Goal: Transaction & Acquisition: Obtain resource

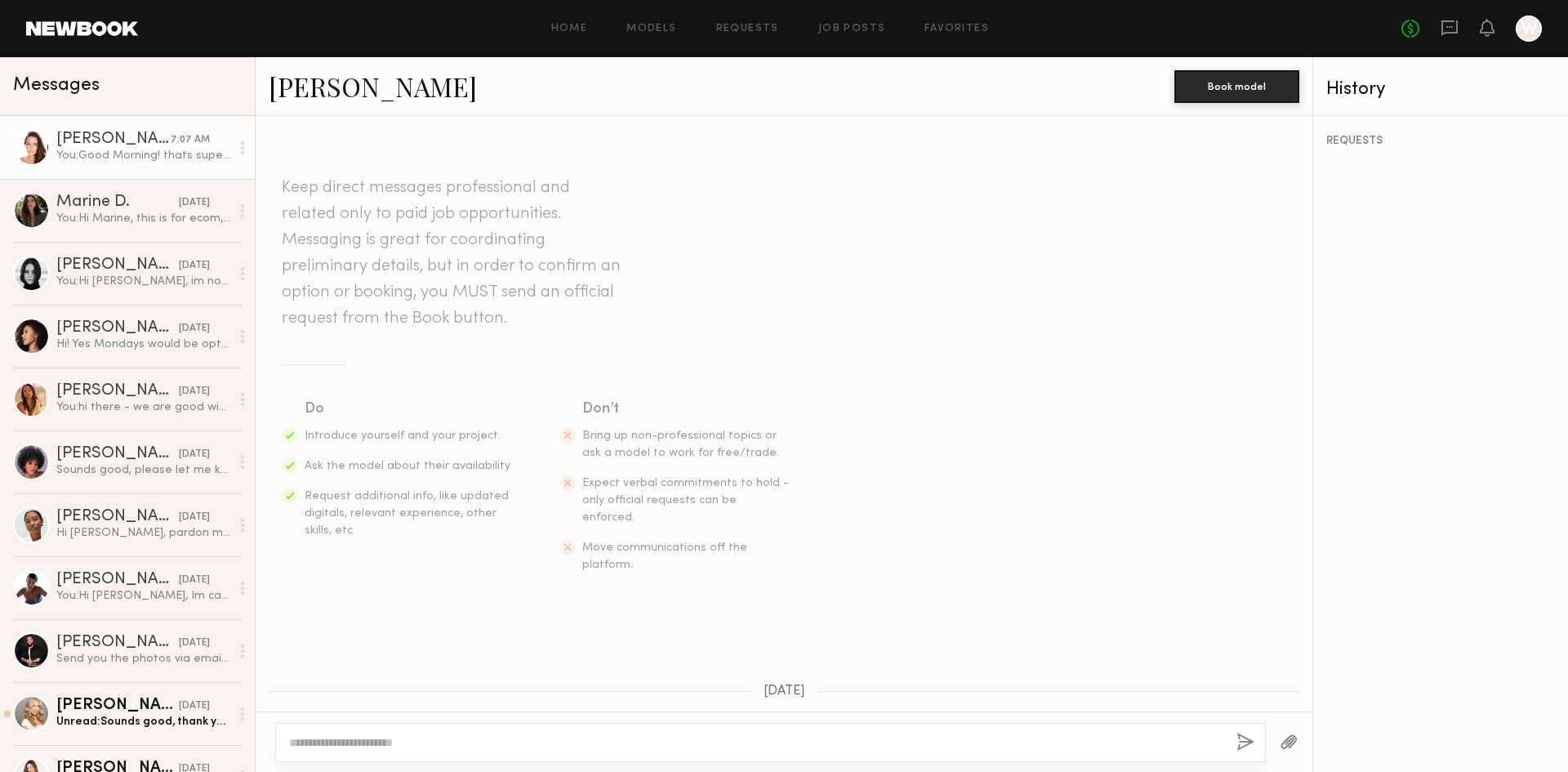
scroll to position [1025, 0]
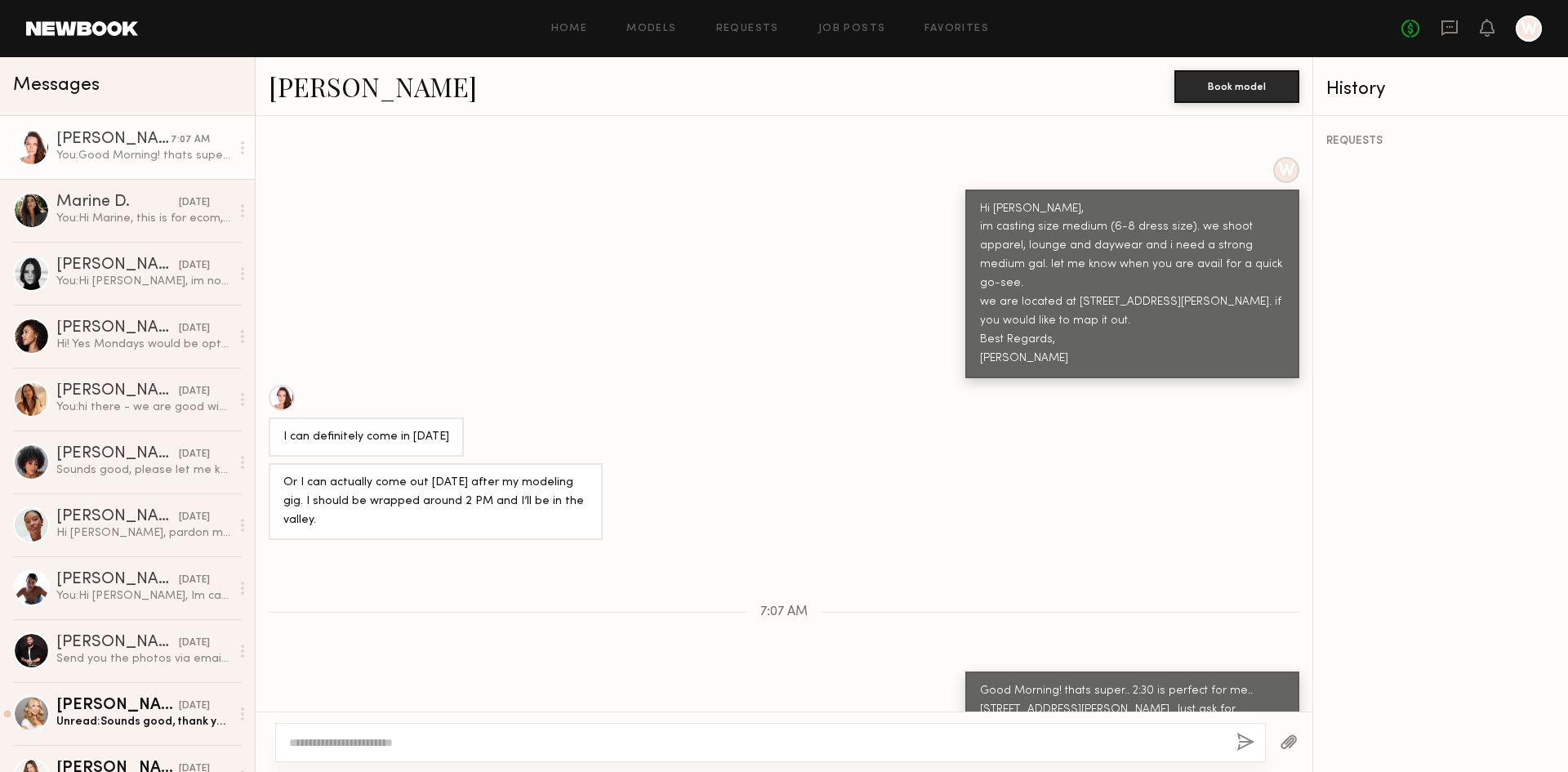
click at [83, 30] on link at bounding box center [82, 28] width 112 height 14
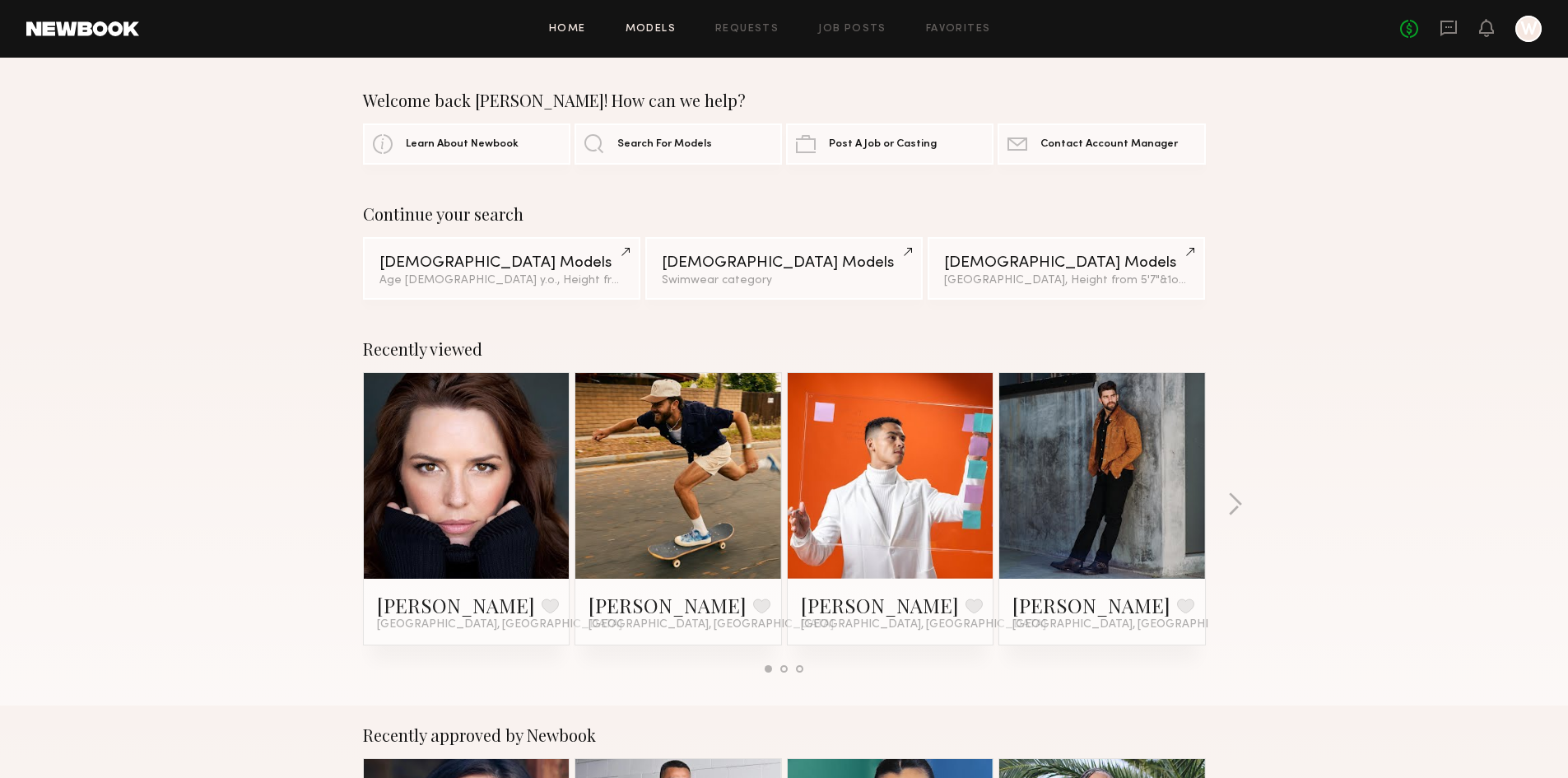
click at [661, 30] on link "Models" at bounding box center [651, 29] width 51 height 11
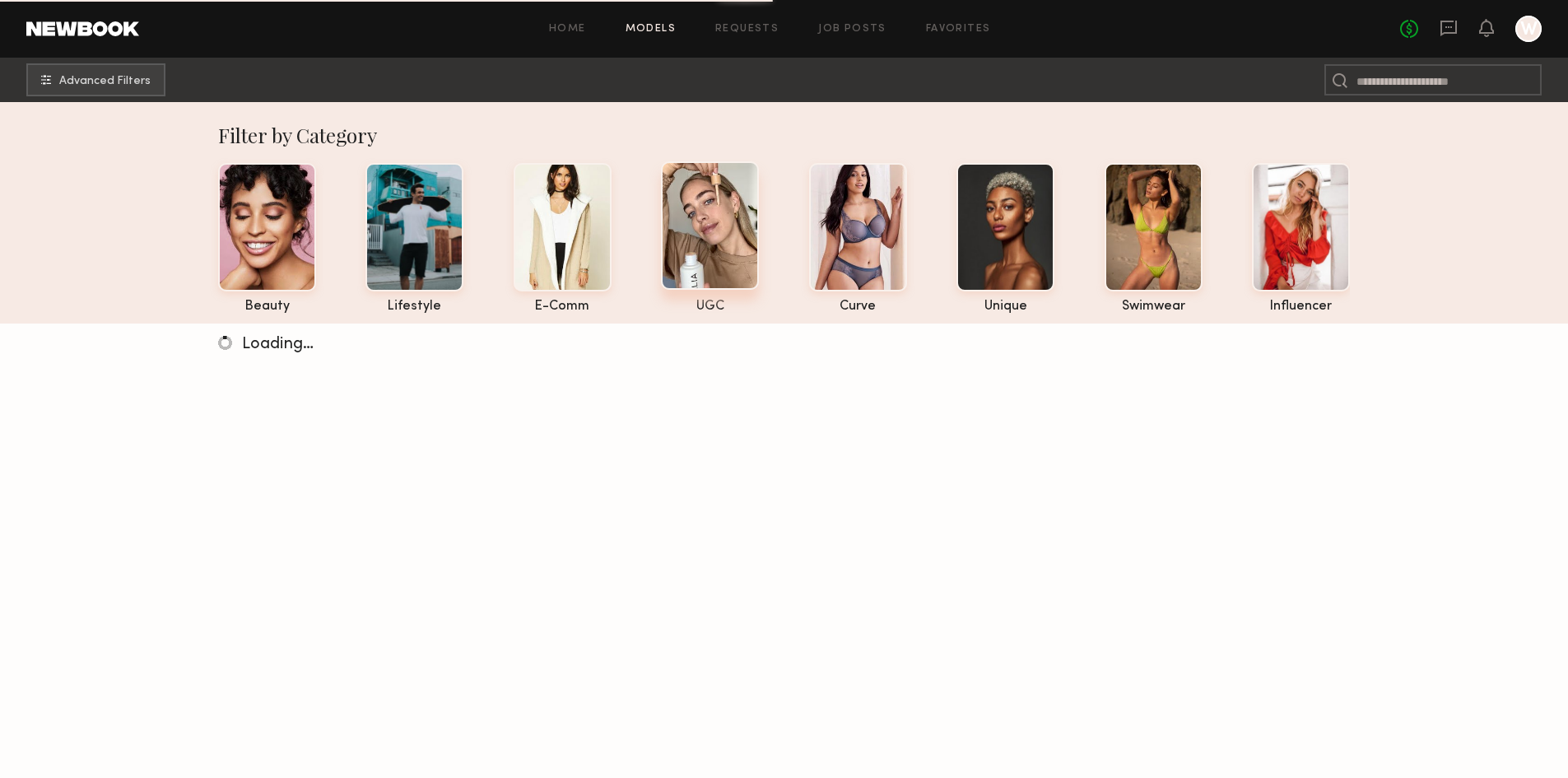
click at [711, 310] on div "UGC" at bounding box center [709, 306] width 98 height 14
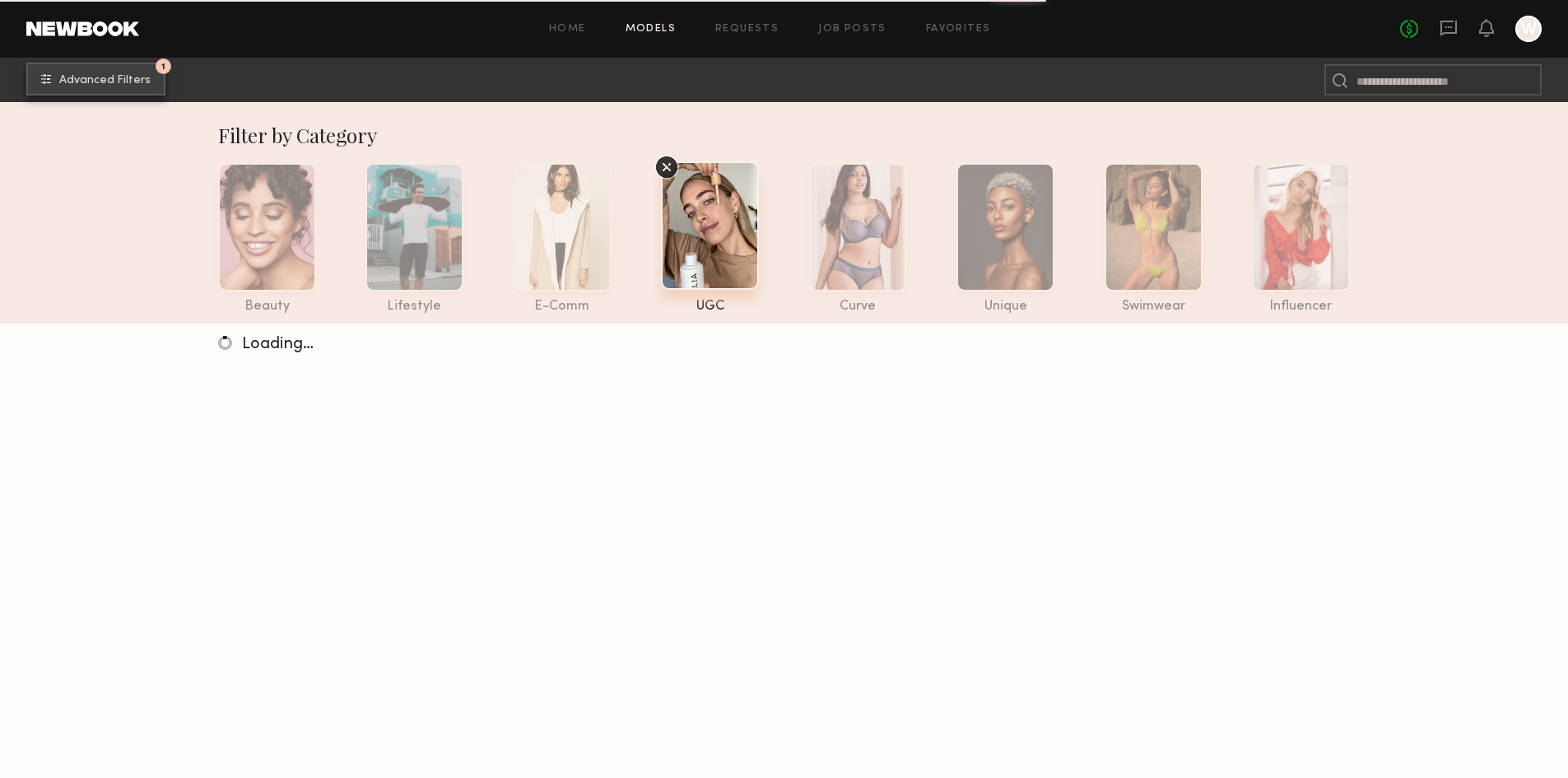
click at [105, 84] on span "Advanced Filters" at bounding box center [105, 81] width 91 height 12
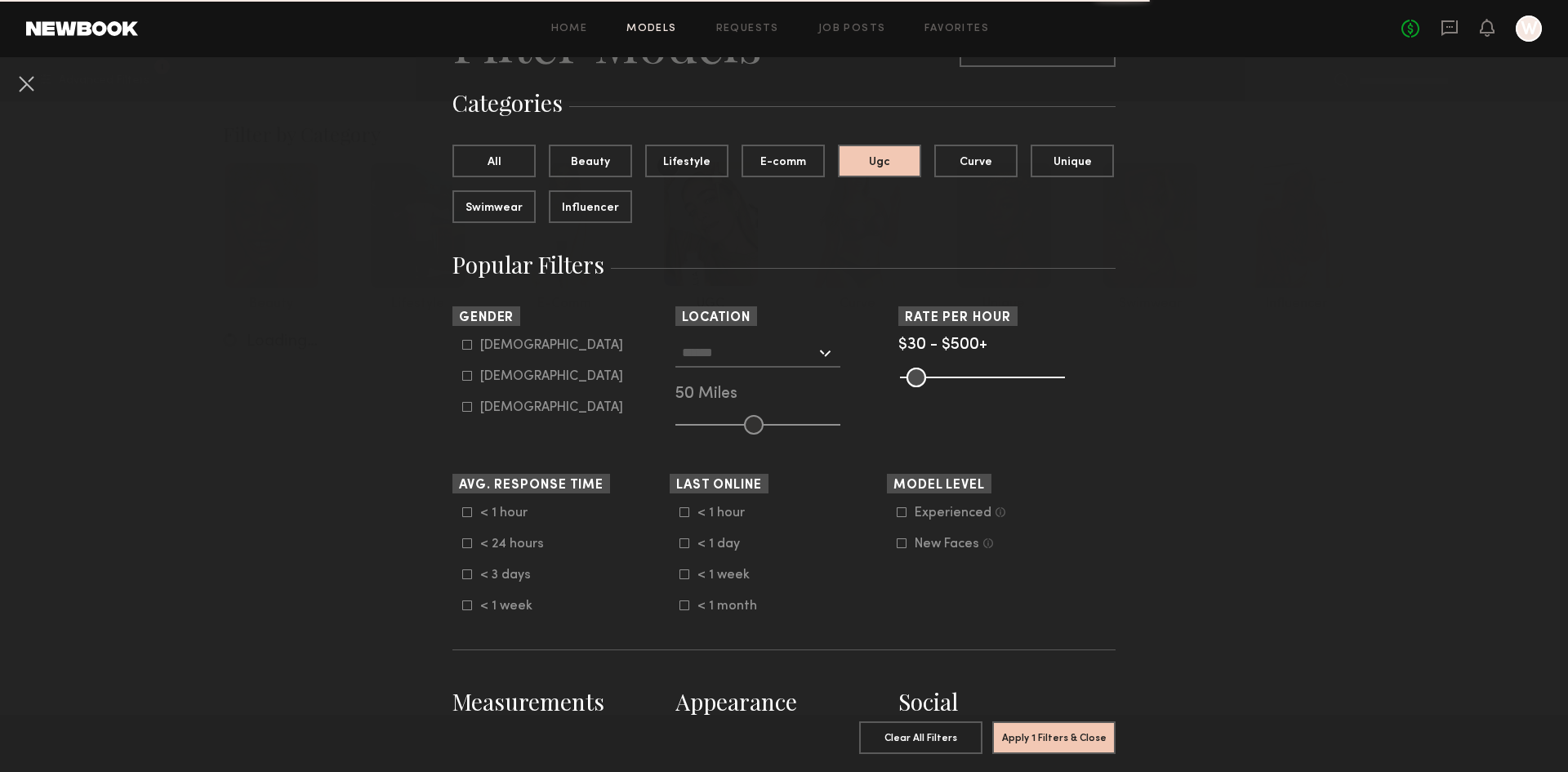
scroll to position [245, 0]
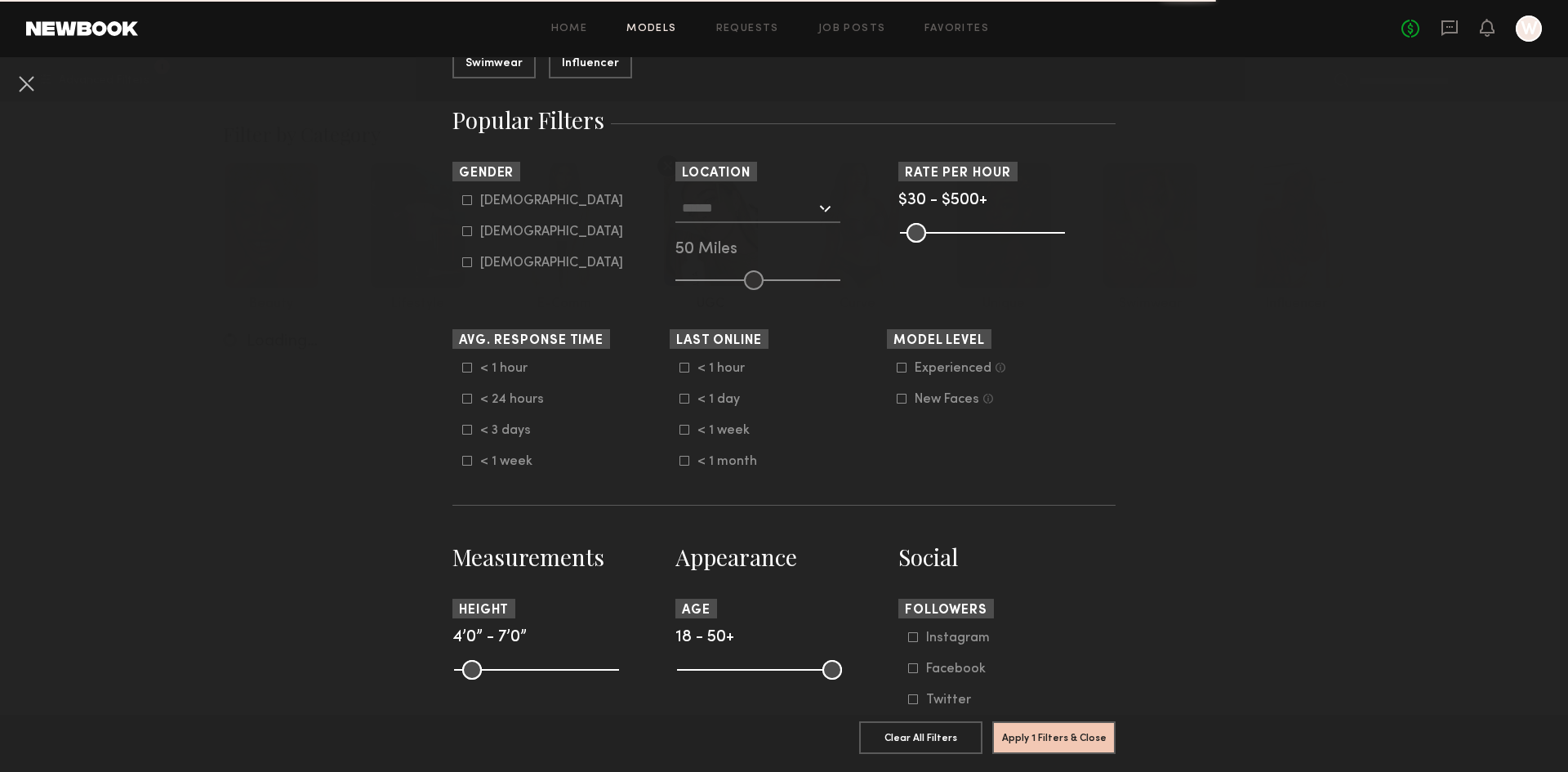
click at [463, 234] on icon at bounding box center [467, 231] width 10 height 10
type input "**"
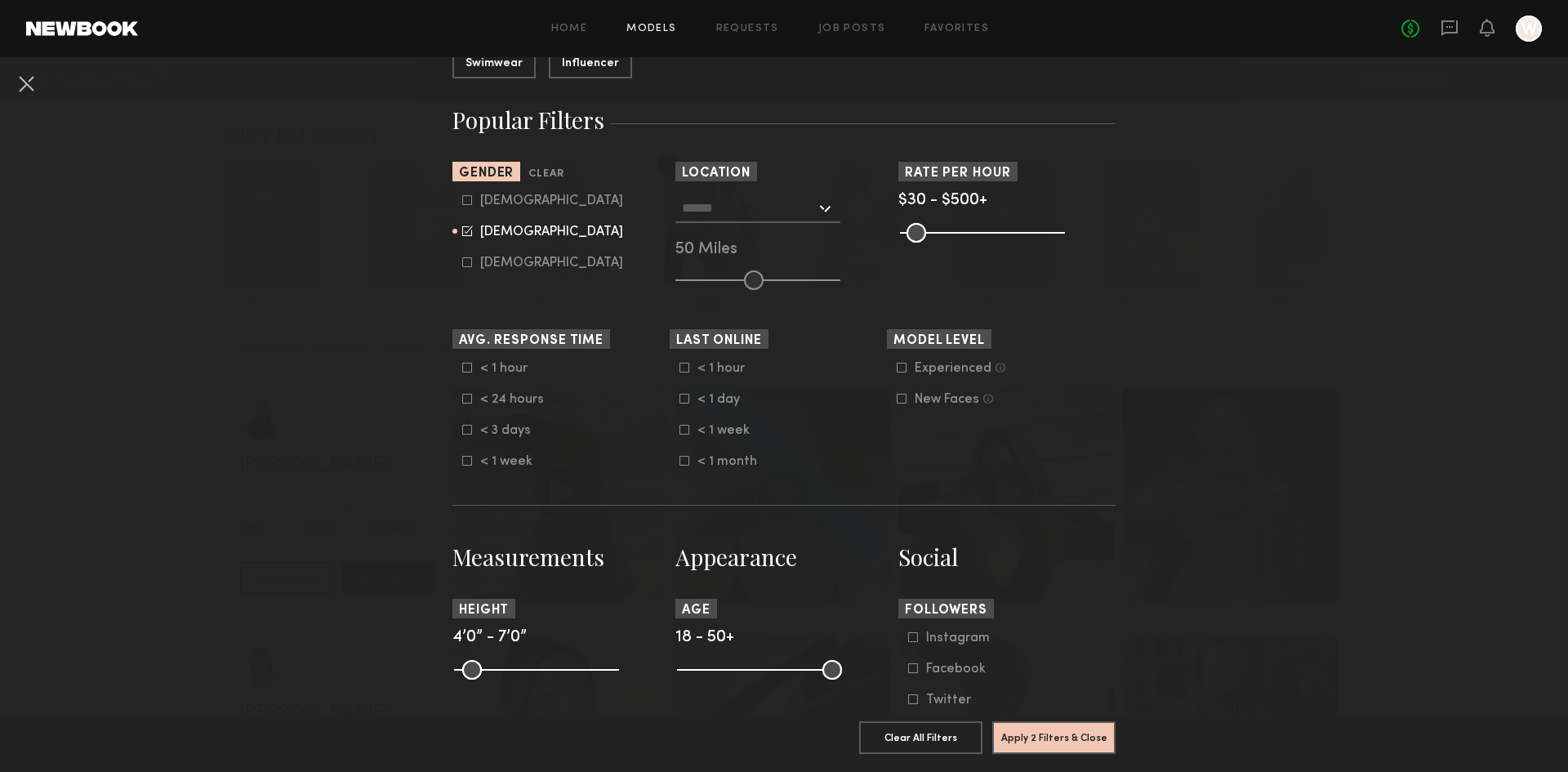
click at [818, 206] on div at bounding box center [757, 208] width 165 height 30
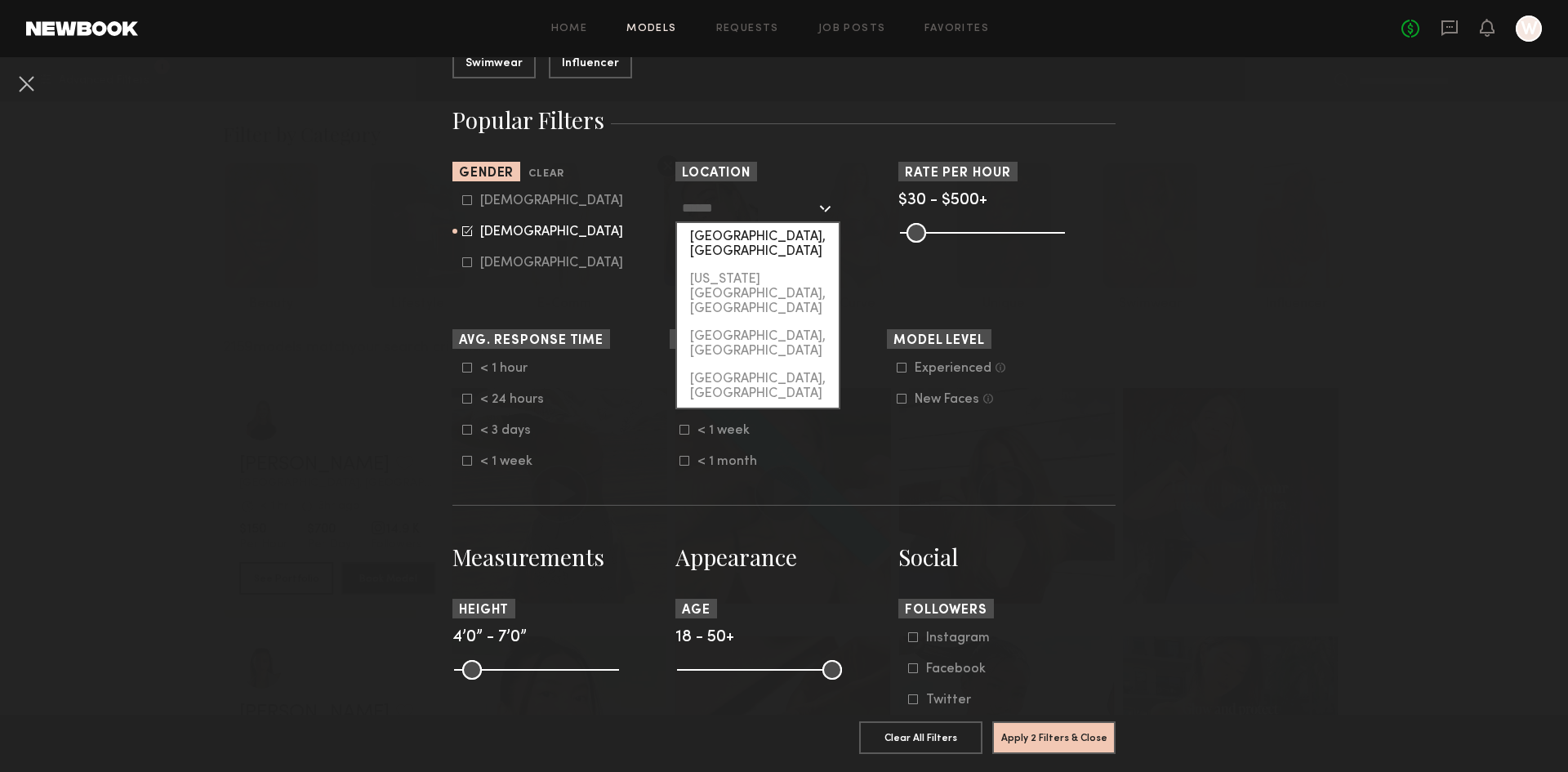
click at [708, 240] on div "[GEOGRAPHIC_DATA], [GEOGRAPHIC_DATA]" at bounding box center [757, 244] width 162 height 42
type input "**********"
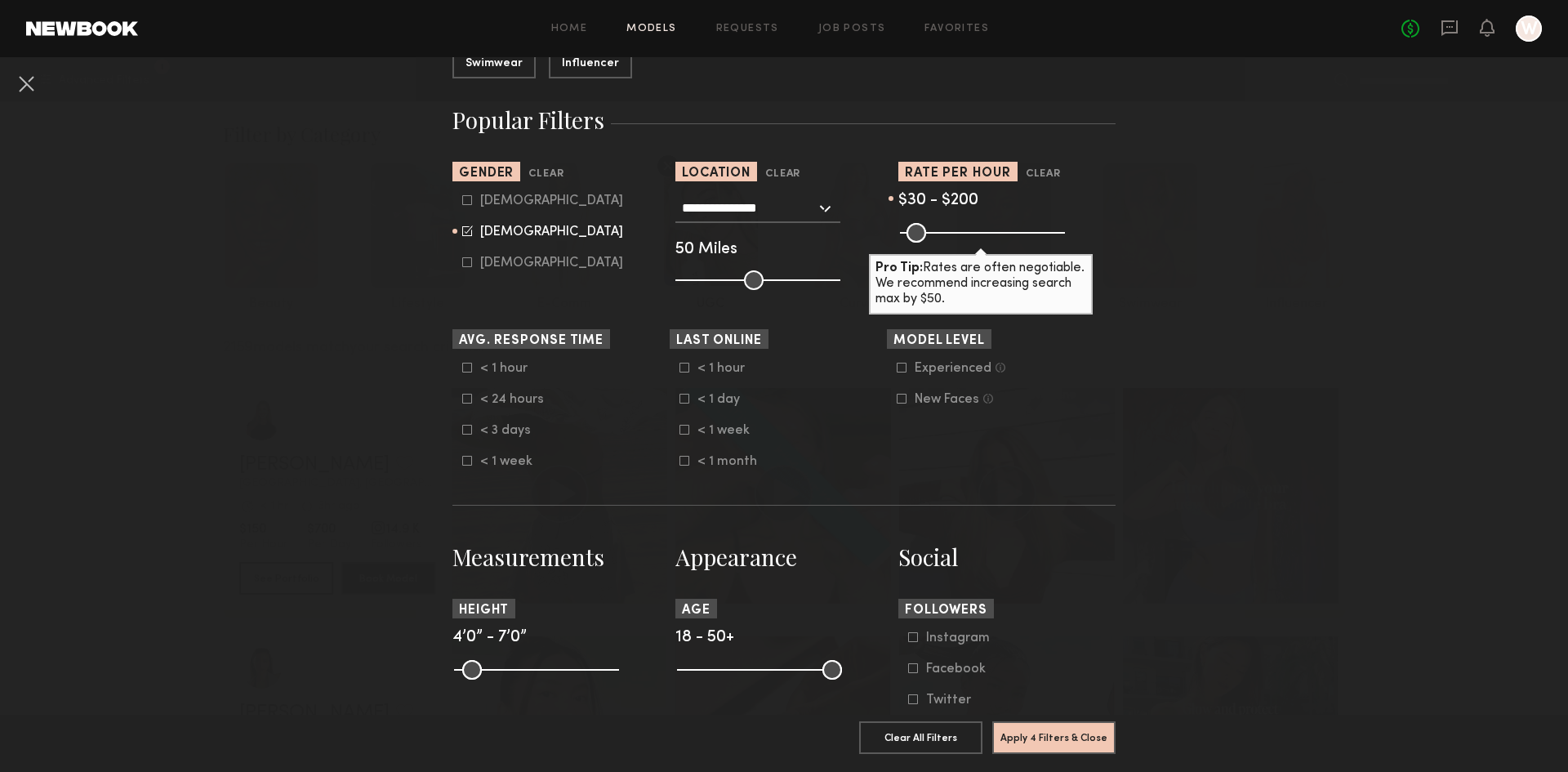
drag, startPoint x: 1050, startPoint y: 226, endPoint x: 956, endPoint y: 236, distance: 94.5
type input "***"
click at [956, 236] on input "range" at bounding box center [982, 232] width 165 height 19
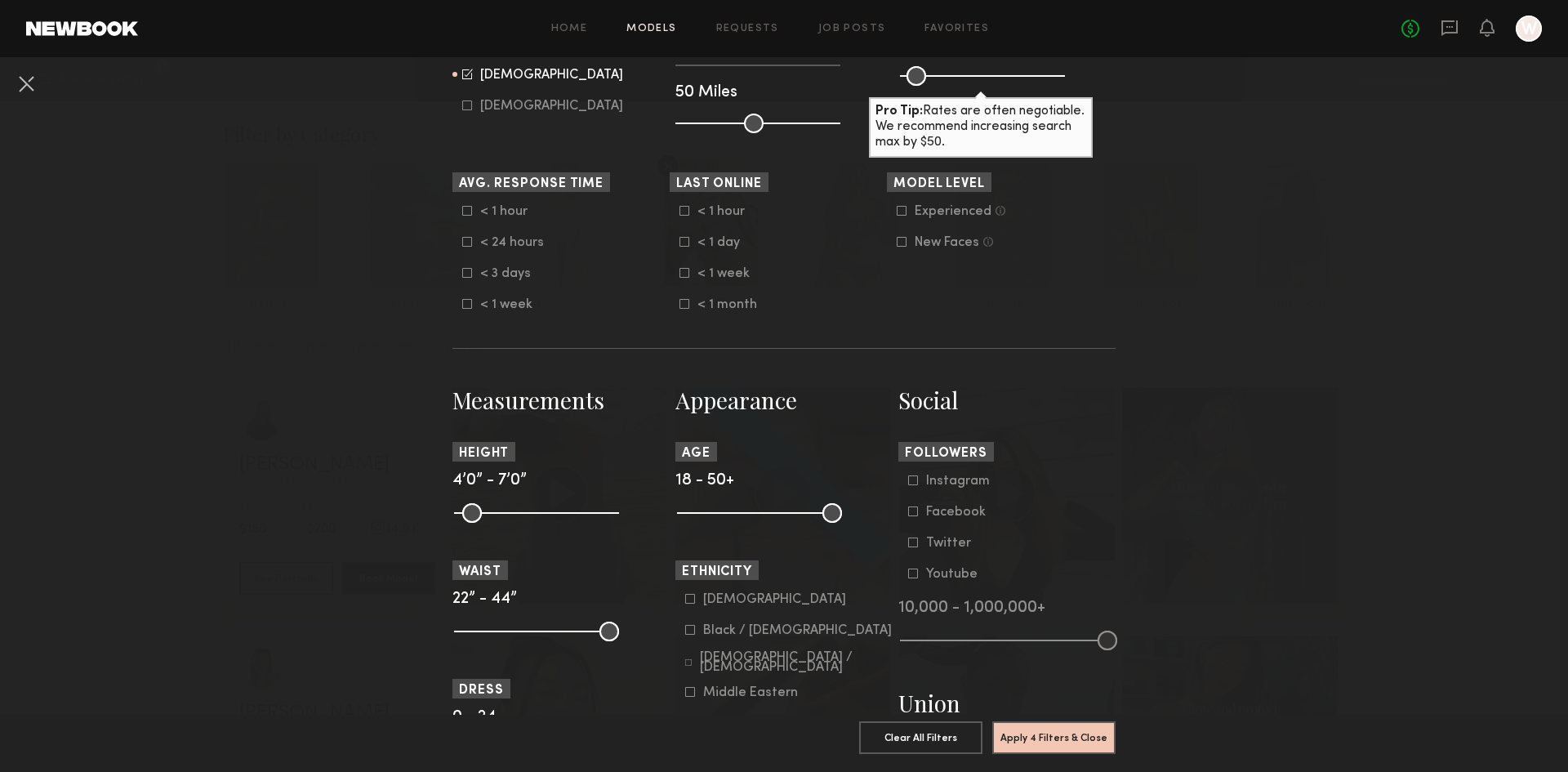
scroll to position [409, 0]
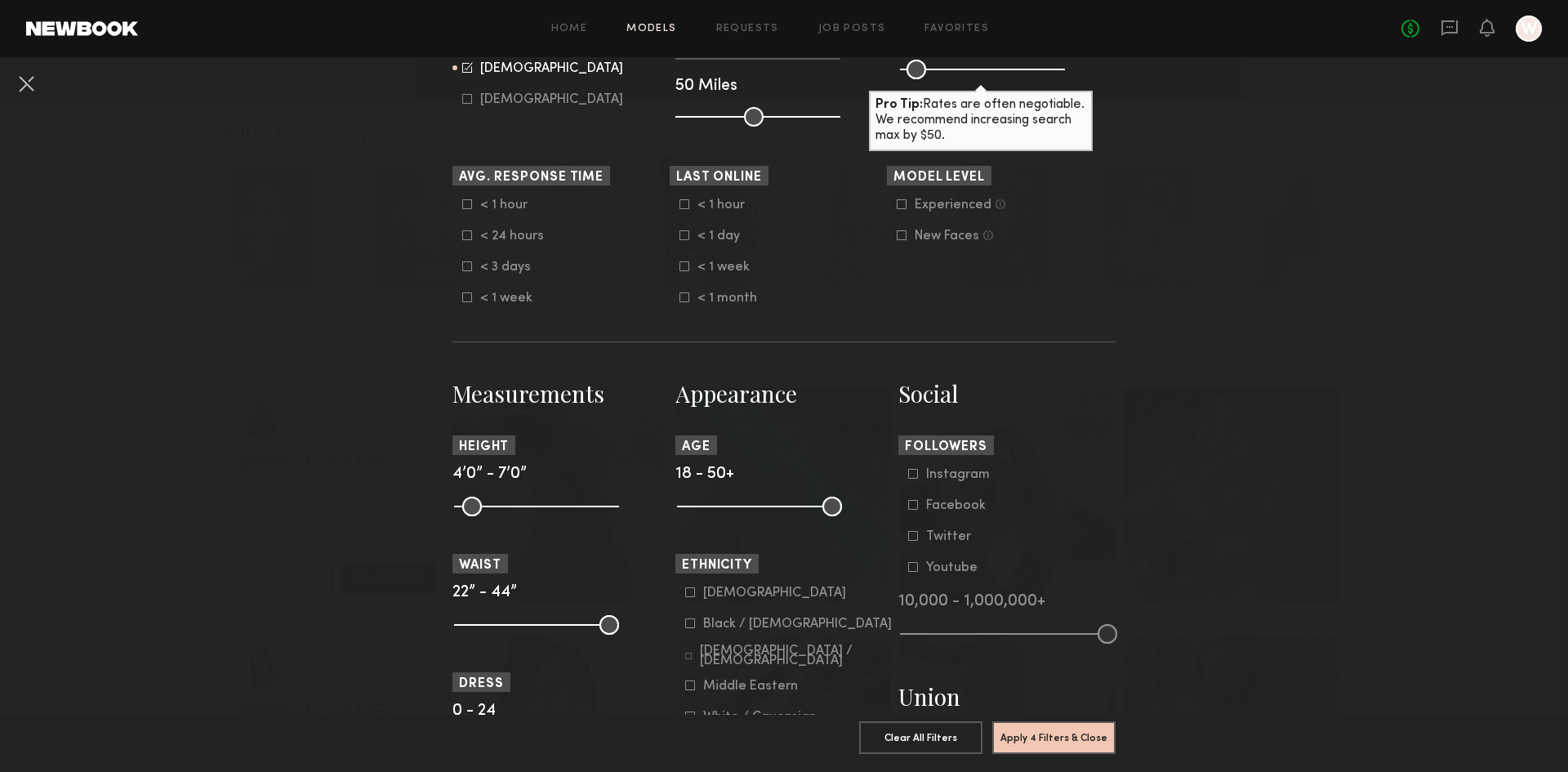
click at [463, 270] on icon at bounding box center [467, 266] width 10 height 10
drag, startPoint x: 461, startPoint y: 505, endPoint x: 536, endPoint y: 517, distance: 76.0
type input "**"
click at [536, 517] on input "range" at bounding box center [536, 506] width 165 height 19
drag, startPoint x: 601, startPoint y: 513, endPoint x: 548, endPoint y: 514, distance: 53.0
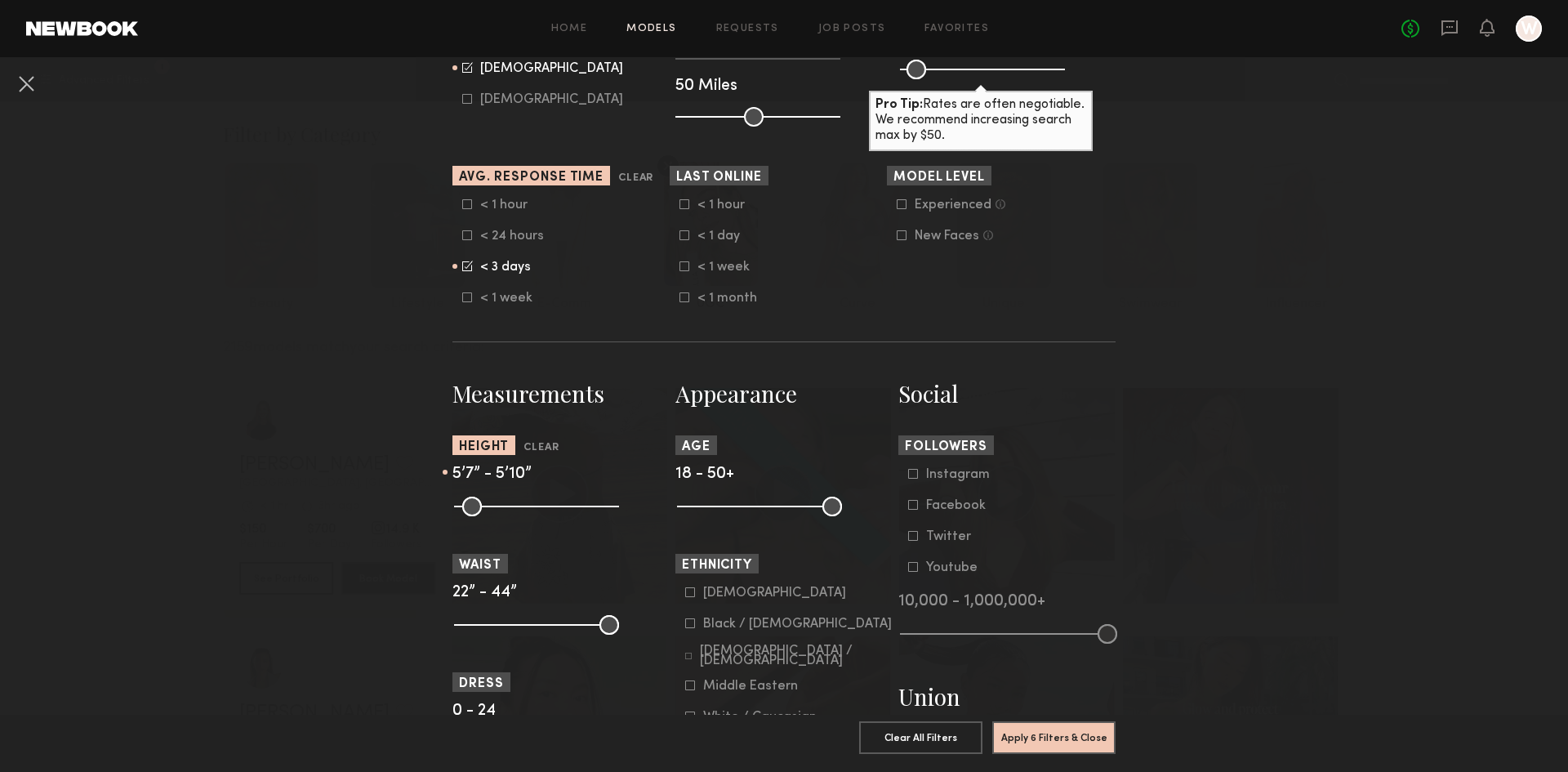
type input "**"
click at [548, 514] on input "range" at bounding box center [536, 506] width 165 height 19
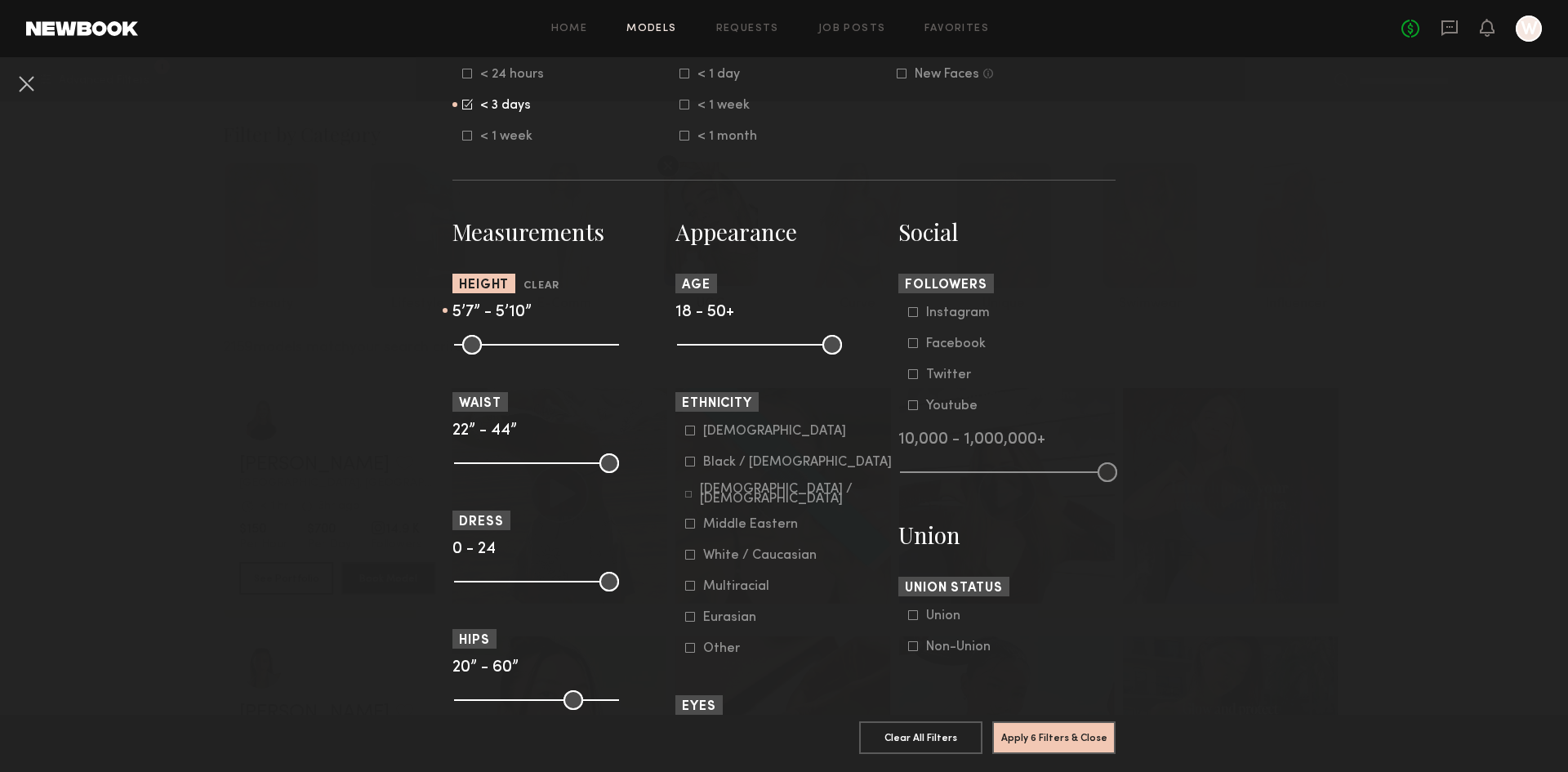
scroll to position [572, 0]
drag, startPoint x: 825, startPoint y: 345, endPoint x: 773, endPoint y: 354, distance: 52.8
type input "**"
click at [773, 353] on input "range" at bounding box center [758, 343] width 165 height 19
drag, startPoint x: 680, startPoint y: 345, endPoint x: 703, endPoint y: 345, distance: 23.0
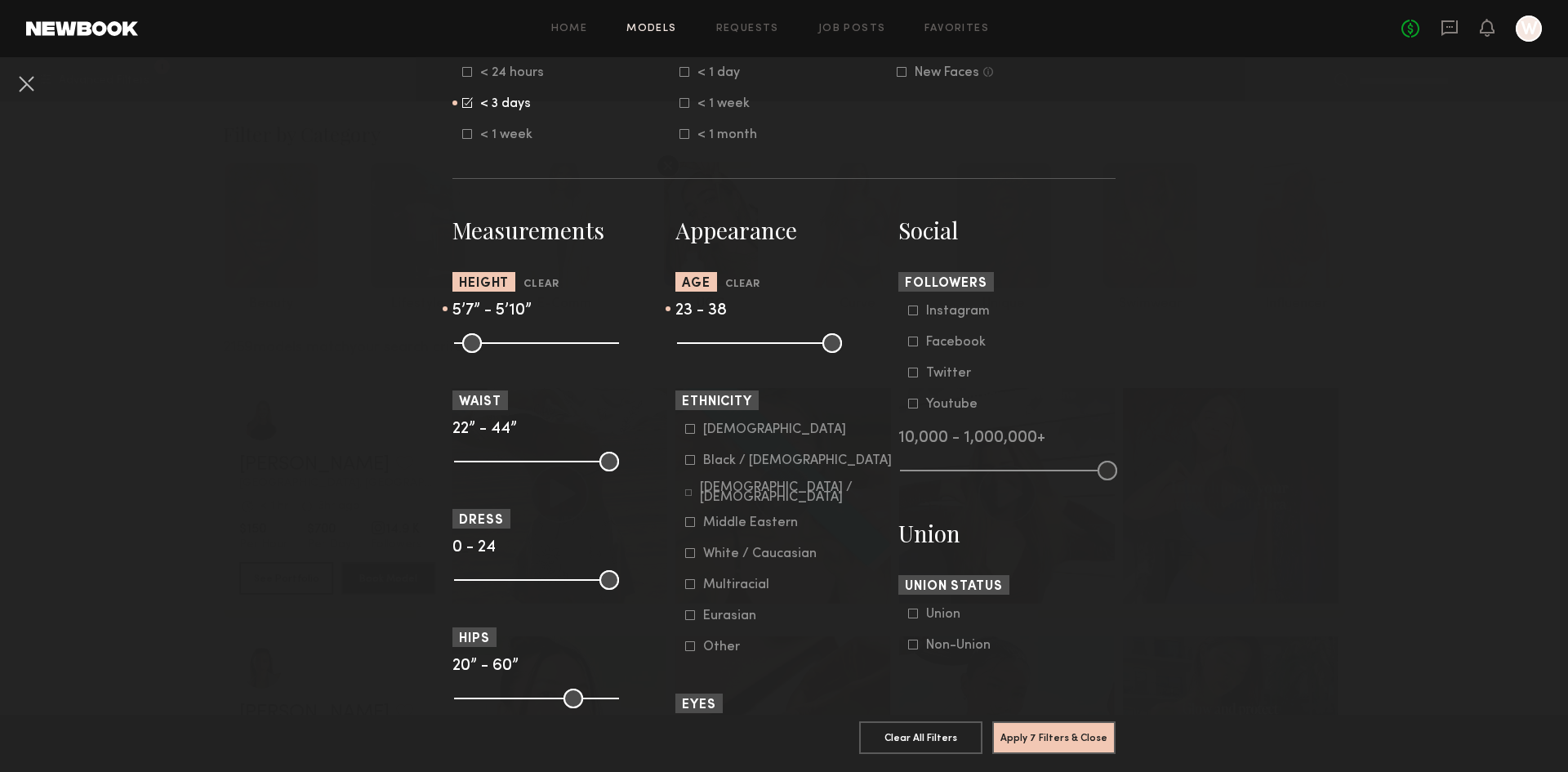
type input "**"
click at [703, 345] on input "range" at bounding box center [758, 343] width 165 height 19
drag, startPoint x: 458, startPoint y: 460, endPoint x: 473, endPoint y: 458, distance: 15.1
type input "**"
click at [473, 458] on input "range" at bounding box center [536, 462] width 165 height 19
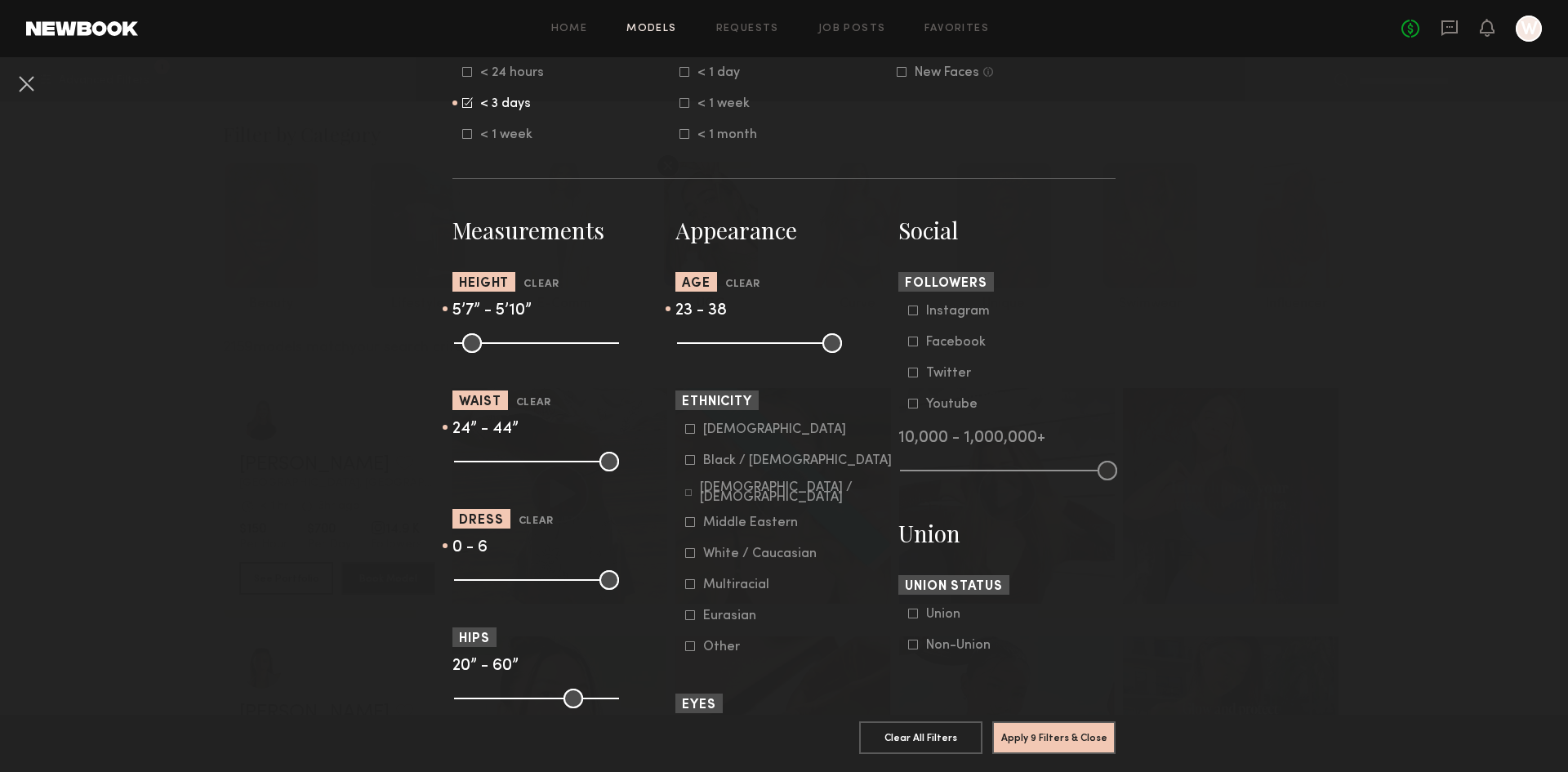
drag, startPoint x: 601, startPoint y: 583, endPoint x: 497, endPoint y: 577, distance: 104.2
type input "*"
click at [497, 577] on input "range" at bounding box center [536, 579] width 165 height 19
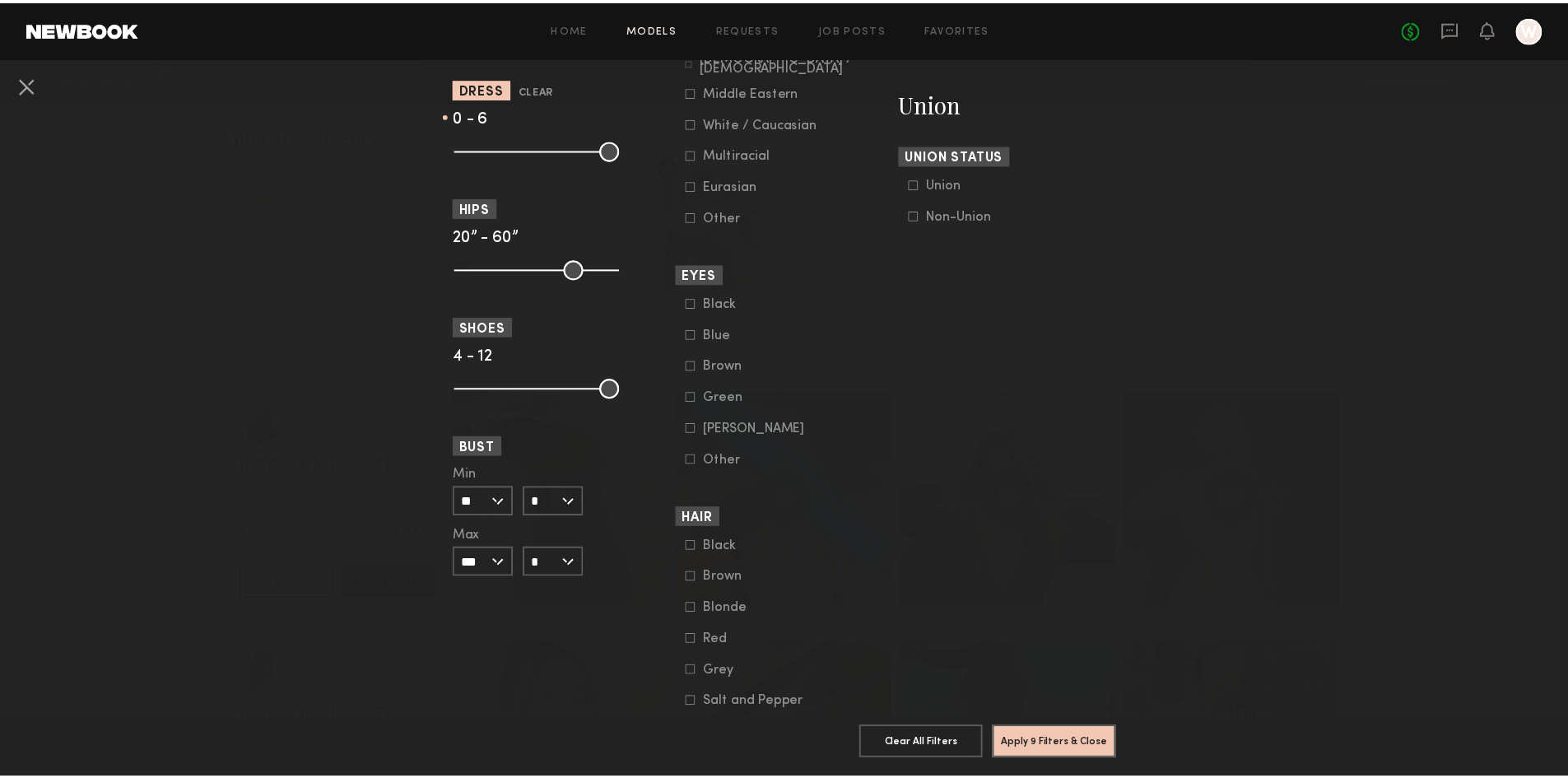
scroll to position [1070, 0]
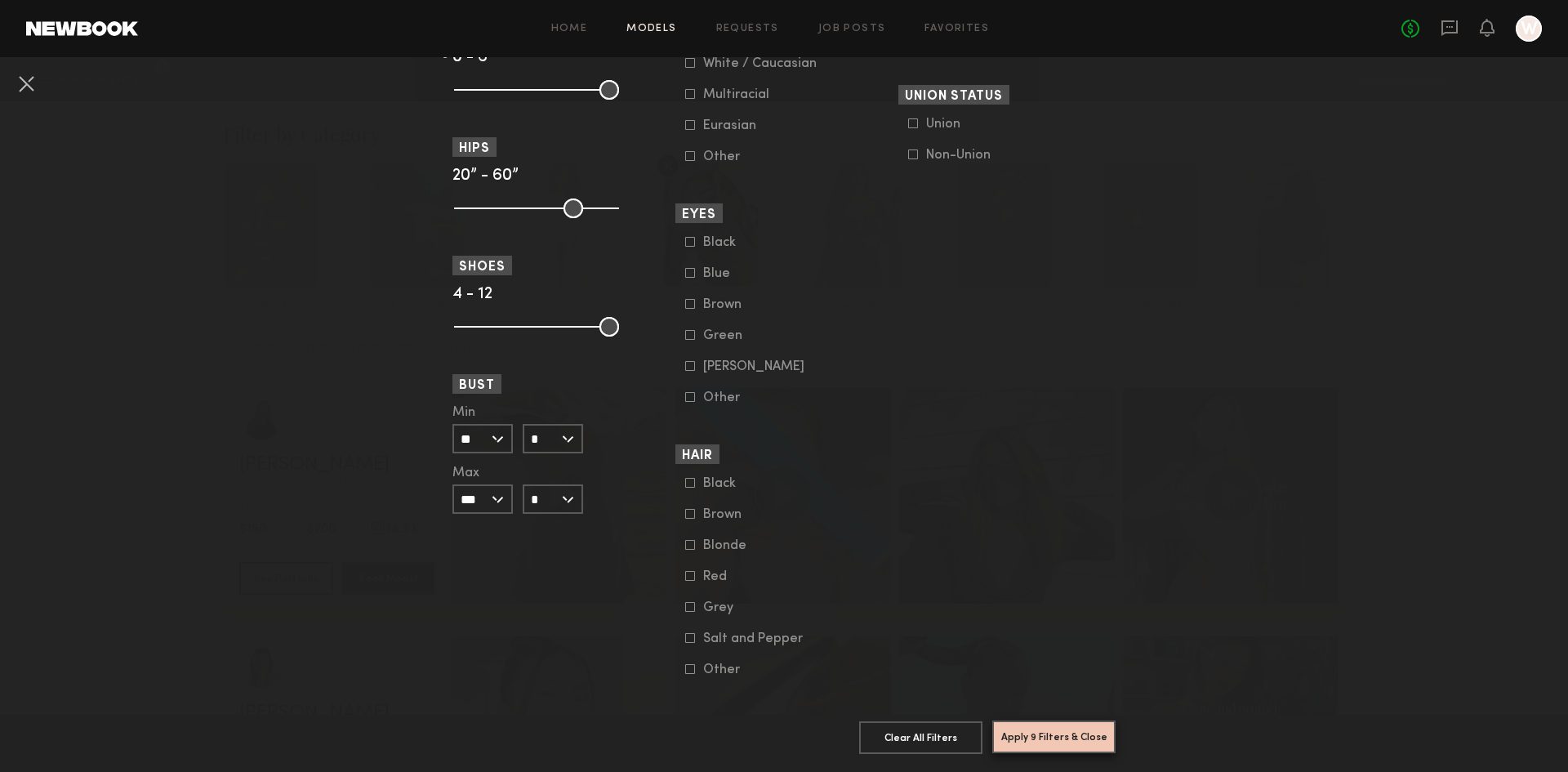
click at [1039, 729] on button "Apply 9 Filters & Close" at bounding box center [1054, 736] width 123 height 33
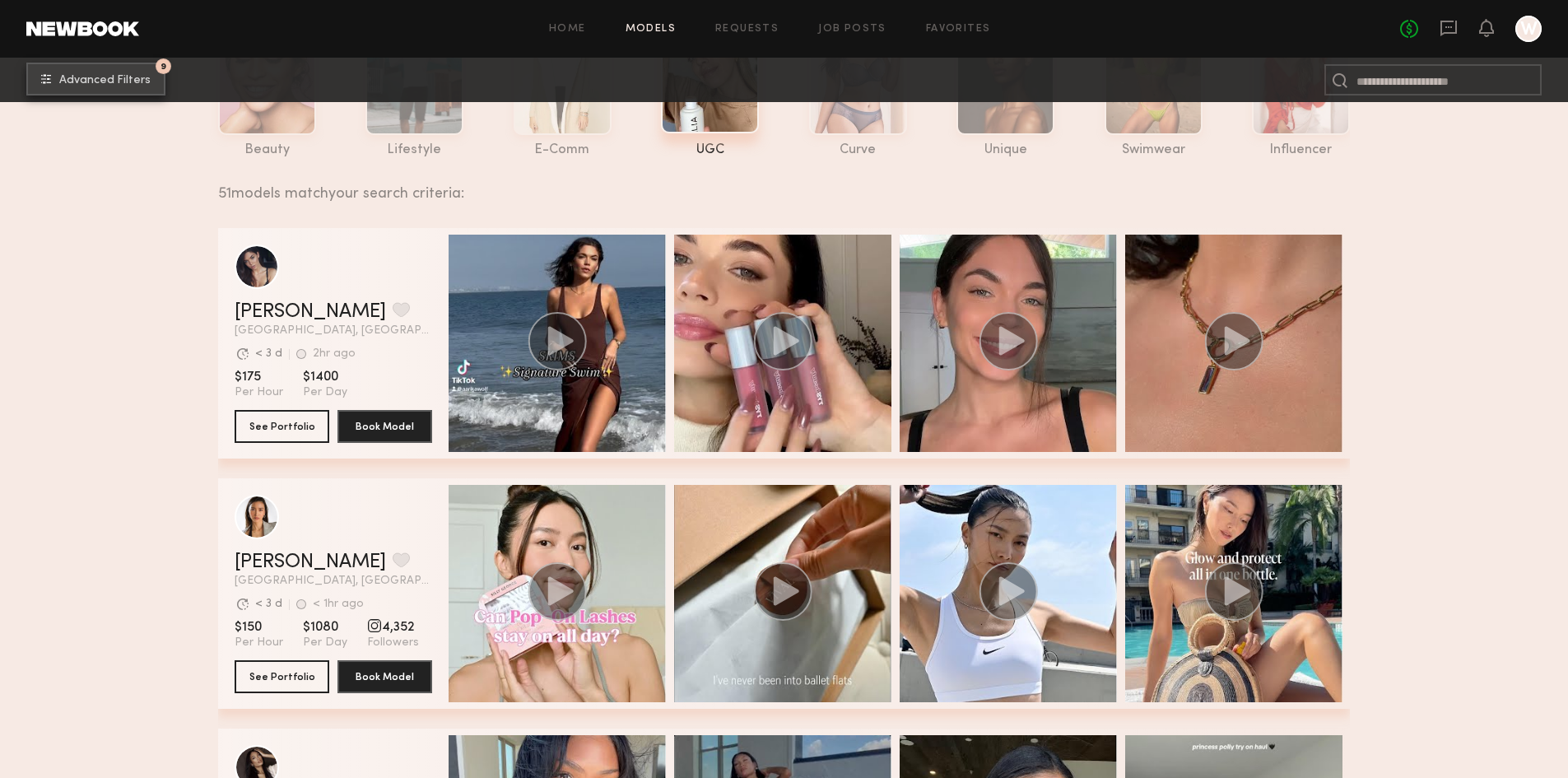
scroll to position [164, 0]
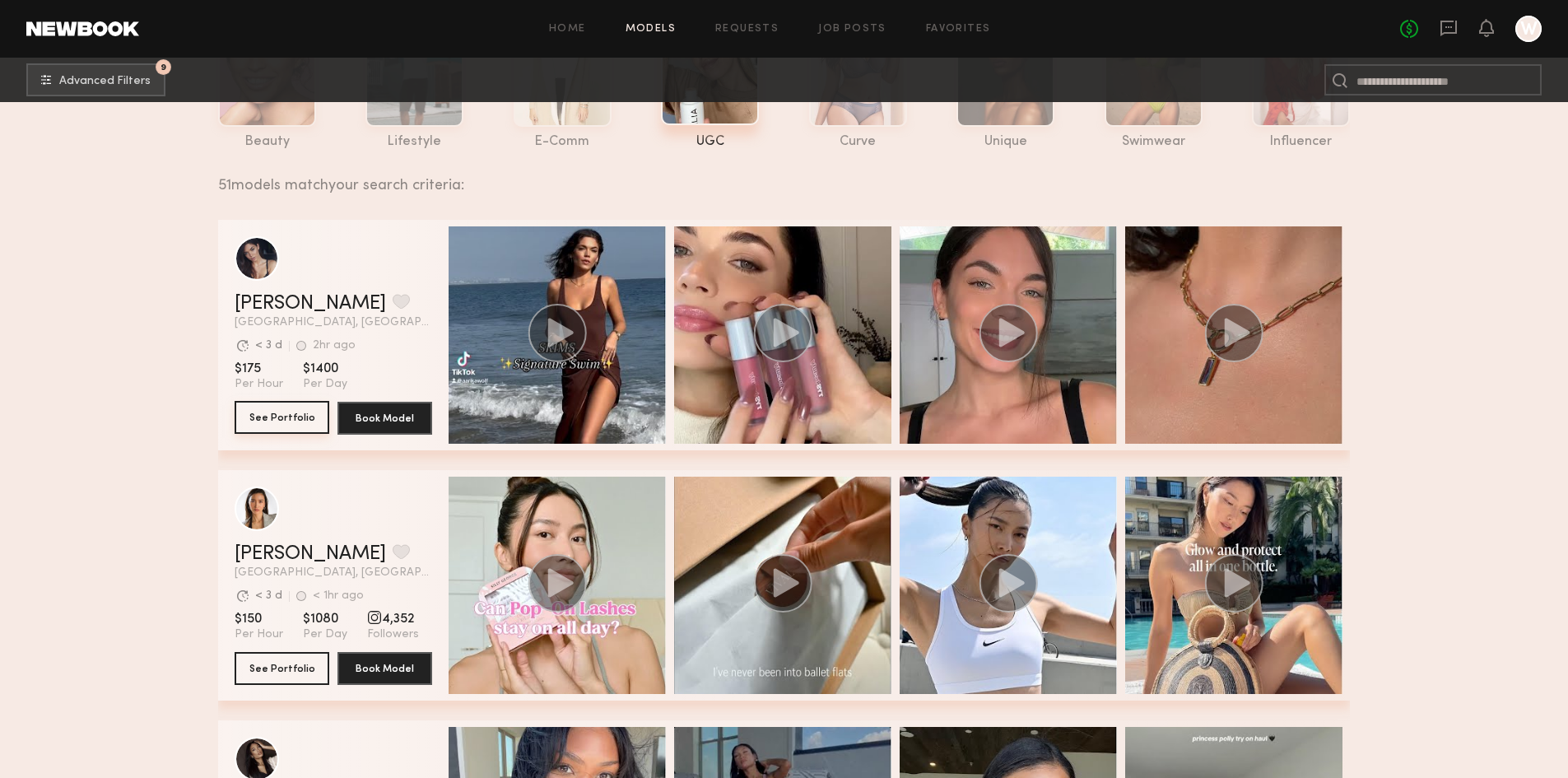
click at [294, 419] on button "See Portfolio" at bounding box center [281, 418] width 94 height 33
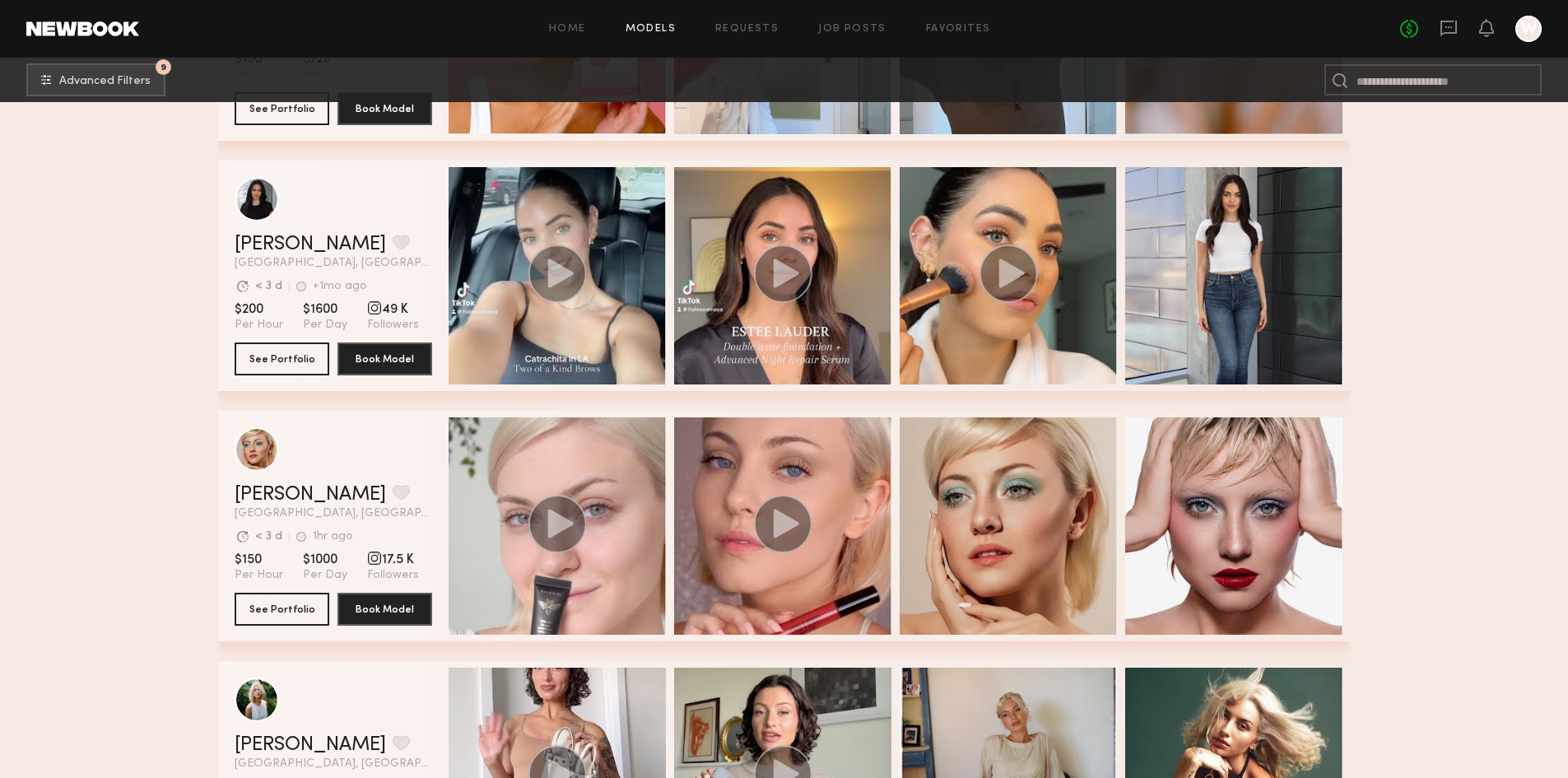
scroll to position [1728, 0]
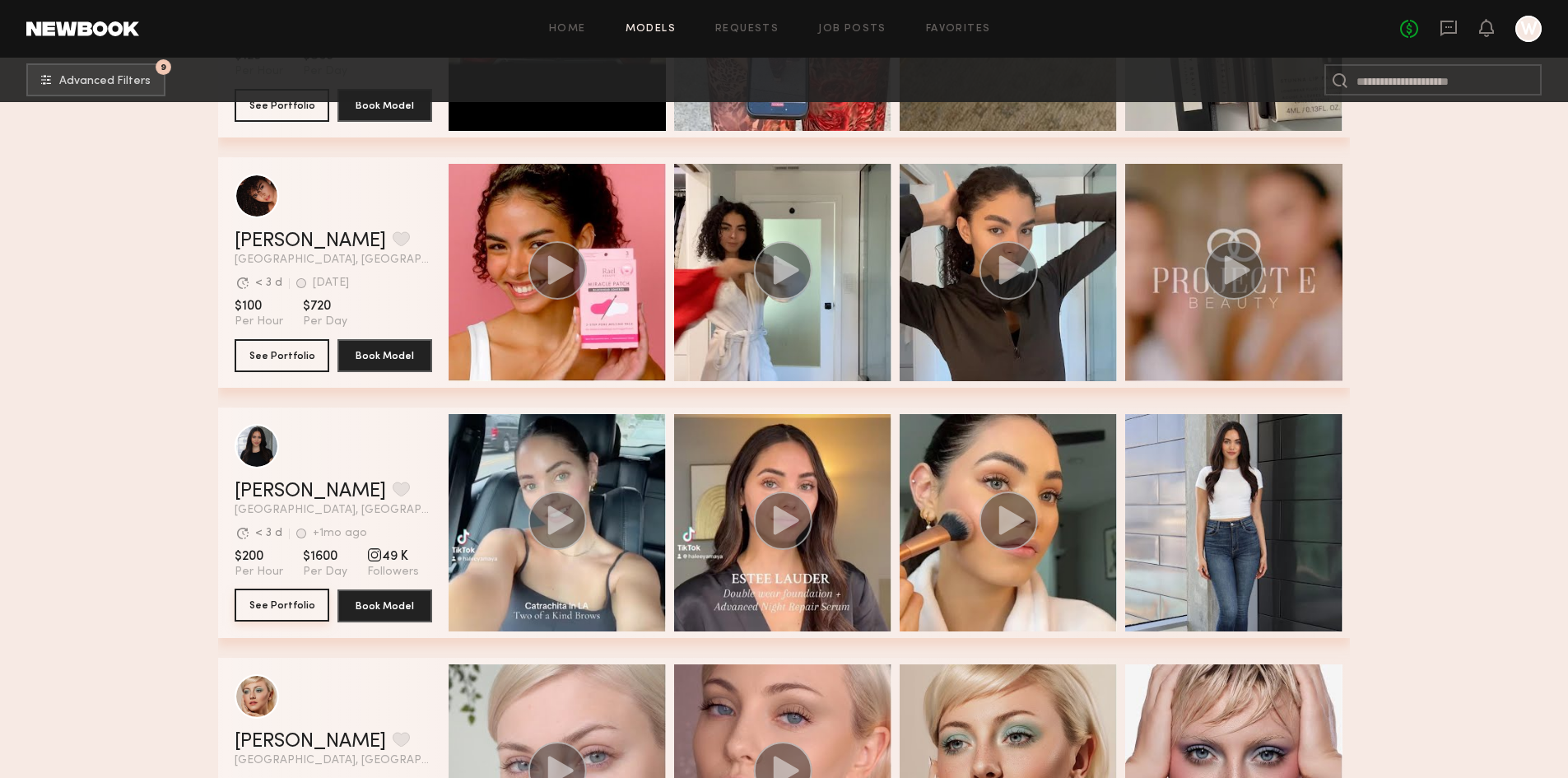
click at [283, 610] on button "See Portfolio" at bounding box center [281, 605] width 94 height 33
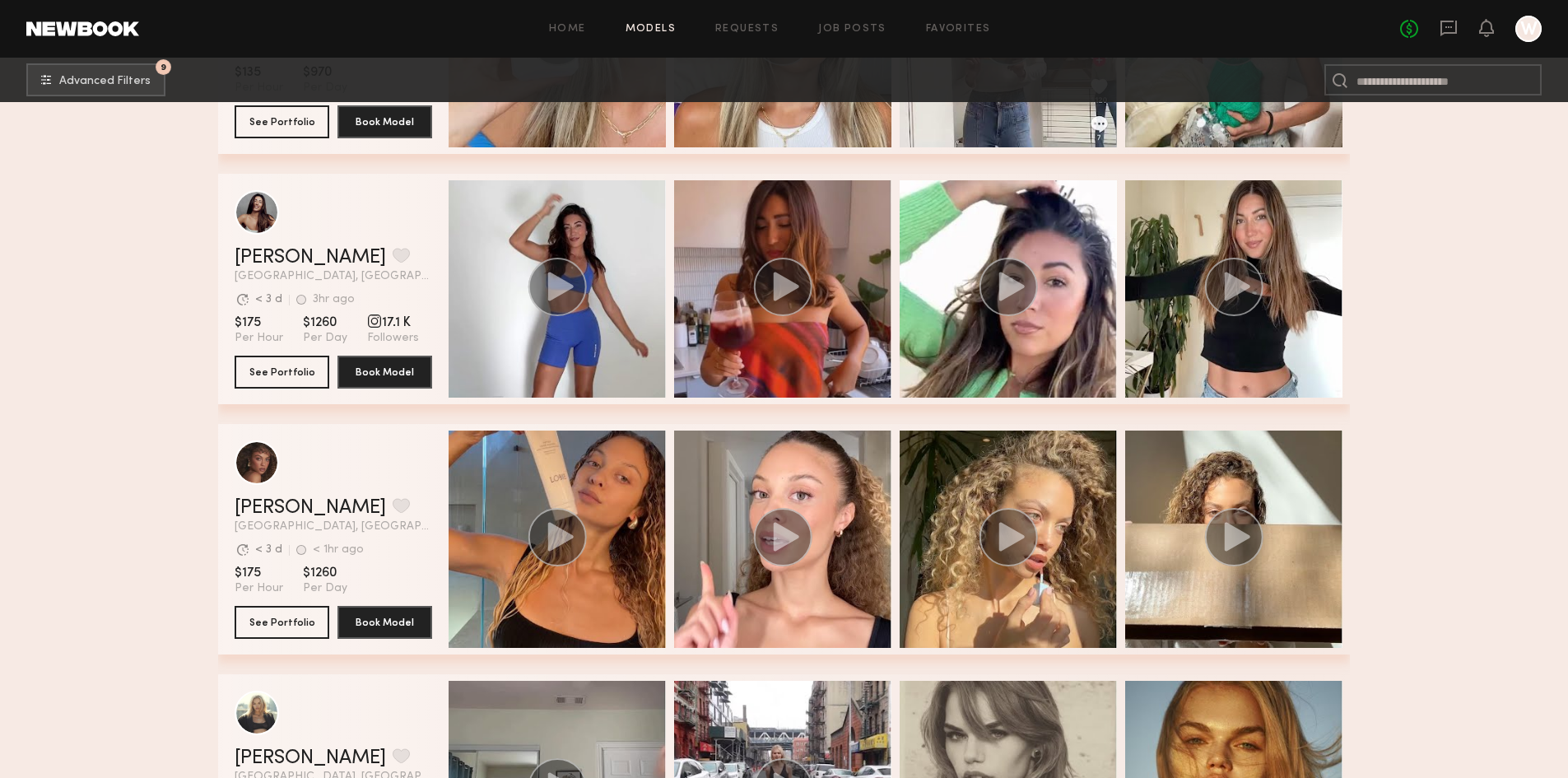
scroll to position [3292, 0]
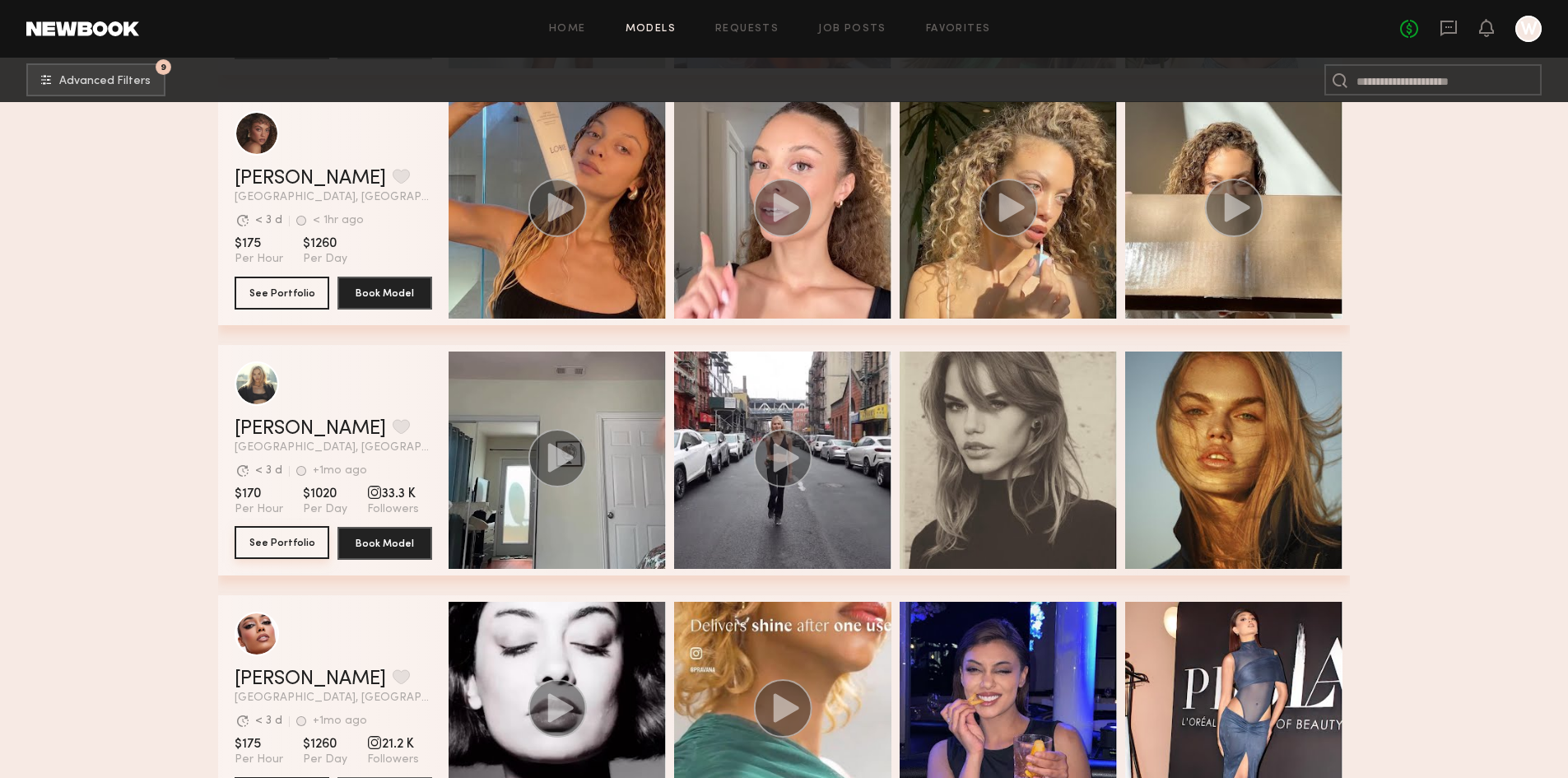
click at [272, 557] on button "See Portfolio" at bounding box center [281, 542] width 94 height 33
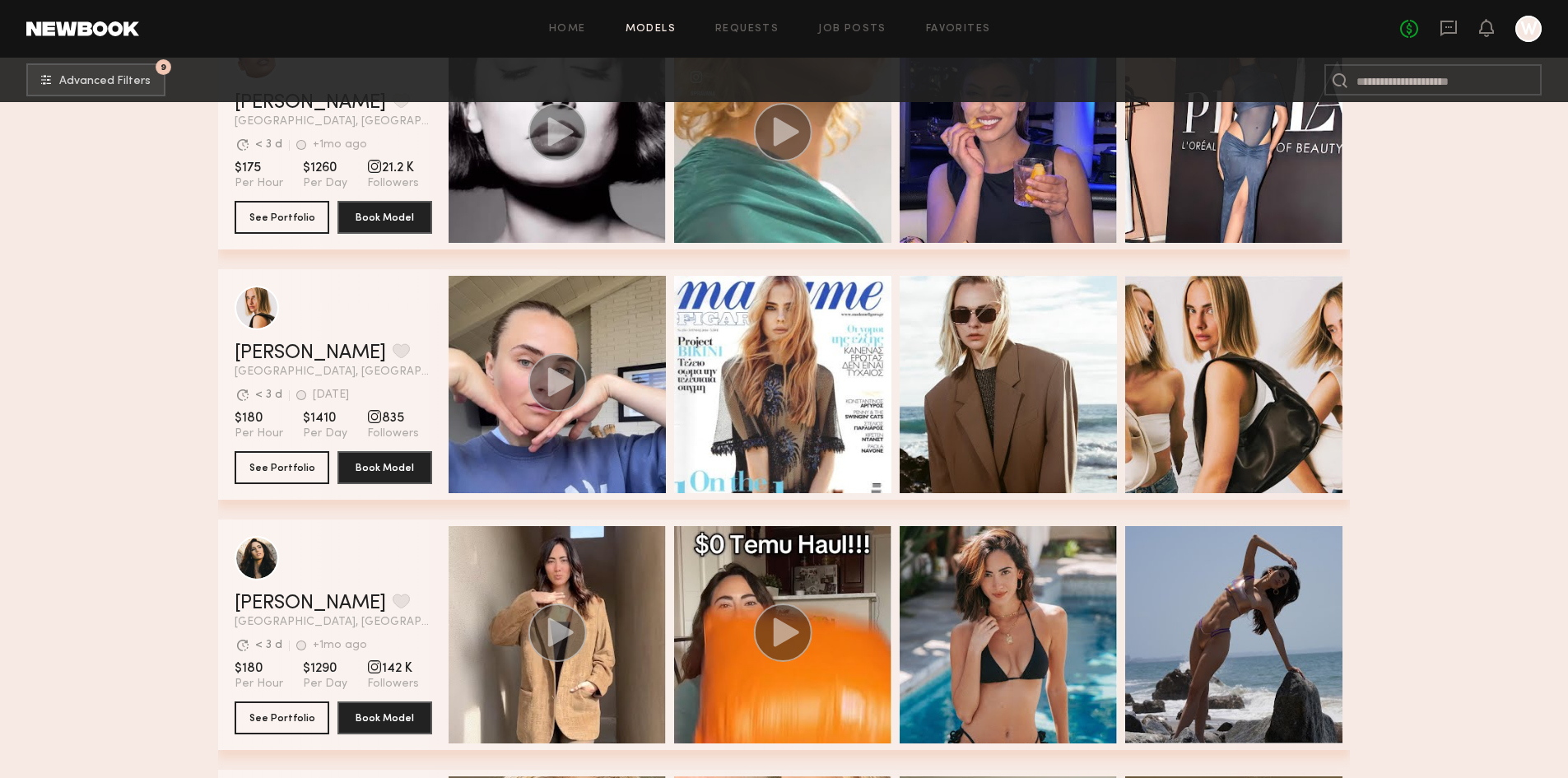
scroll to position [3950, 0]
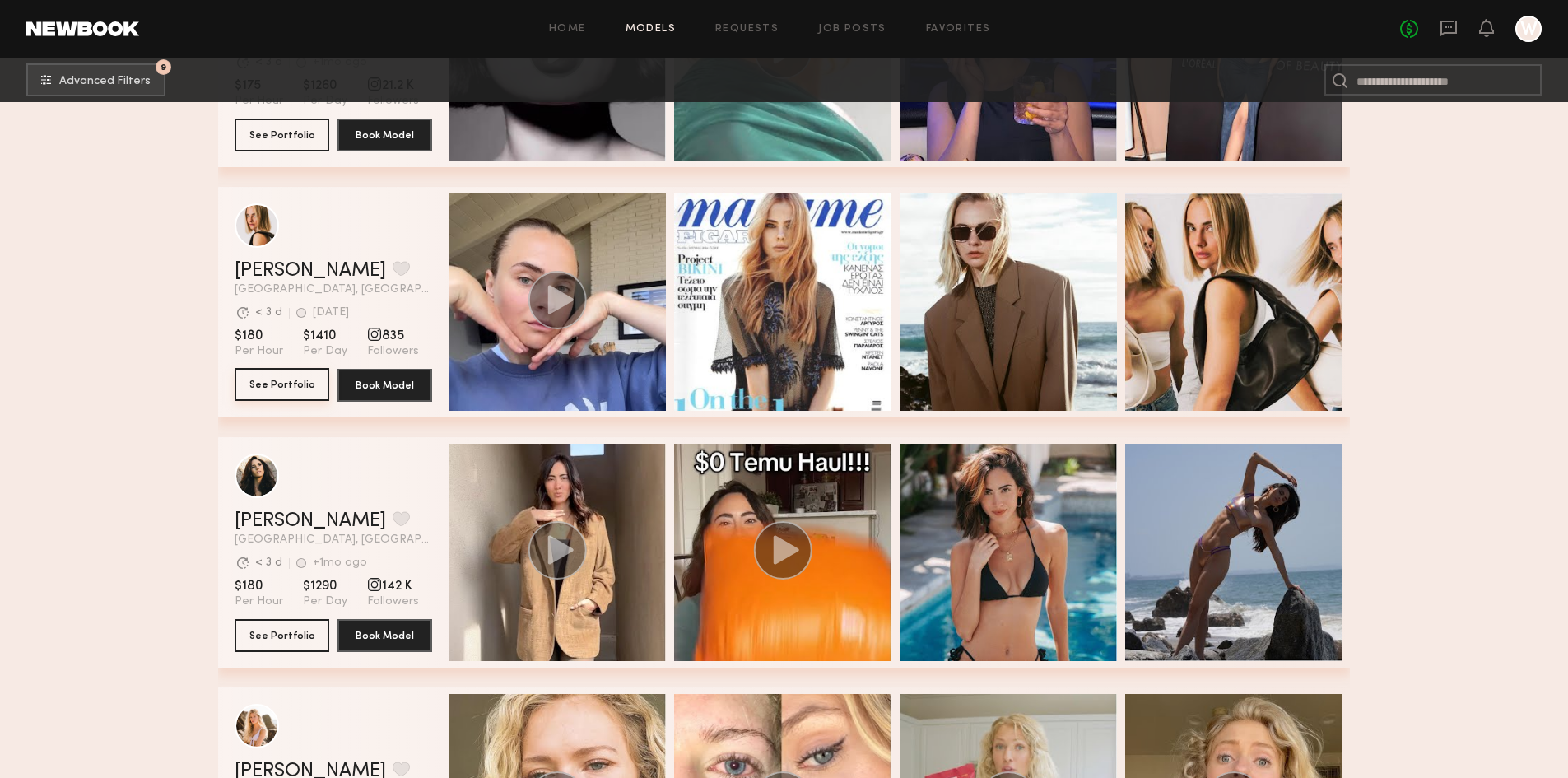
click at [268, 389] on button "See Portfolio" at bounding box center [281, 385] width 94 height 33
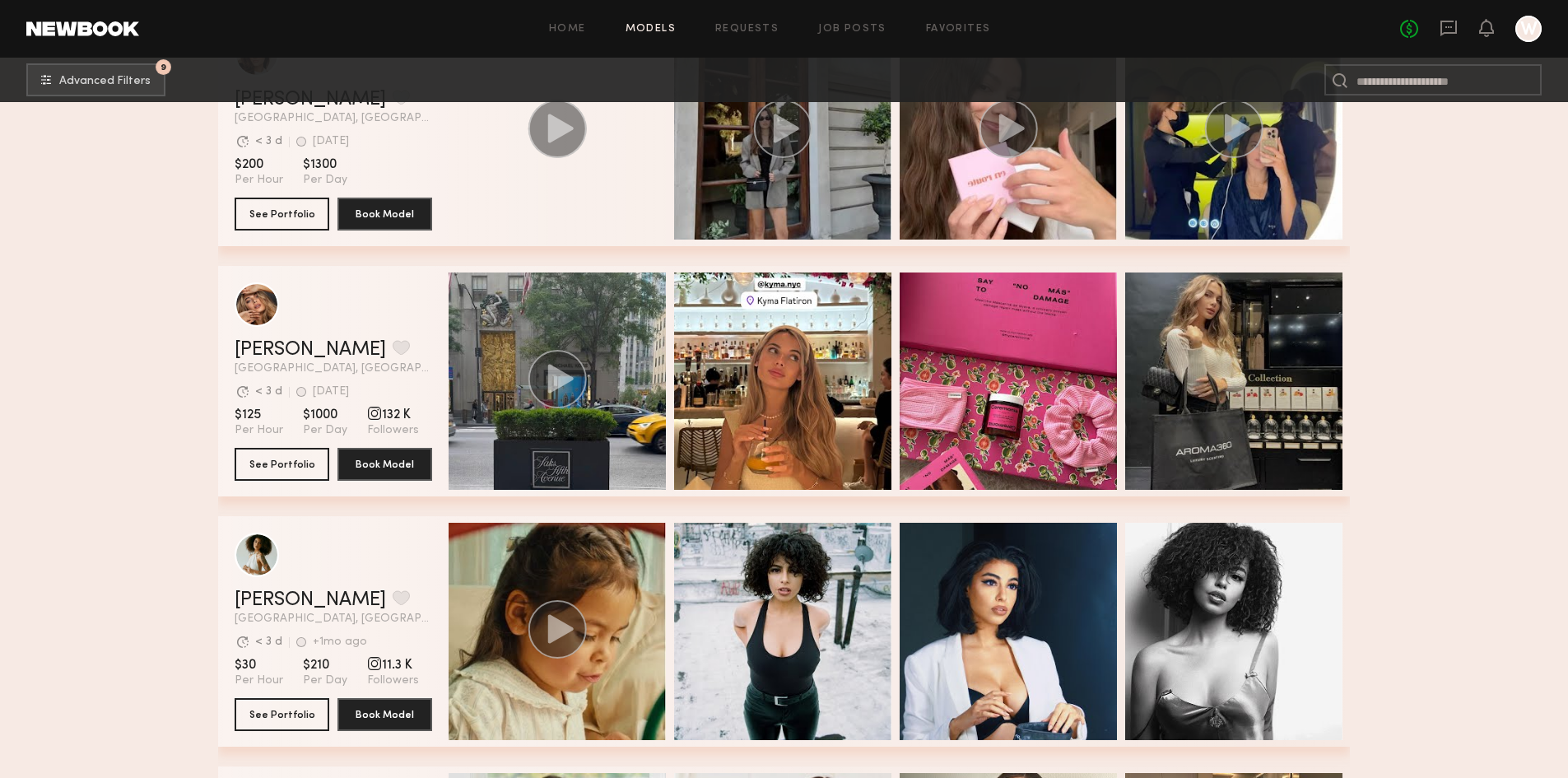
scroll to position [10205, 0]
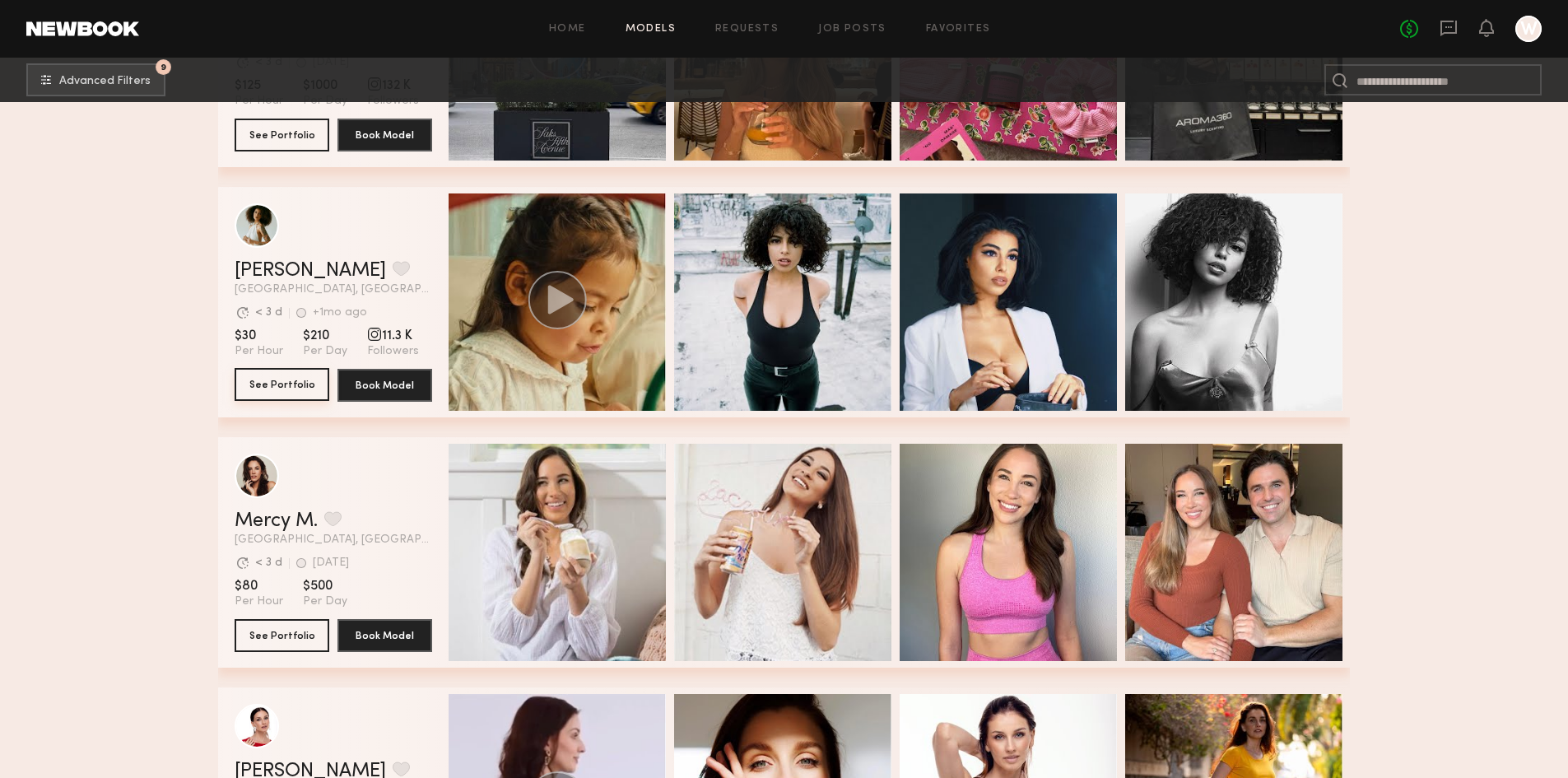
click at [264, 392] on button "See Portfolio" at bounding box center [281, 385] width 94 height 33
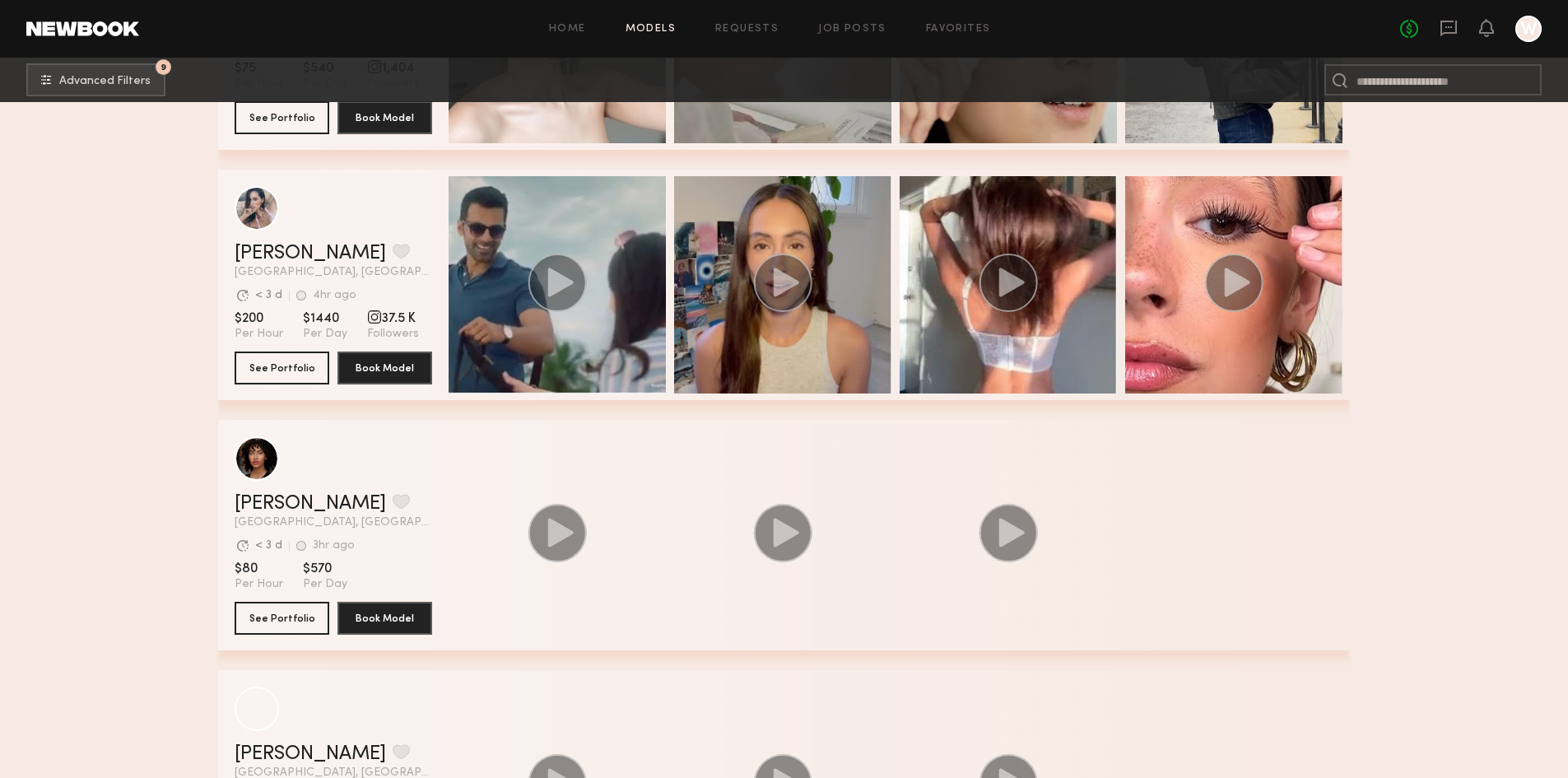
scroll to position [12633, 0]
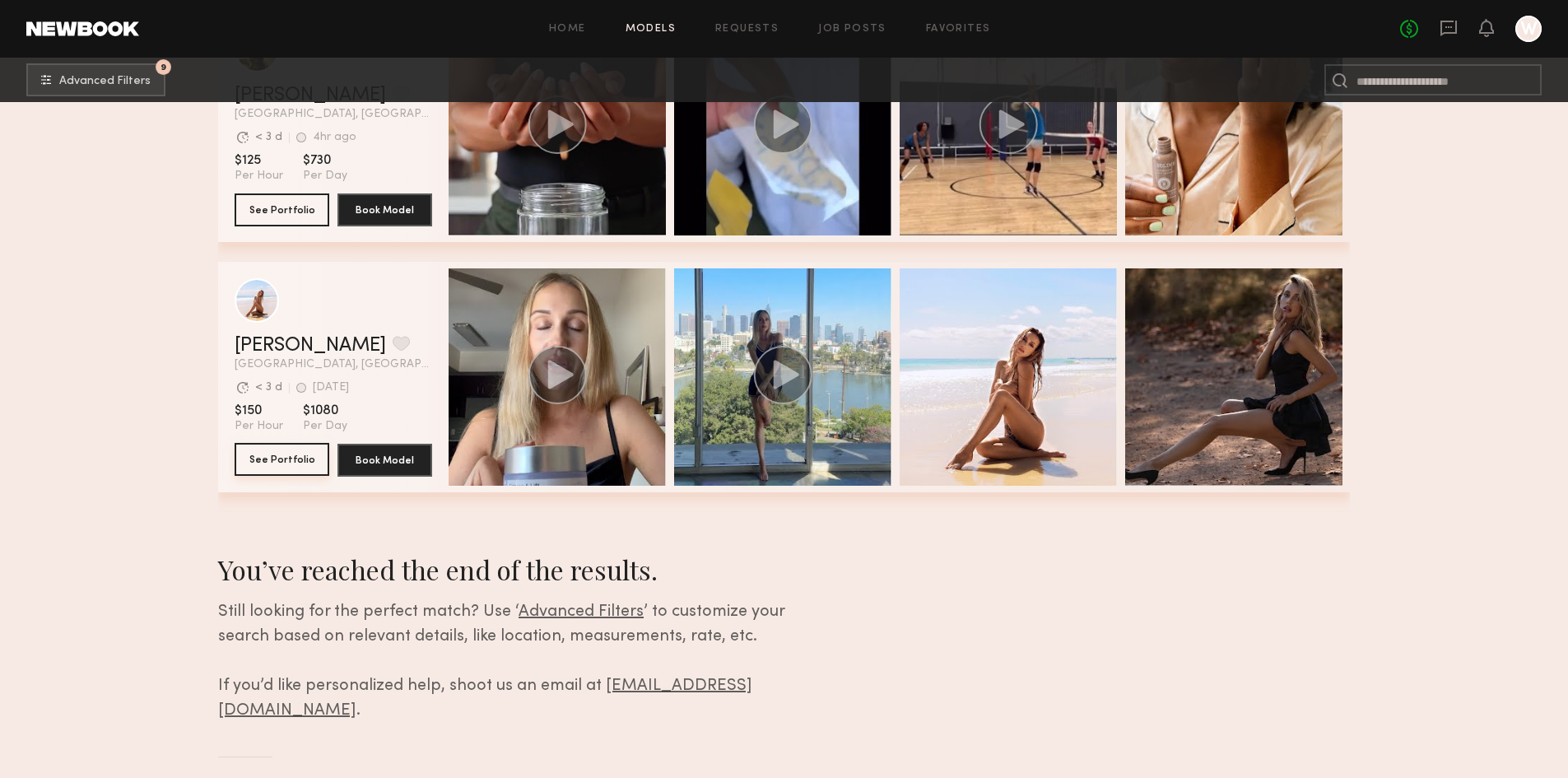
click at [276, 466] on button "See Portfolio" at bounding box center [281, 459] width 94 height 33
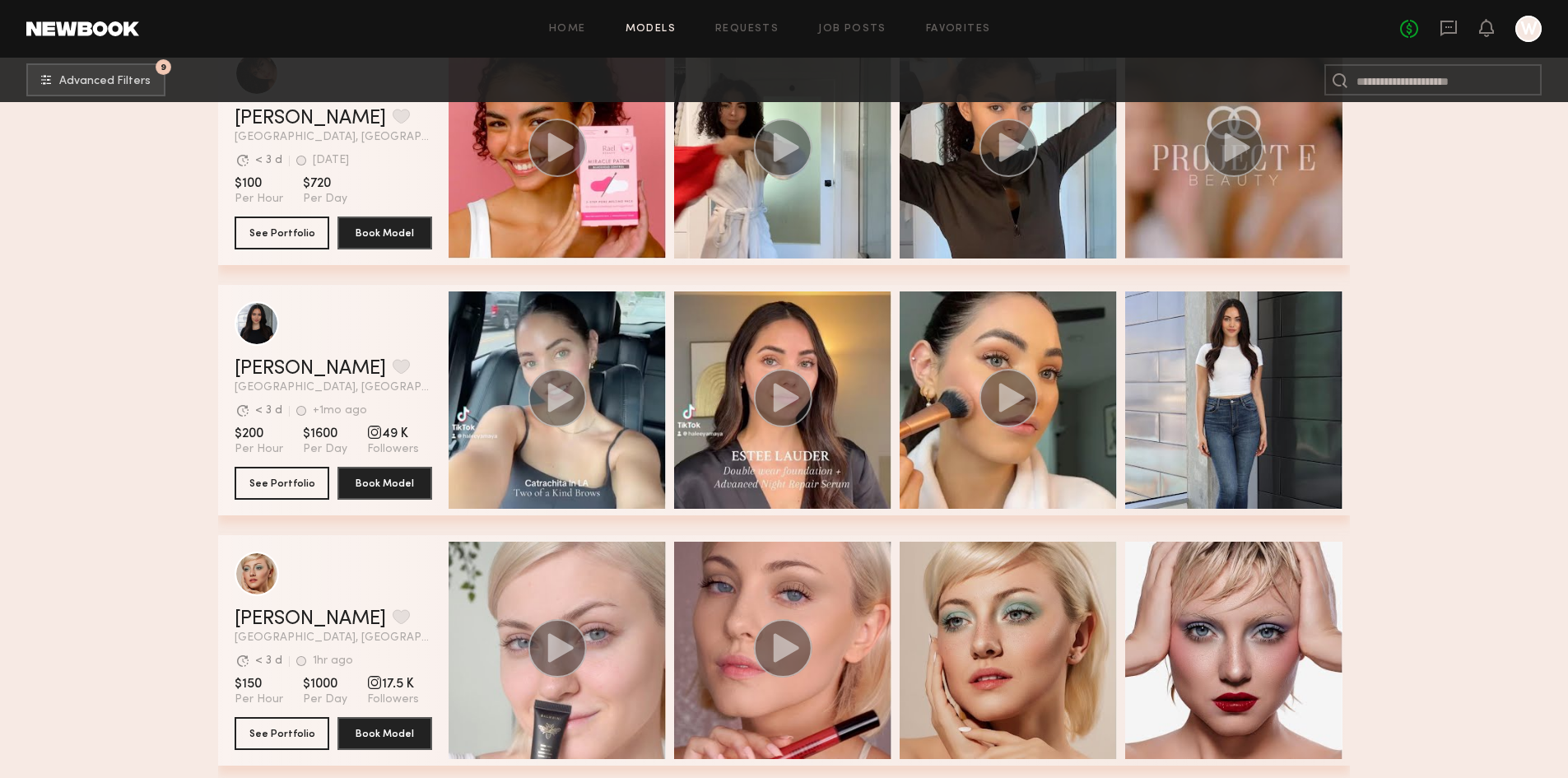
scroll to position [1933, 0]
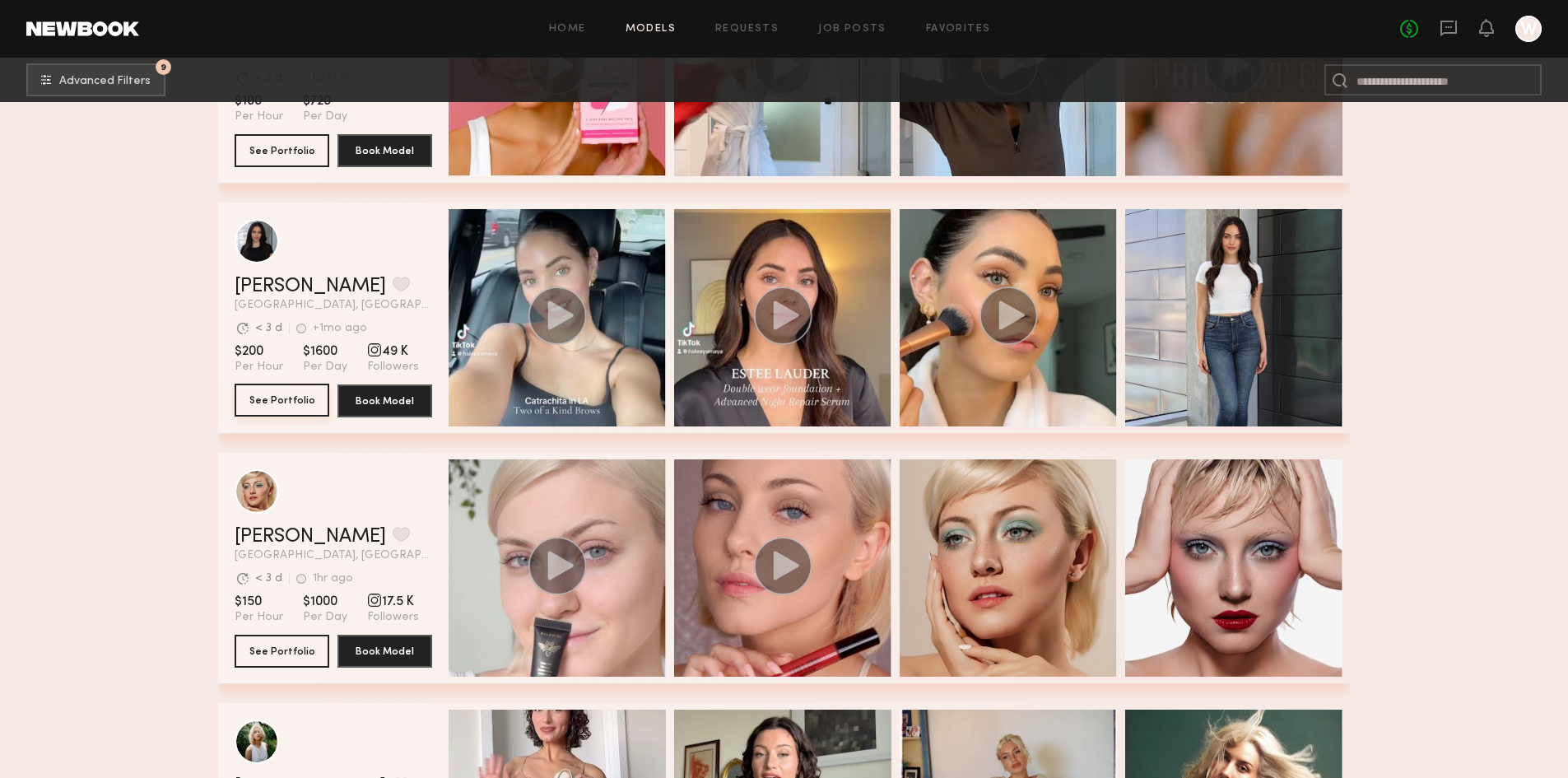
click at [277, 402] on button "See Portfolio" at bounding box center [281, 400] width 94 height 33
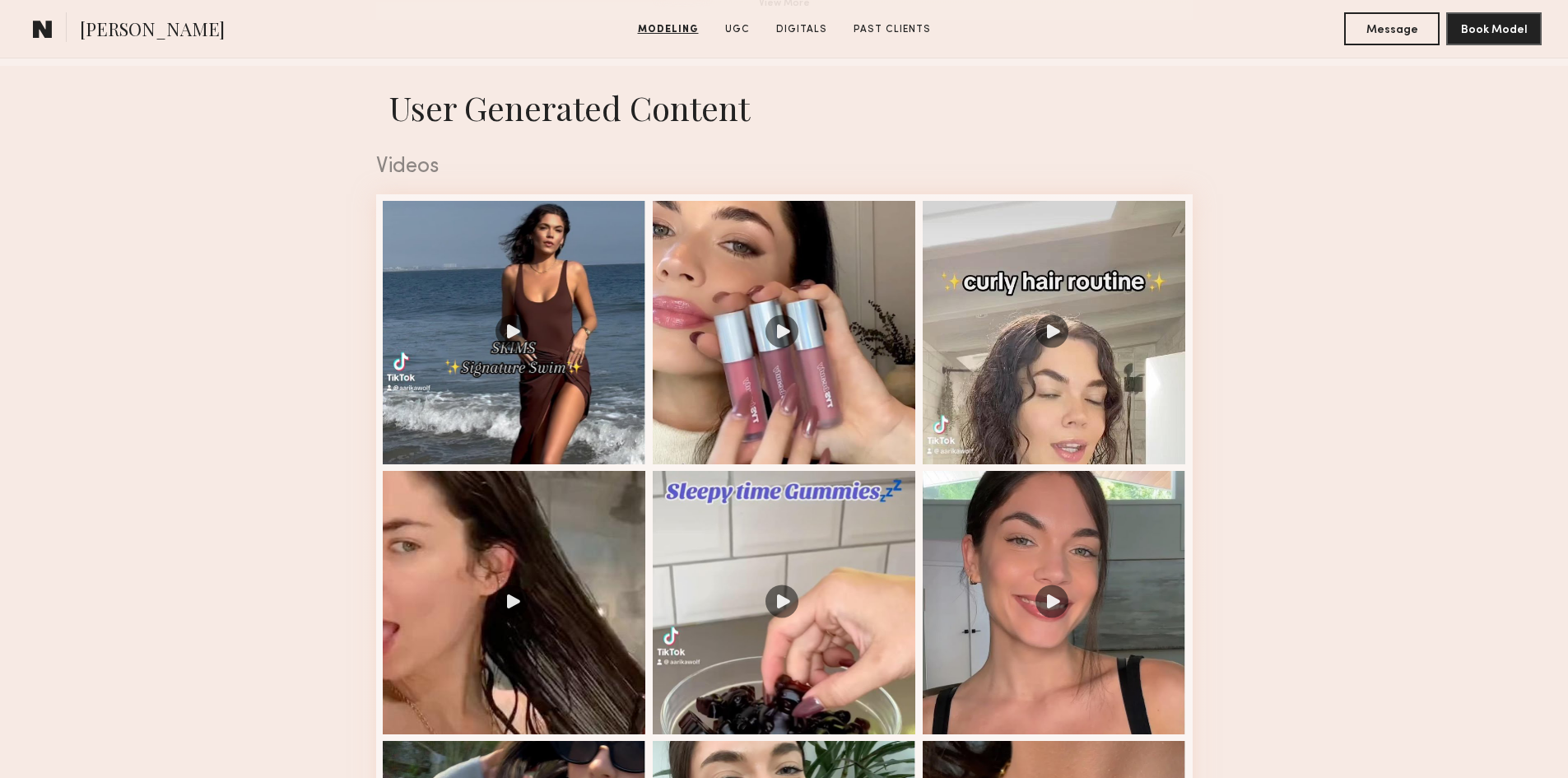
scroll to position [1810, 0]
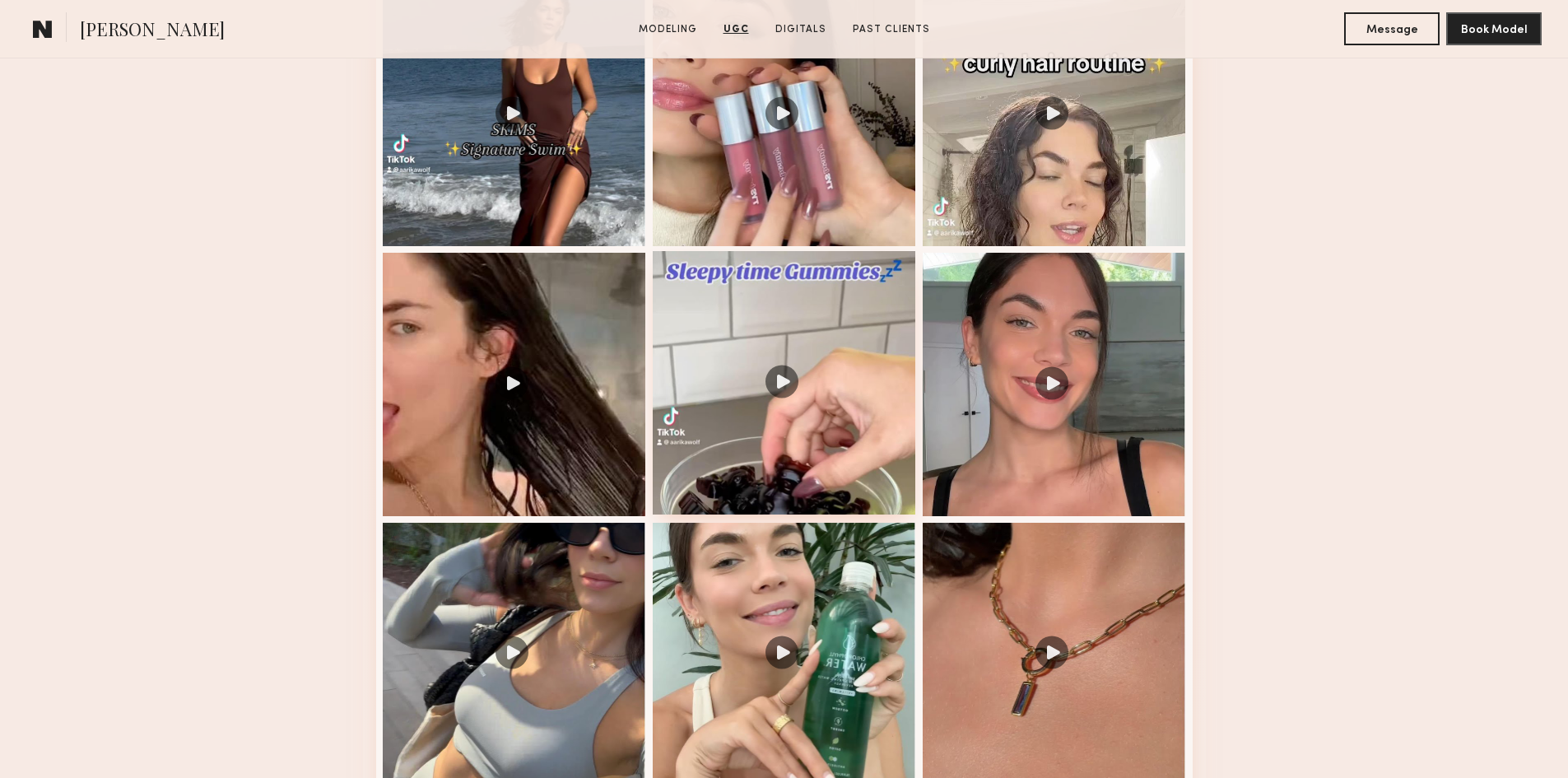
click at [822, 463] on div at bounding box center [784, 382] width 263 height 263
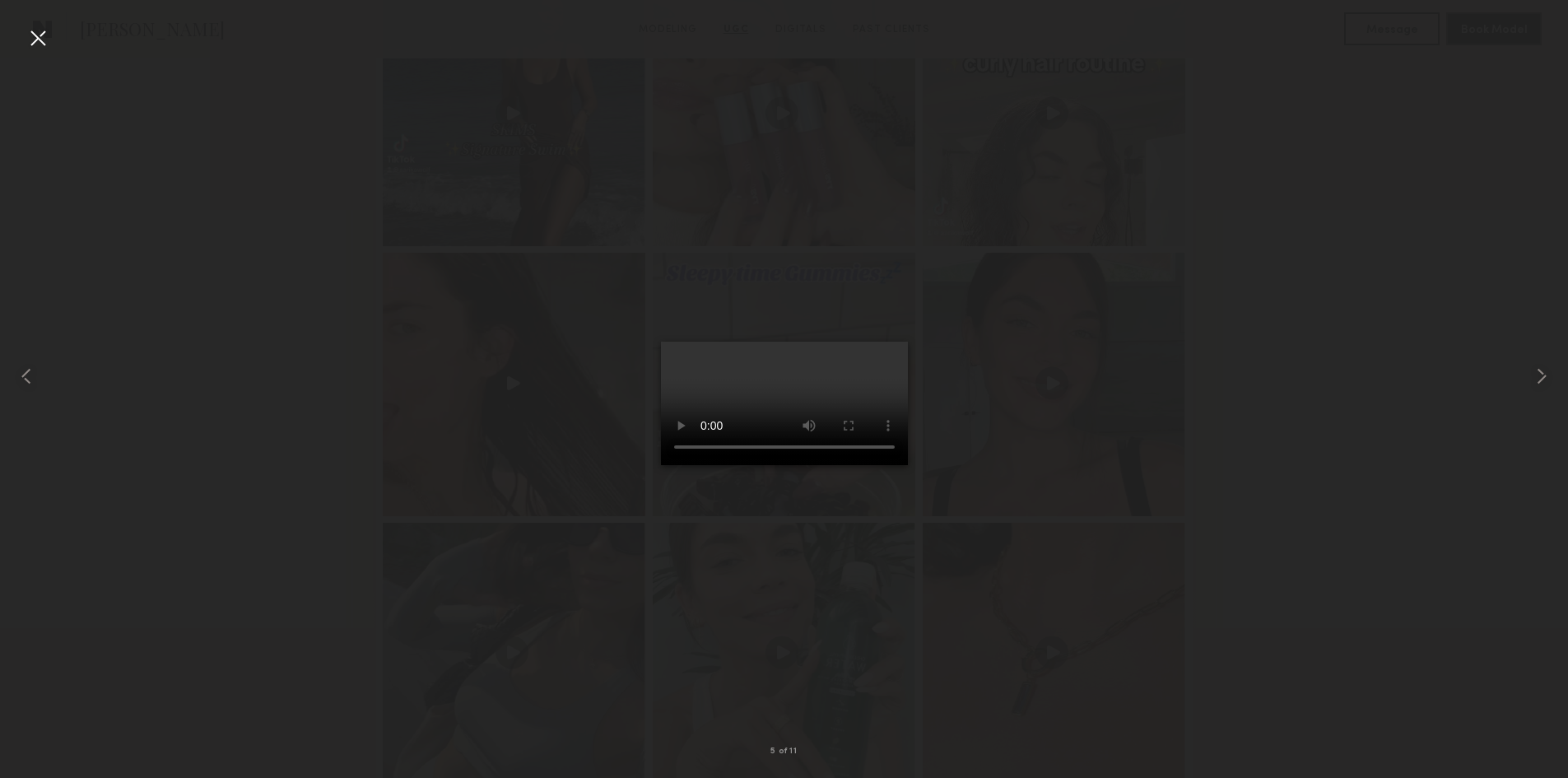
drag, startPoint x: 687, startPoint y: 419, endPoint x: 619, endPoint y: 423, distance: 68.1
click at [661, 423] on video at bounding box center [784, 403] width 247 height 123
click at [50, 27] on div at bounding box center [37, 37] width 26 height 26
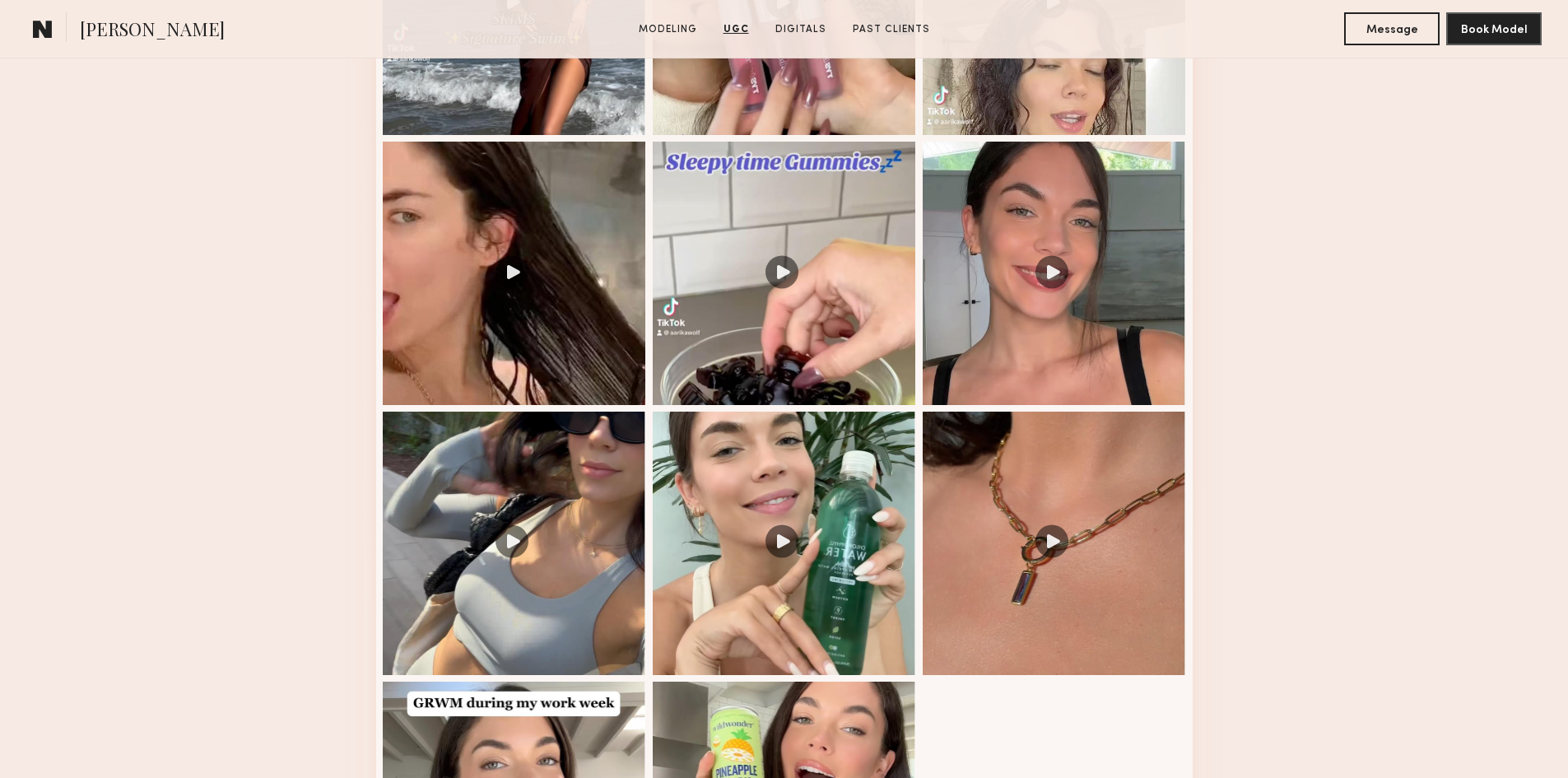
scroll to position [2140, 0]
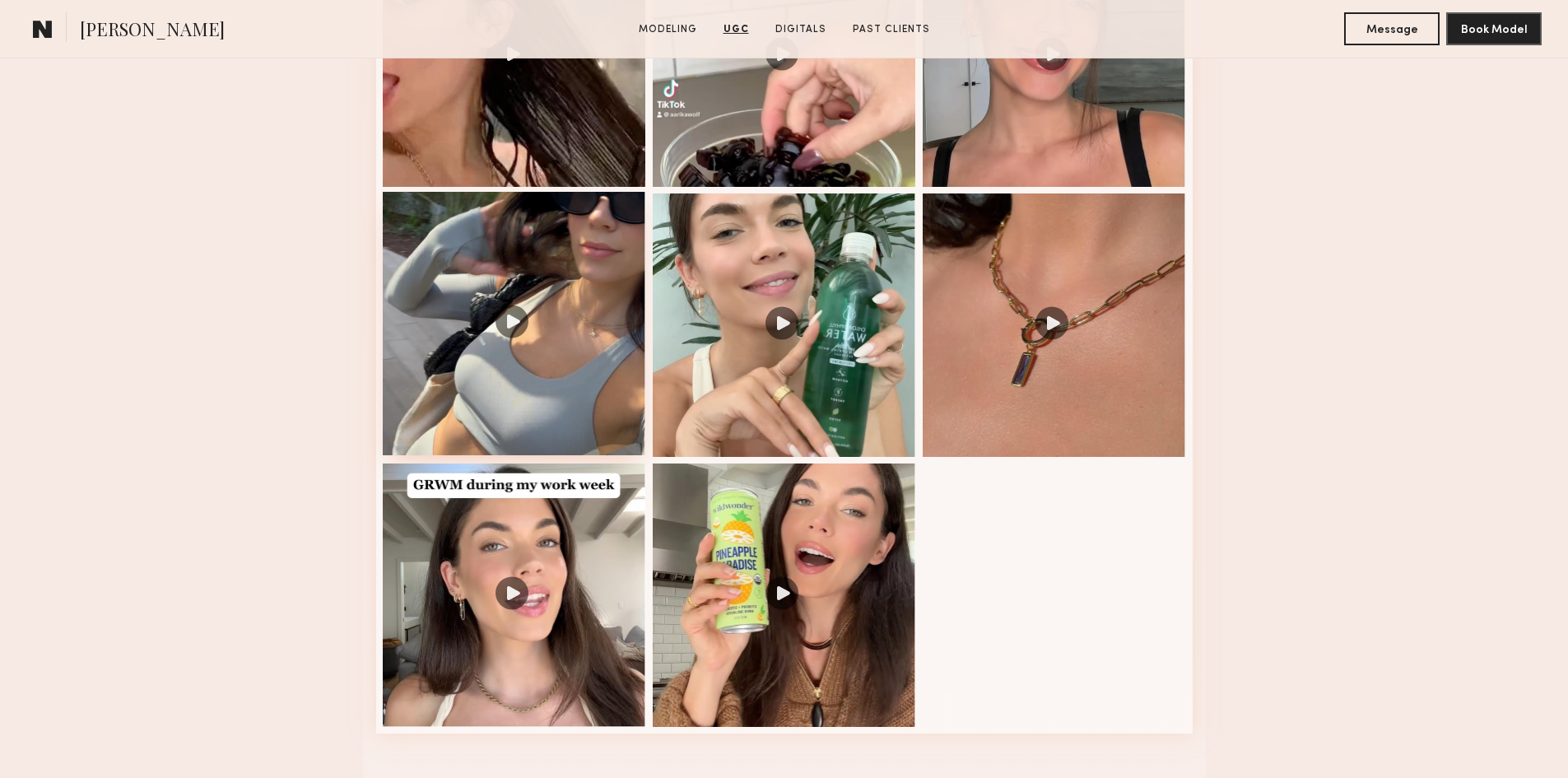
click at [549, 374] on div at bounding box center [514, 322] width 263 height 263
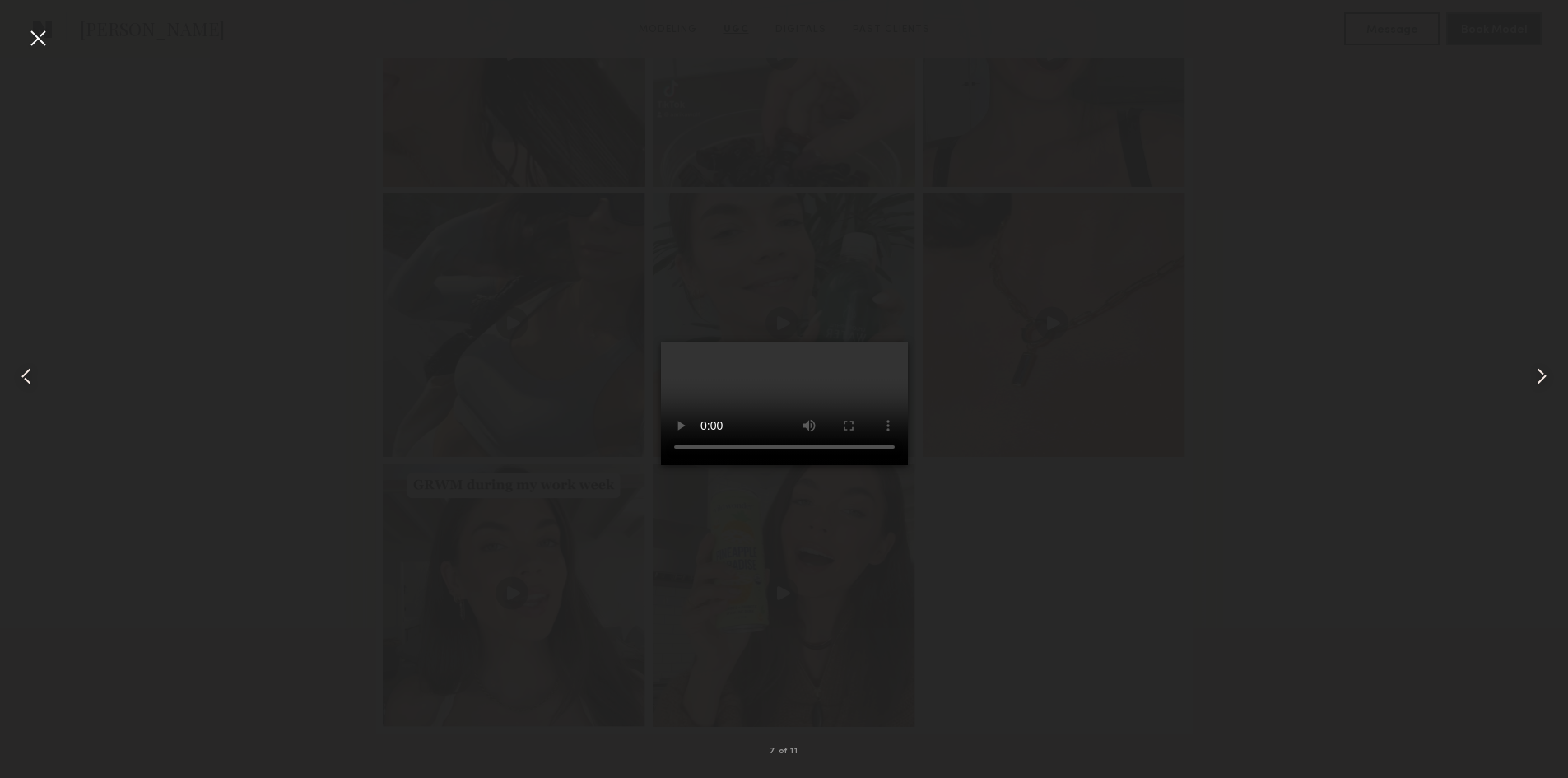
click at [38, 30] on div at bounding box center [37, 37] width 26 height 26
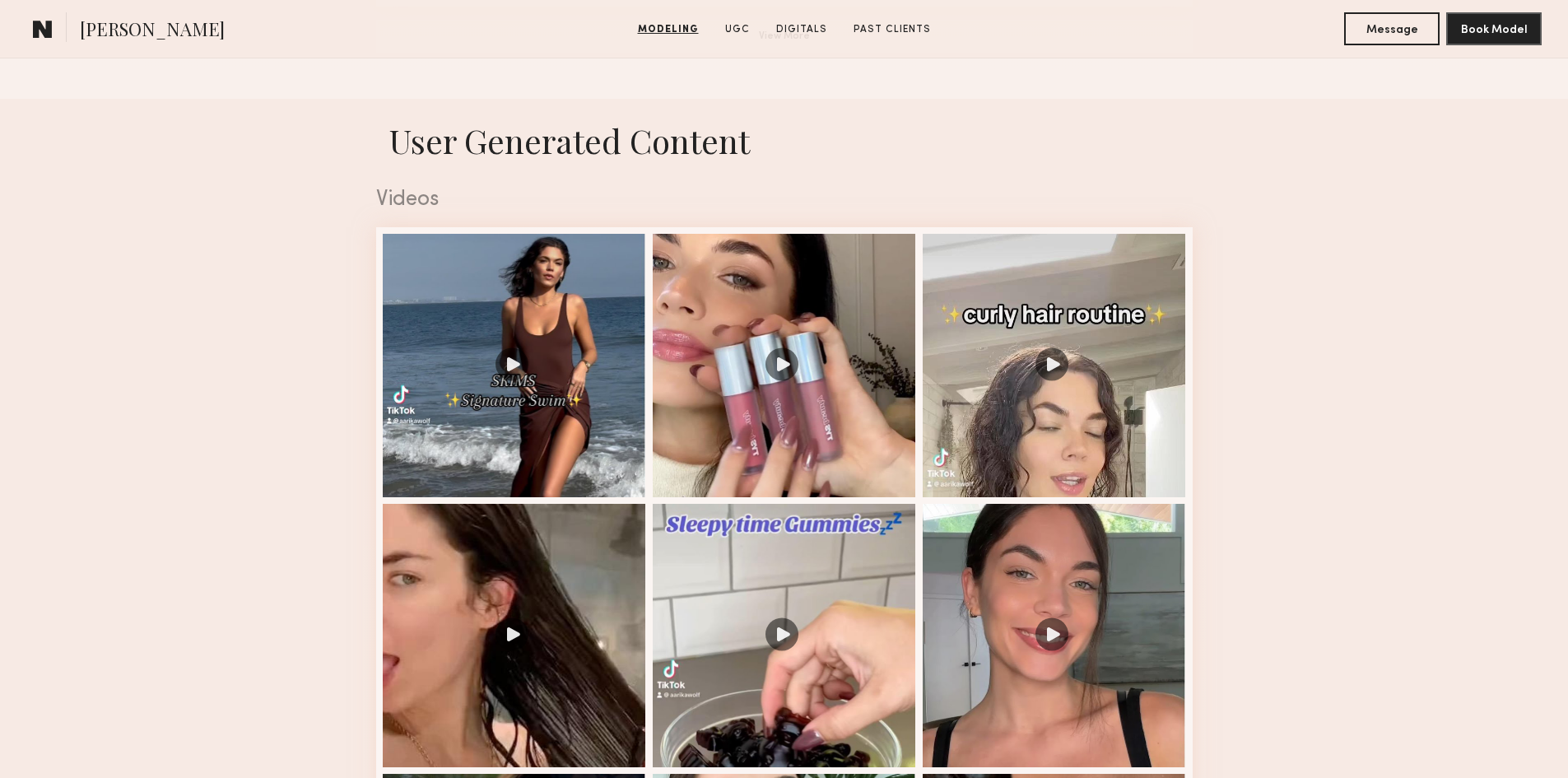
scroll to position [1810, 0]
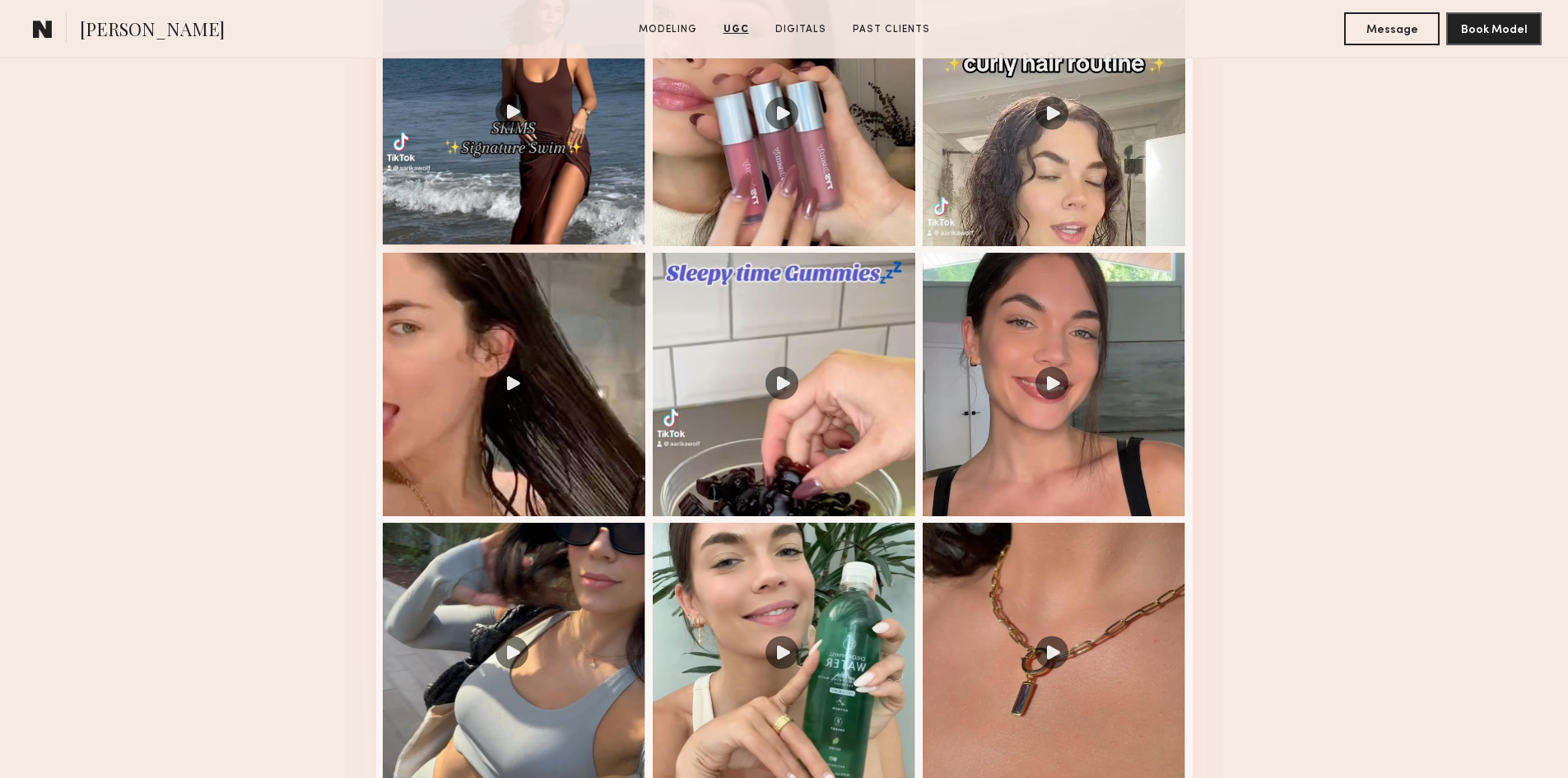
click at [530, 194] on div at bounding box center [514, 113] width 263 height 263
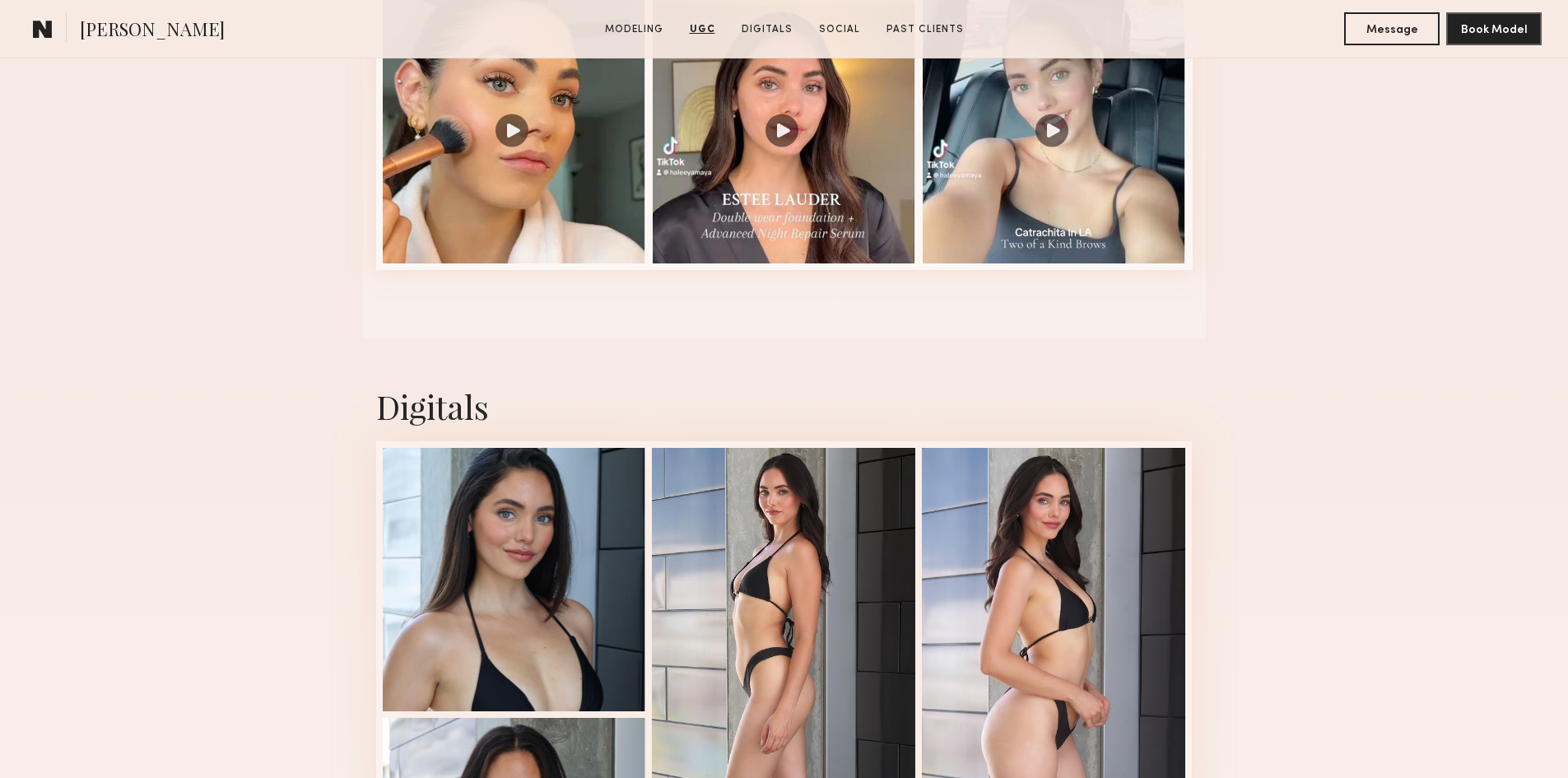
scroll to position [1646, 0]
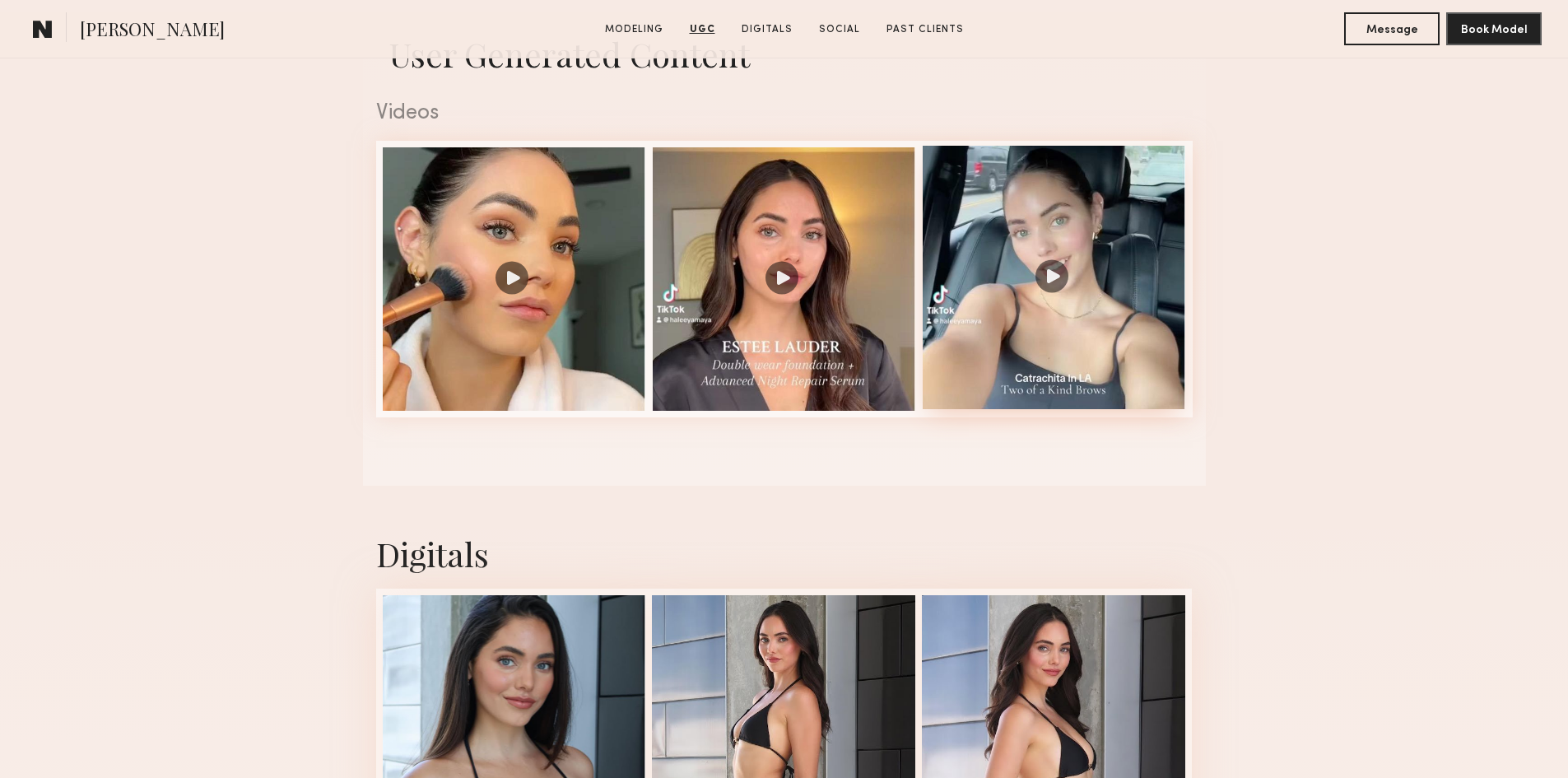
click at [1045, 297] on div at bounding box center [1054, 277] width 263 height 263
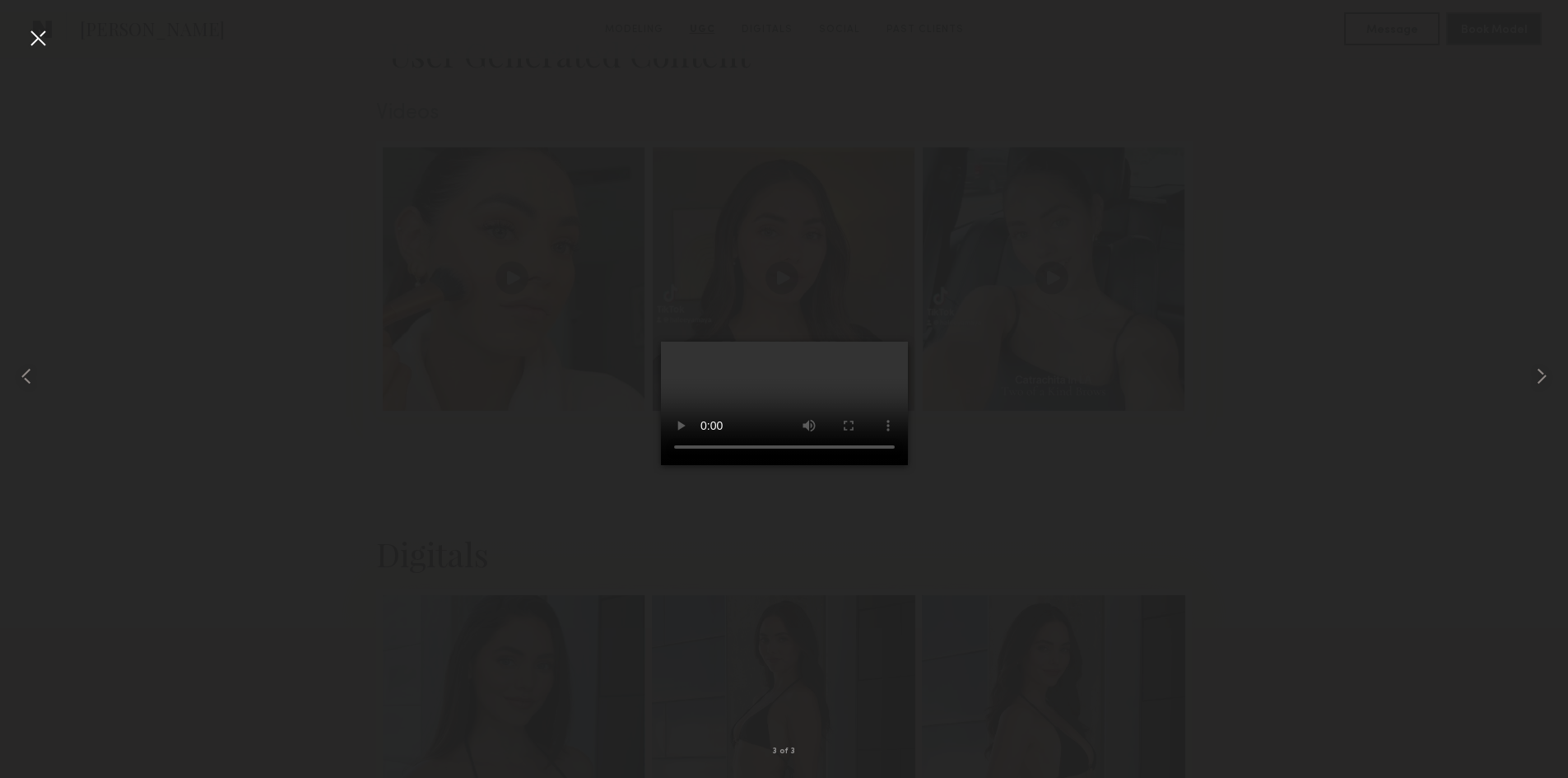
click at [844, 465] on video at bounding box center [784, 403] width 247 height 123
click at [825, 465] on video at bounding box center [784, 403] width 247 height 123
click at [49, 34] on div at bounding box center [37, 37] width 26 height 26
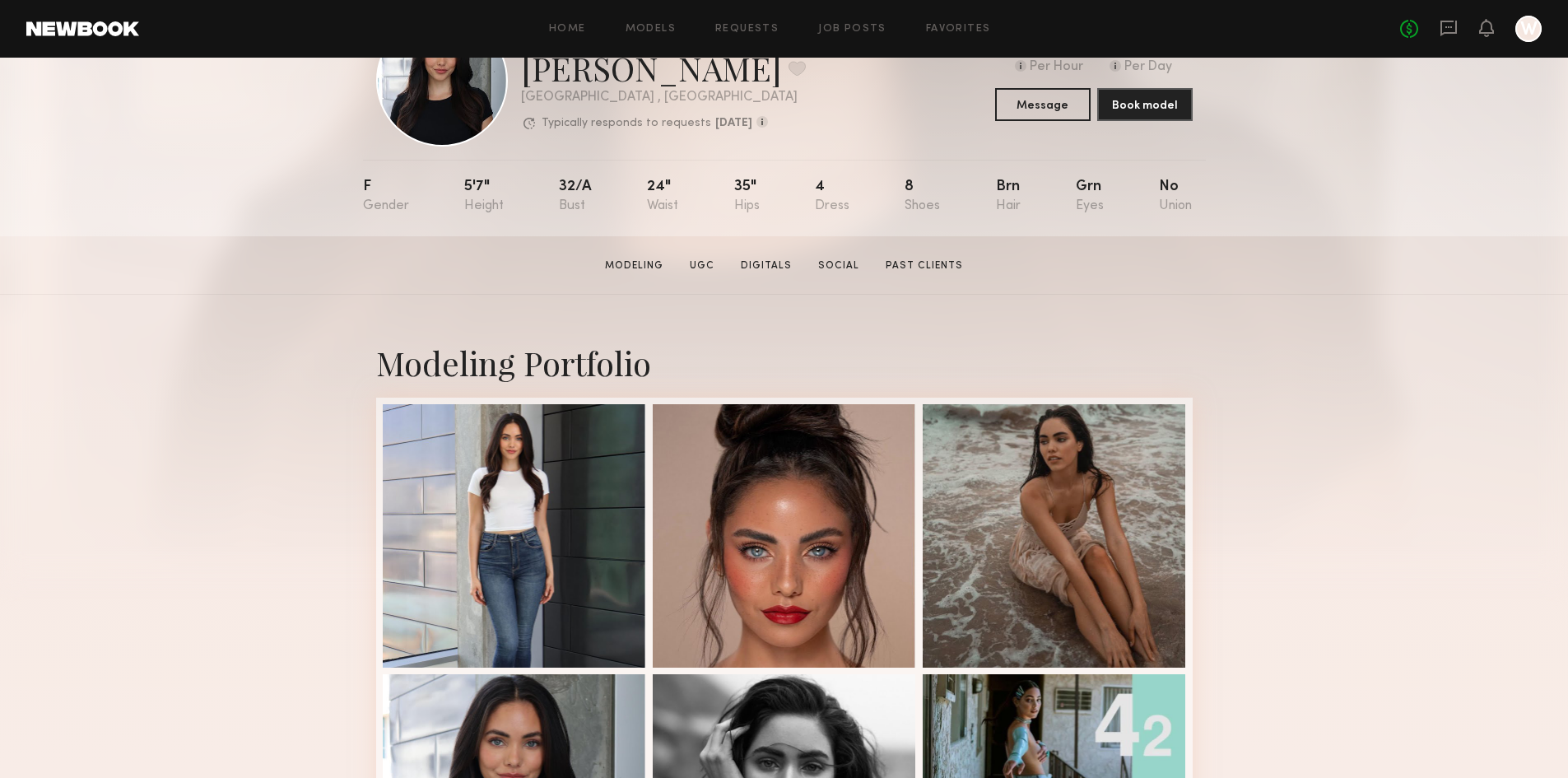
scroll to position [0, 0]
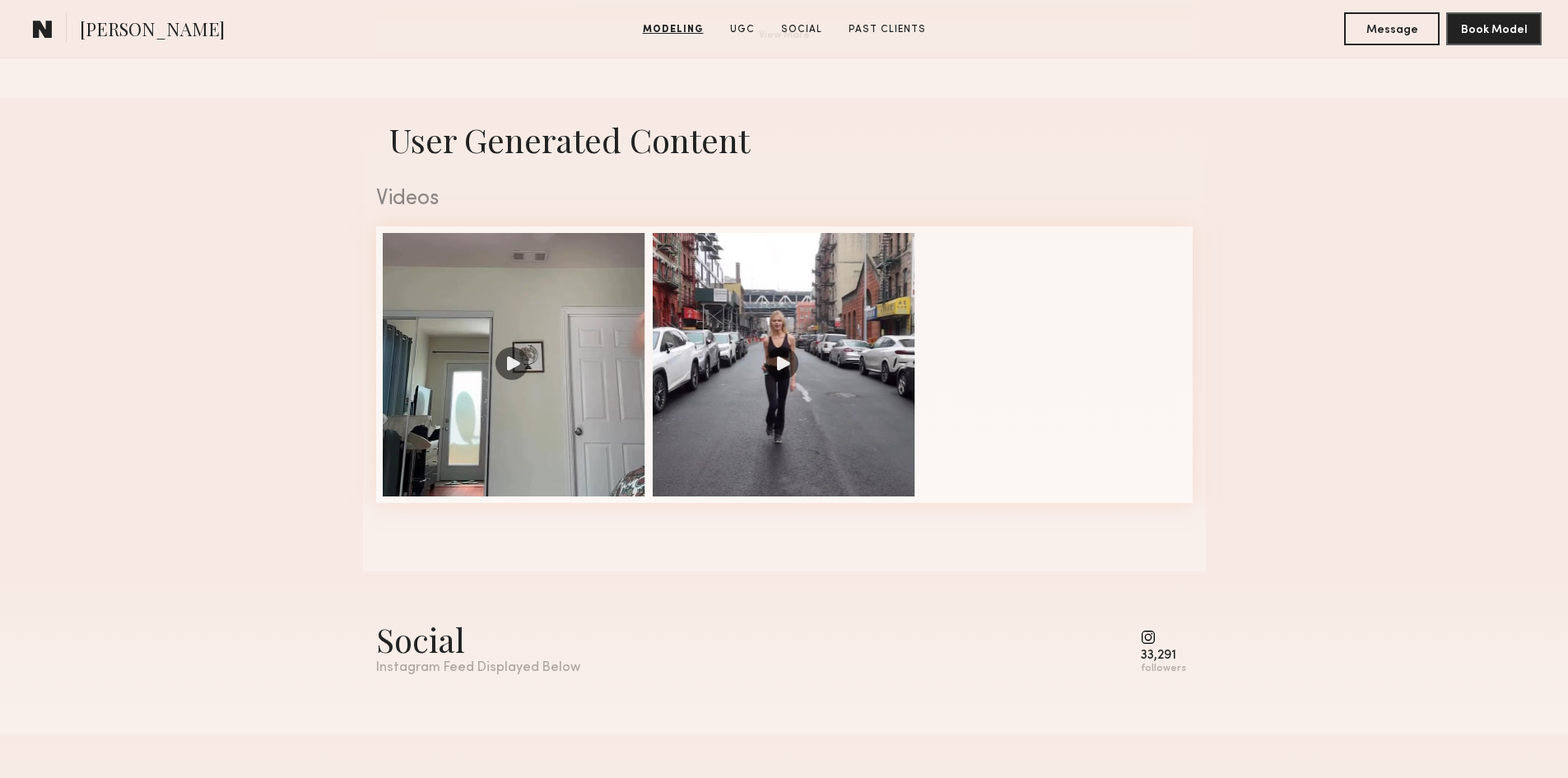
scroll to position [1564, 0]
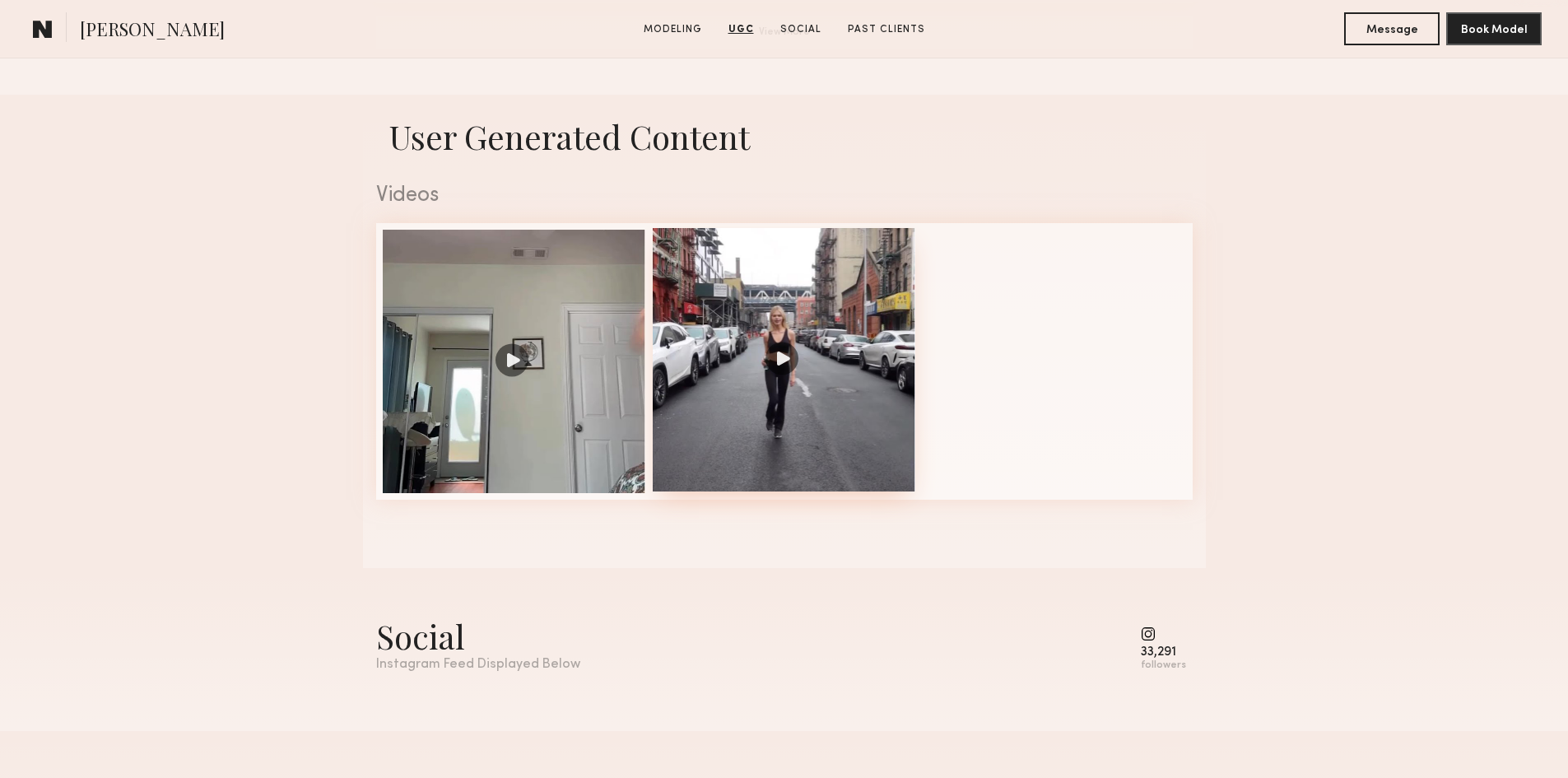
click at [780, 364] on div at bounding box center [784, 359] width 263 height 263
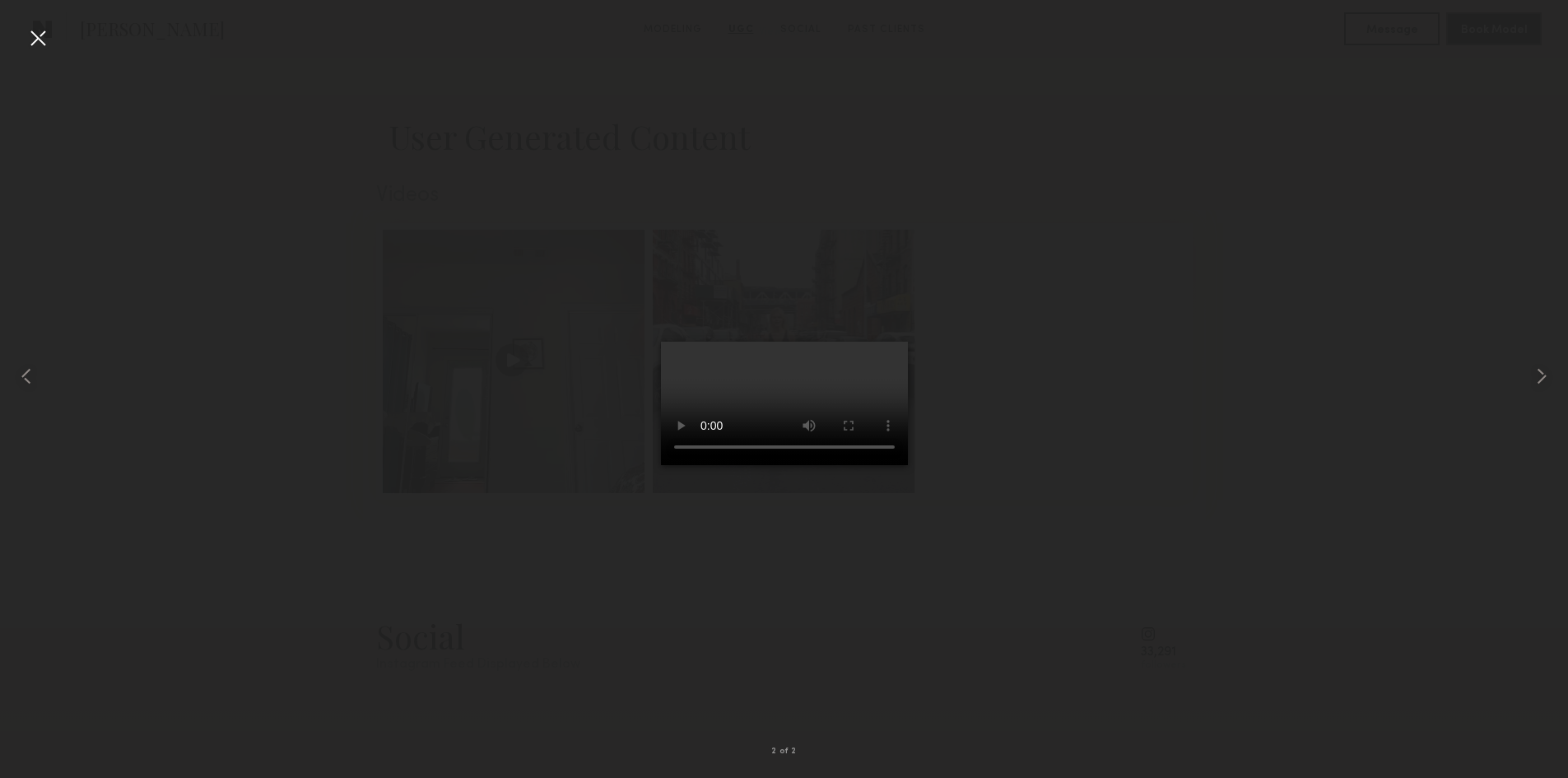
click at [46, 37] on div at bounding box center [37, 37] width 26 height 26
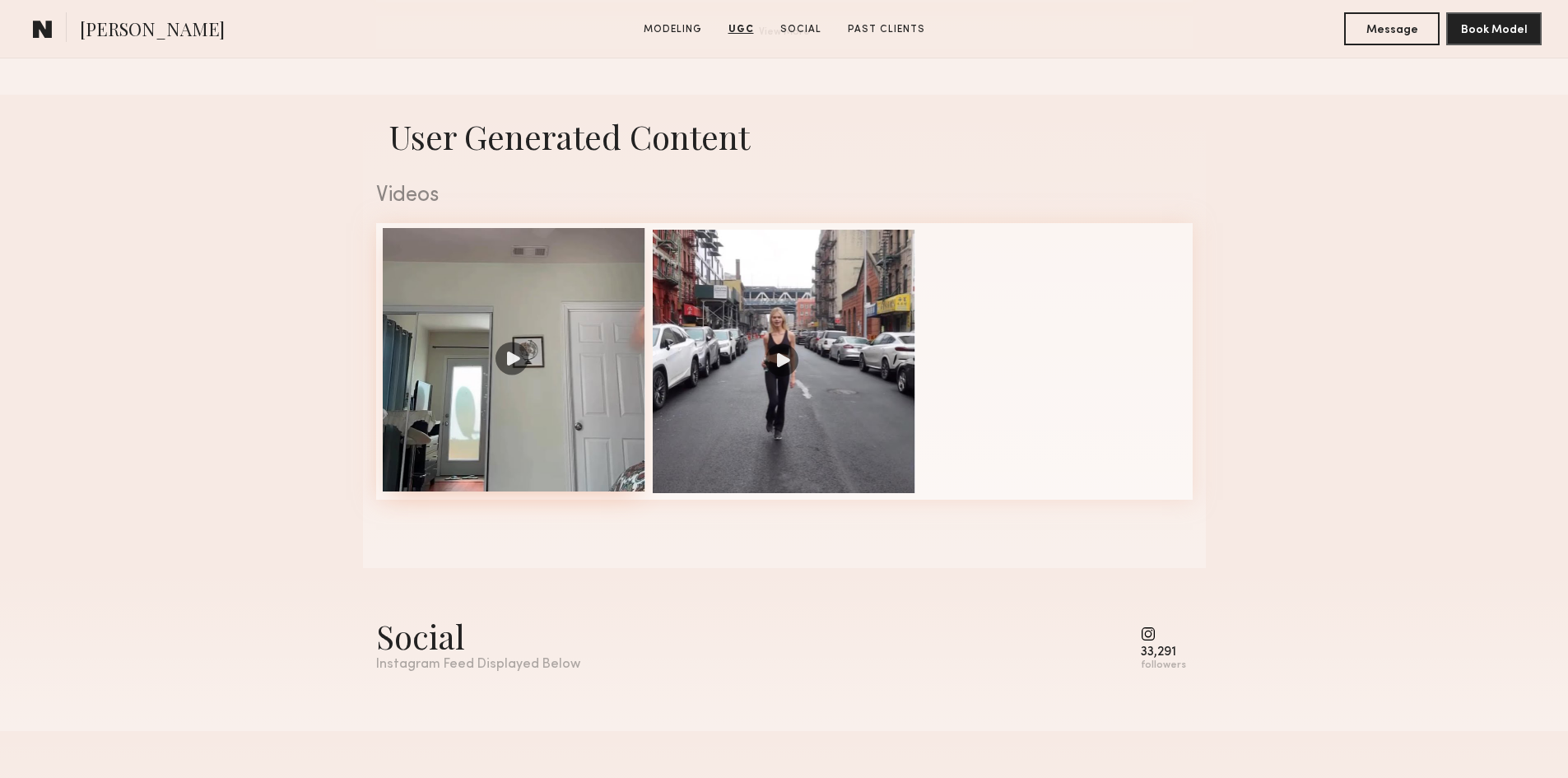
click at [599, 390] on div at bounding box center [514, 359] width 263 height 263
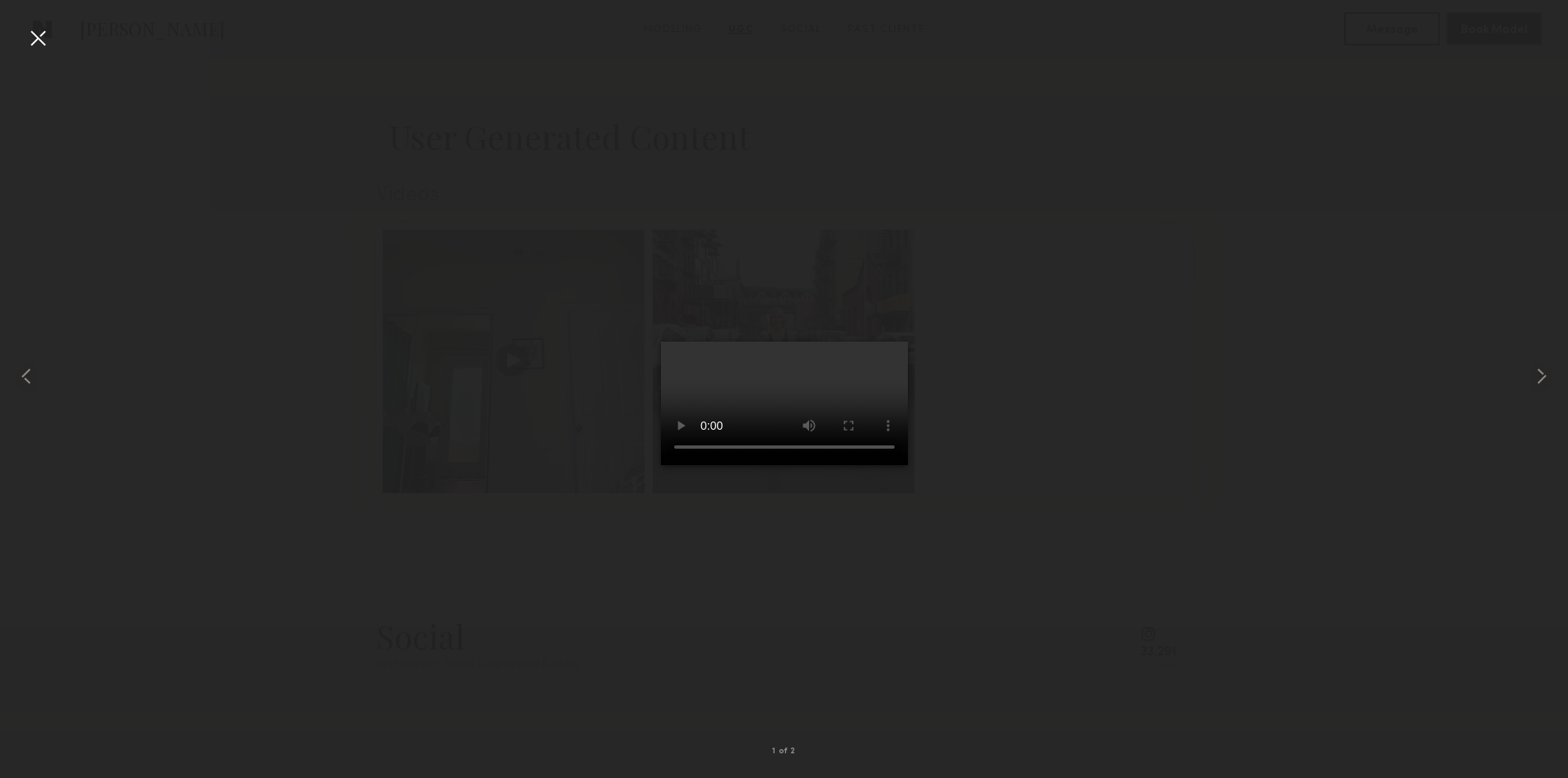
click at [45, 39] on div at bounding box center [37, 37] width 26 height 26
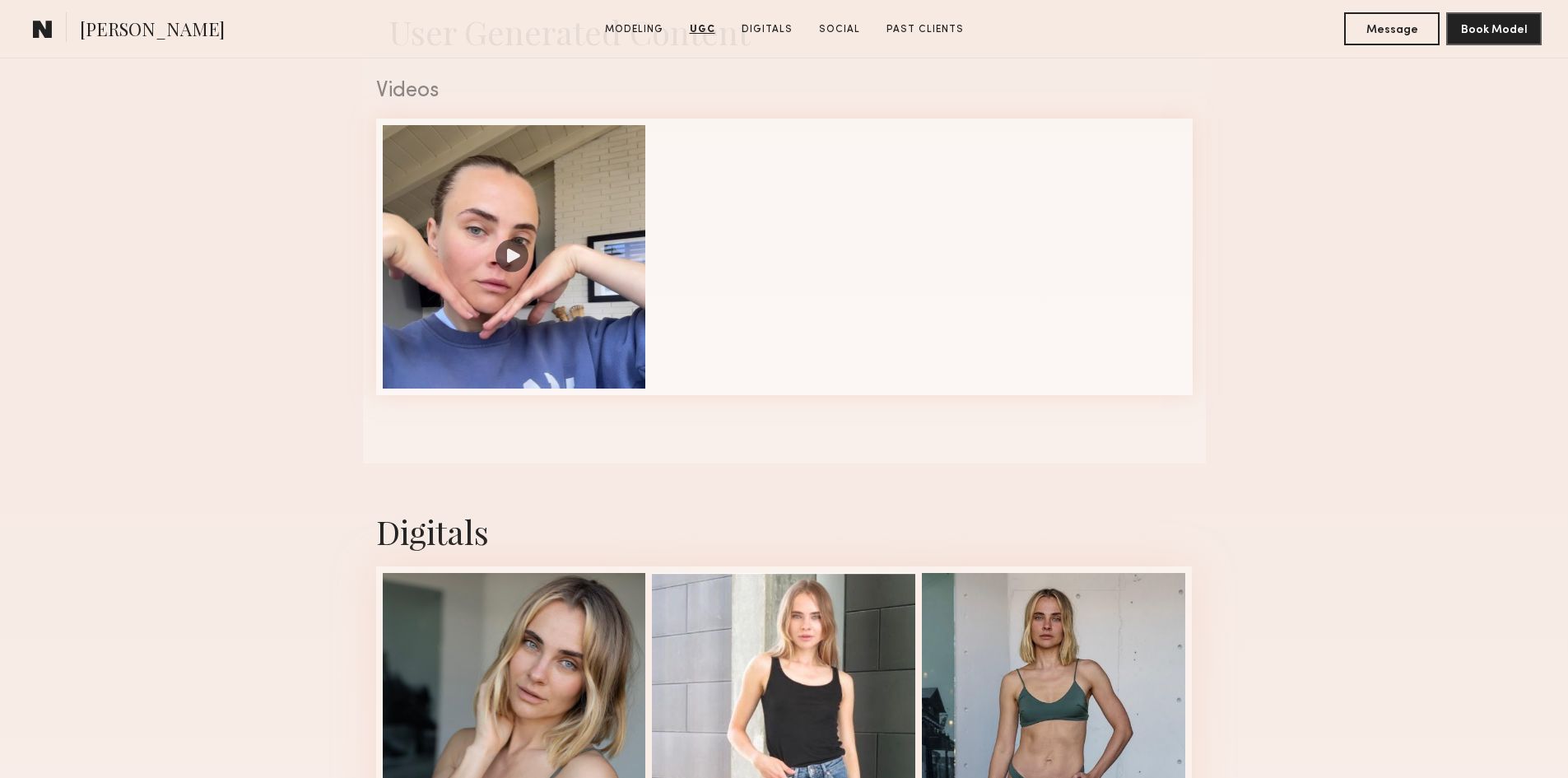
scroll to position [1646, 0]
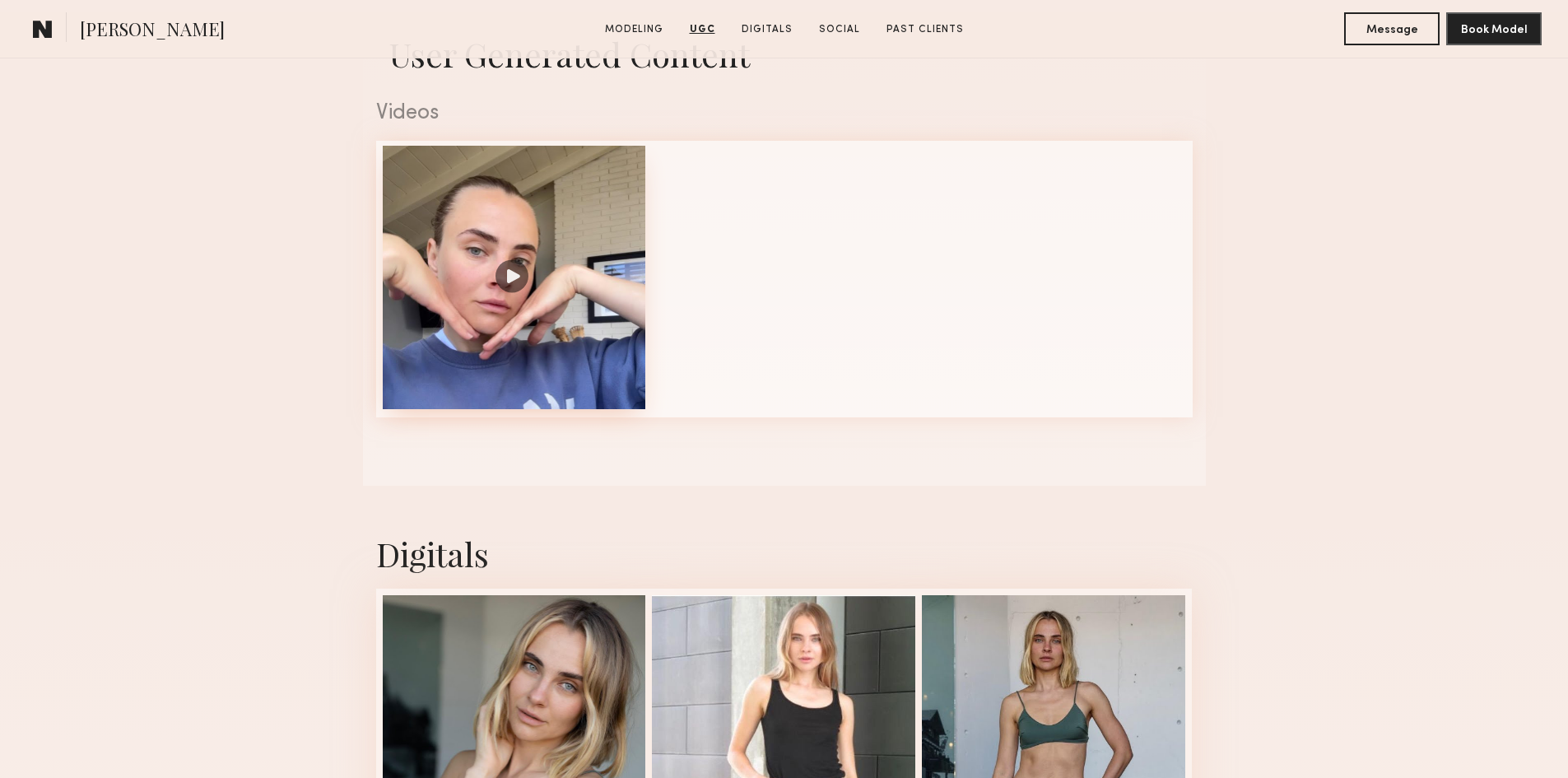
click at [527, 311] on div at bounding box center [514, 277] width 263 height 263
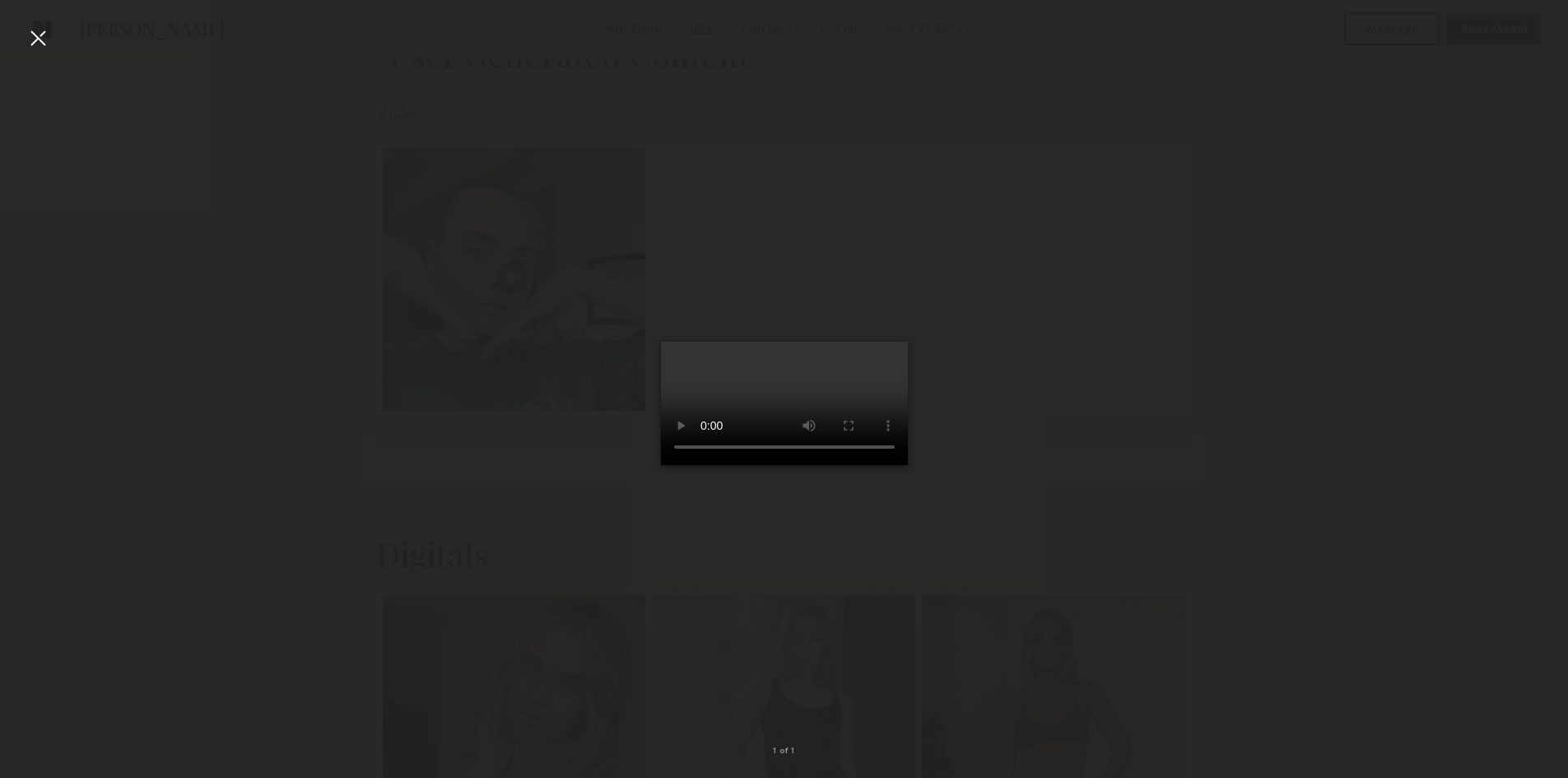
click at [35, 37] on div at bounding box center [37, 37] width 26 height 26
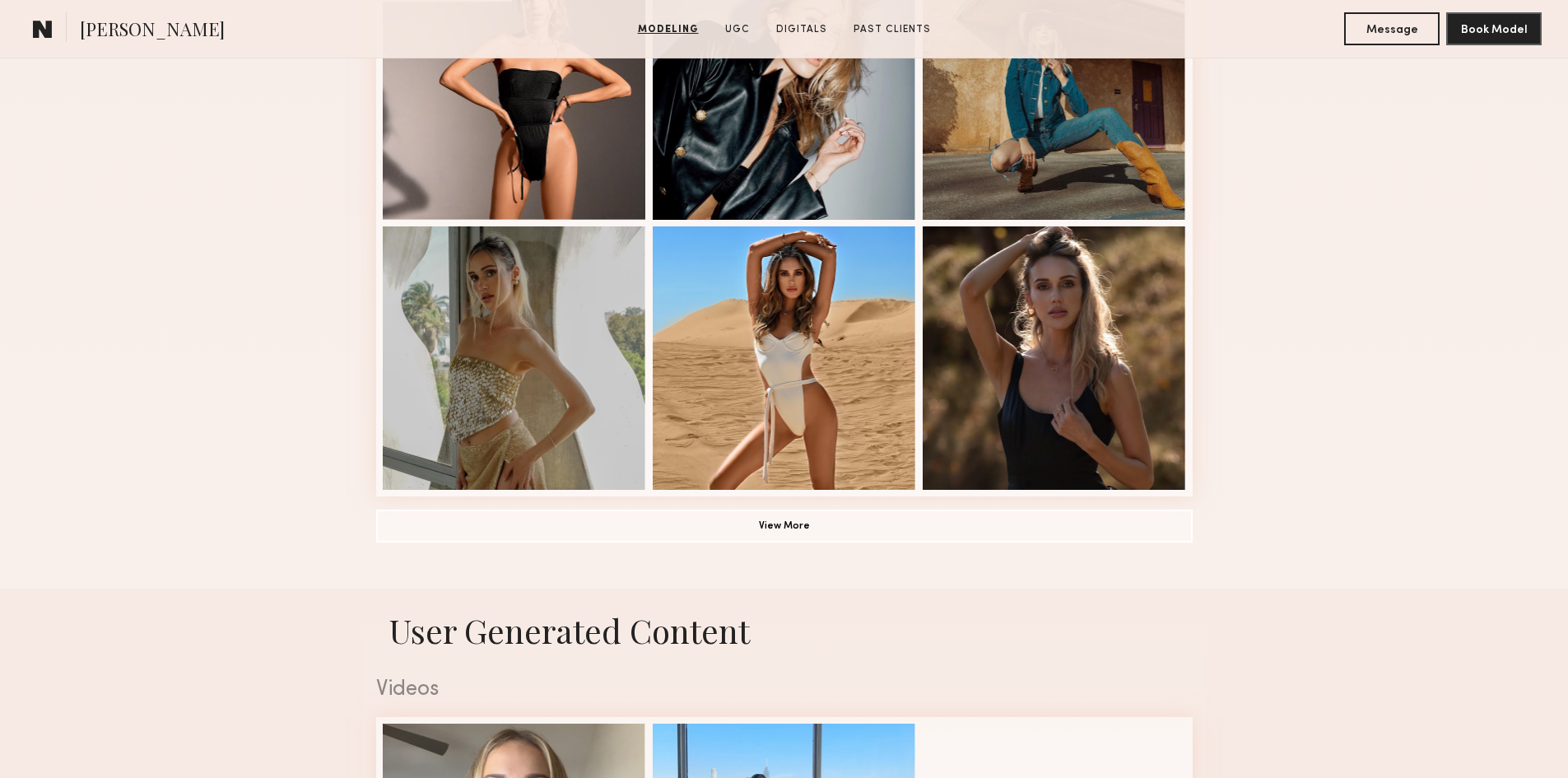
scroll to position [1399, 0]
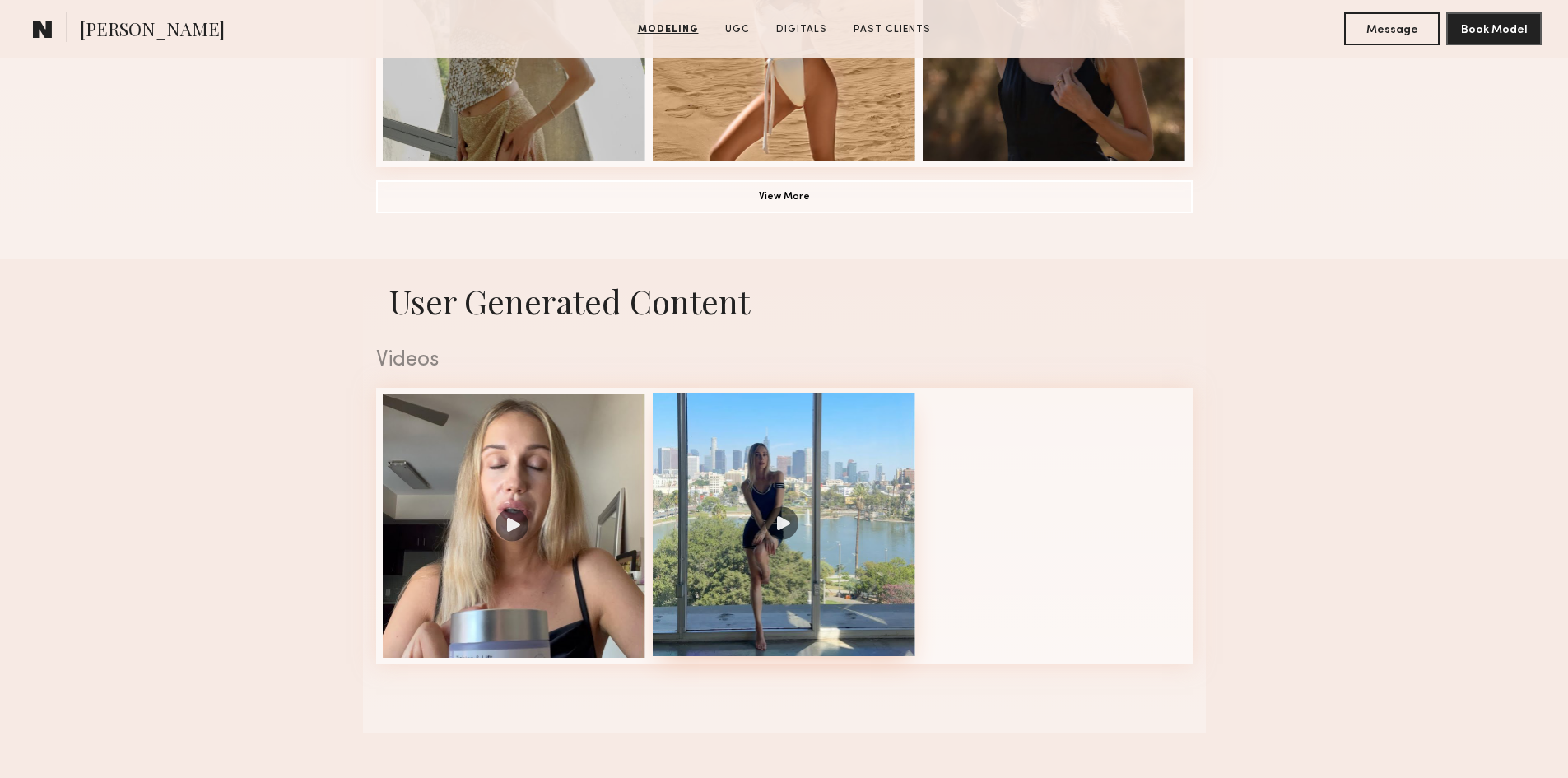
click at [777, 545] on div at bounding box center [784, 524] width 263 height 263
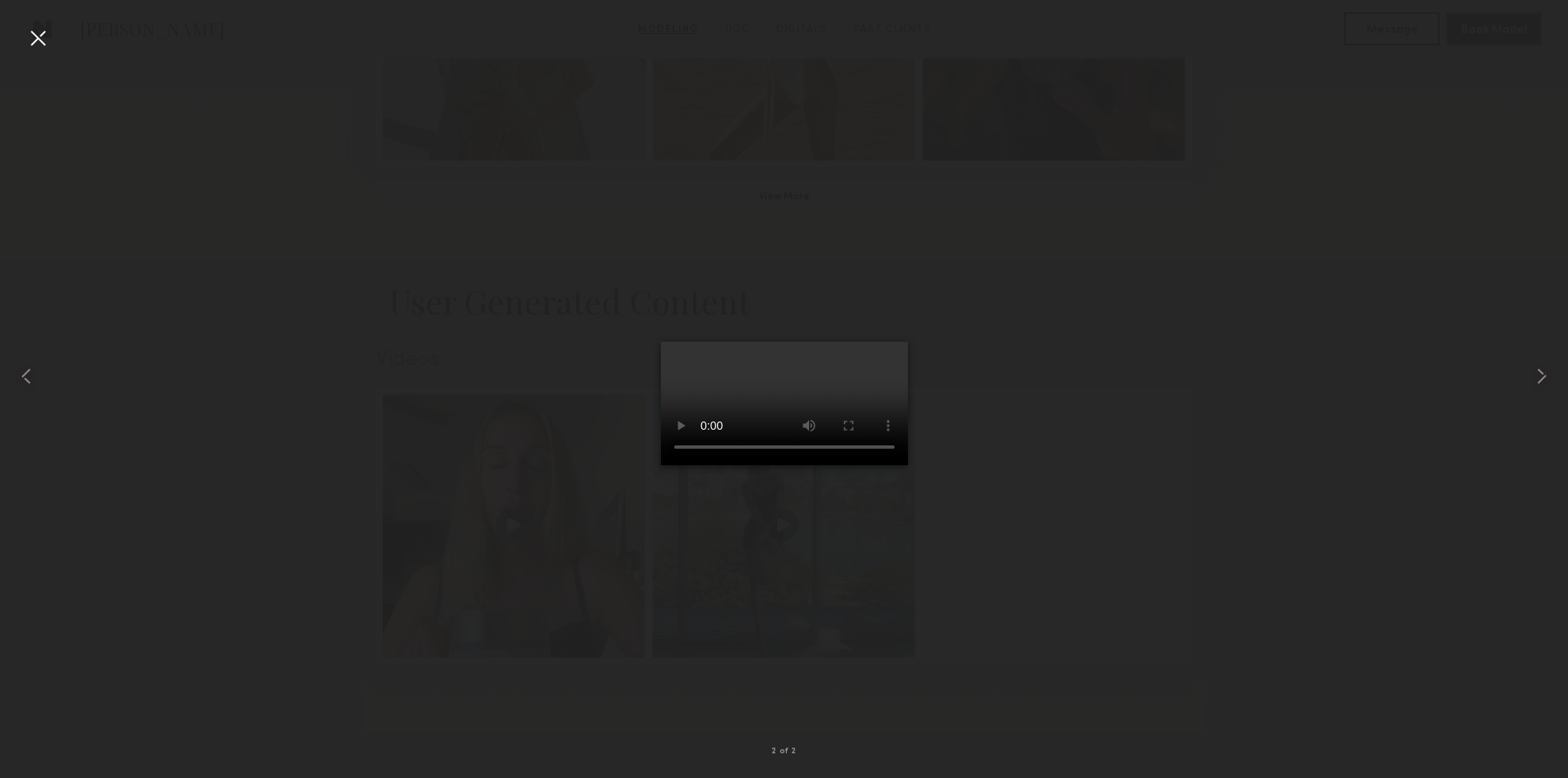
click at [35, 37] on div at bounding box center [37, 37] width 26 height 26
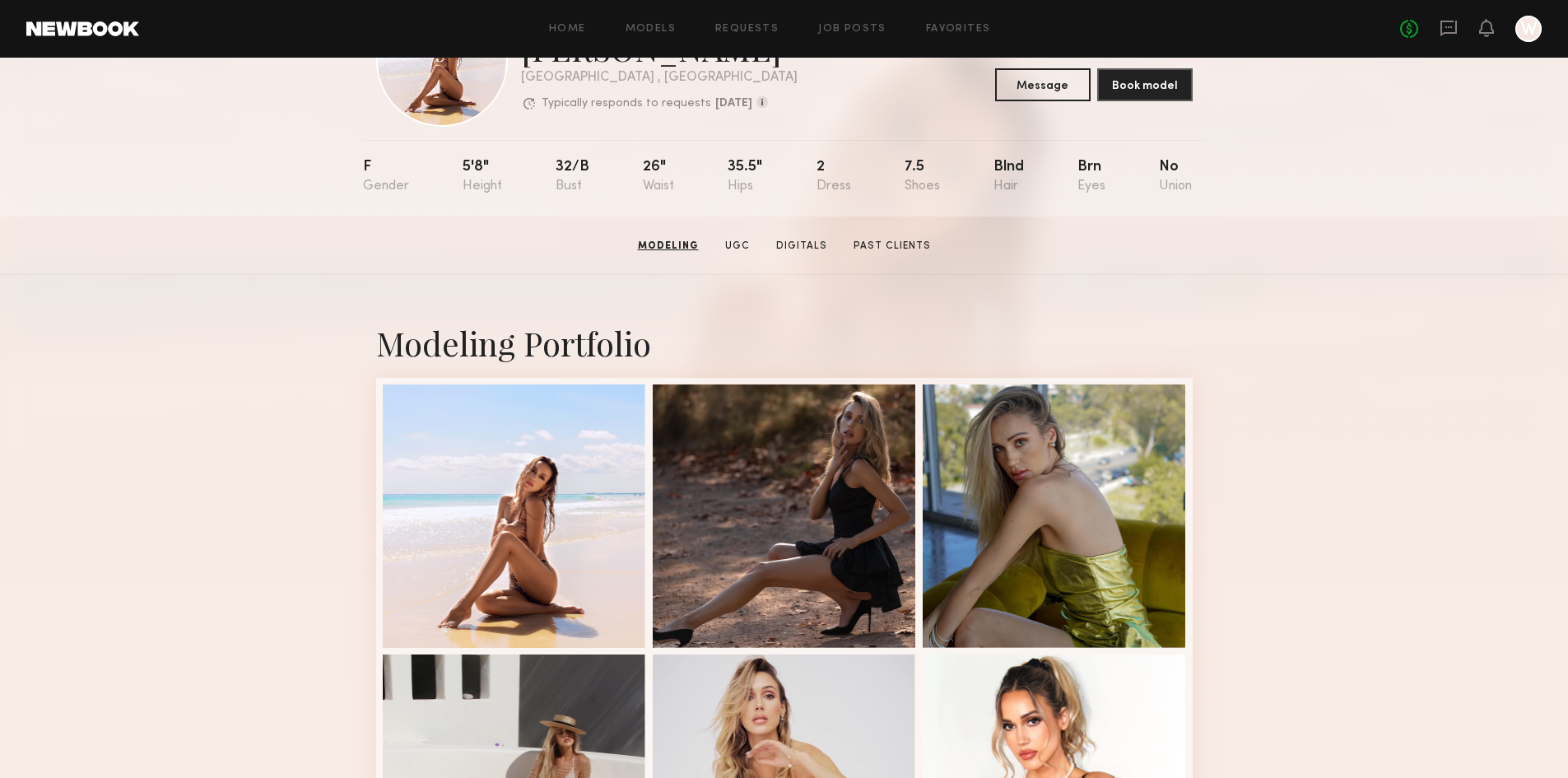
scroll to position [0, 0]
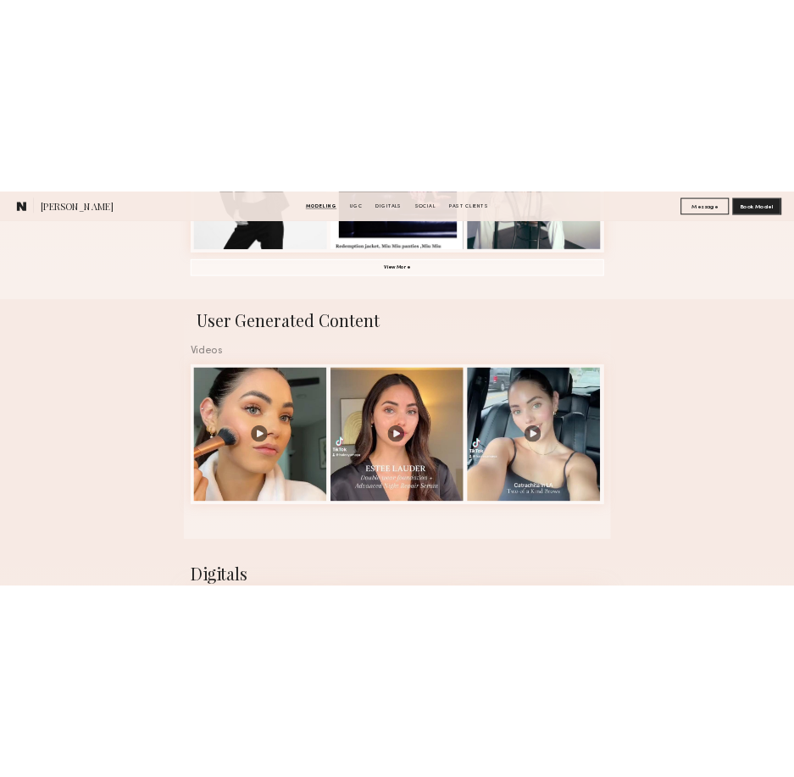
scroll to position [1695, 0]
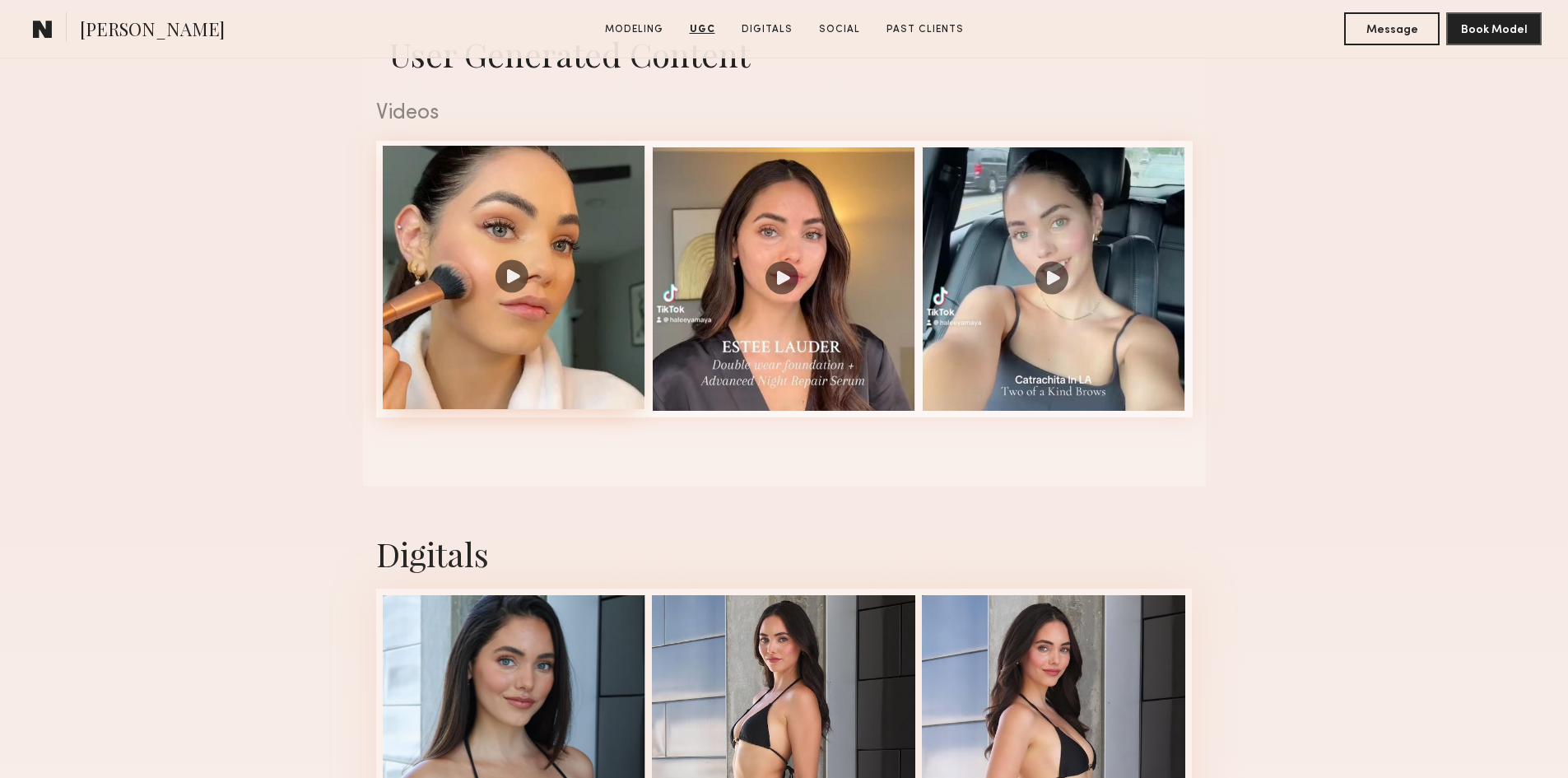
click at [506, 280] on div at bounding box center [514, 277] width 263 height 263
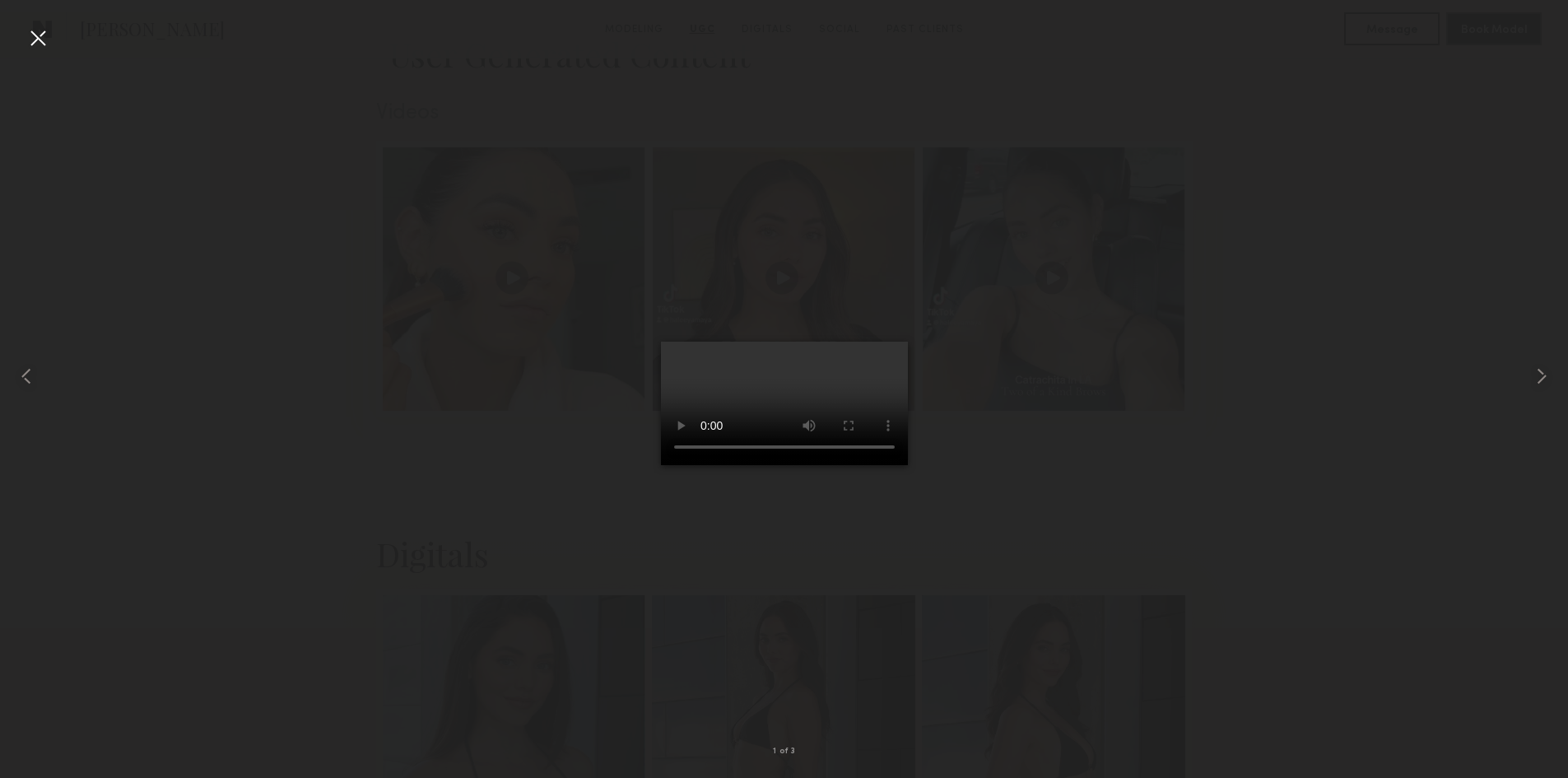
click at [30, 26] on div at bounding box center [37, 37] width 26 height 26
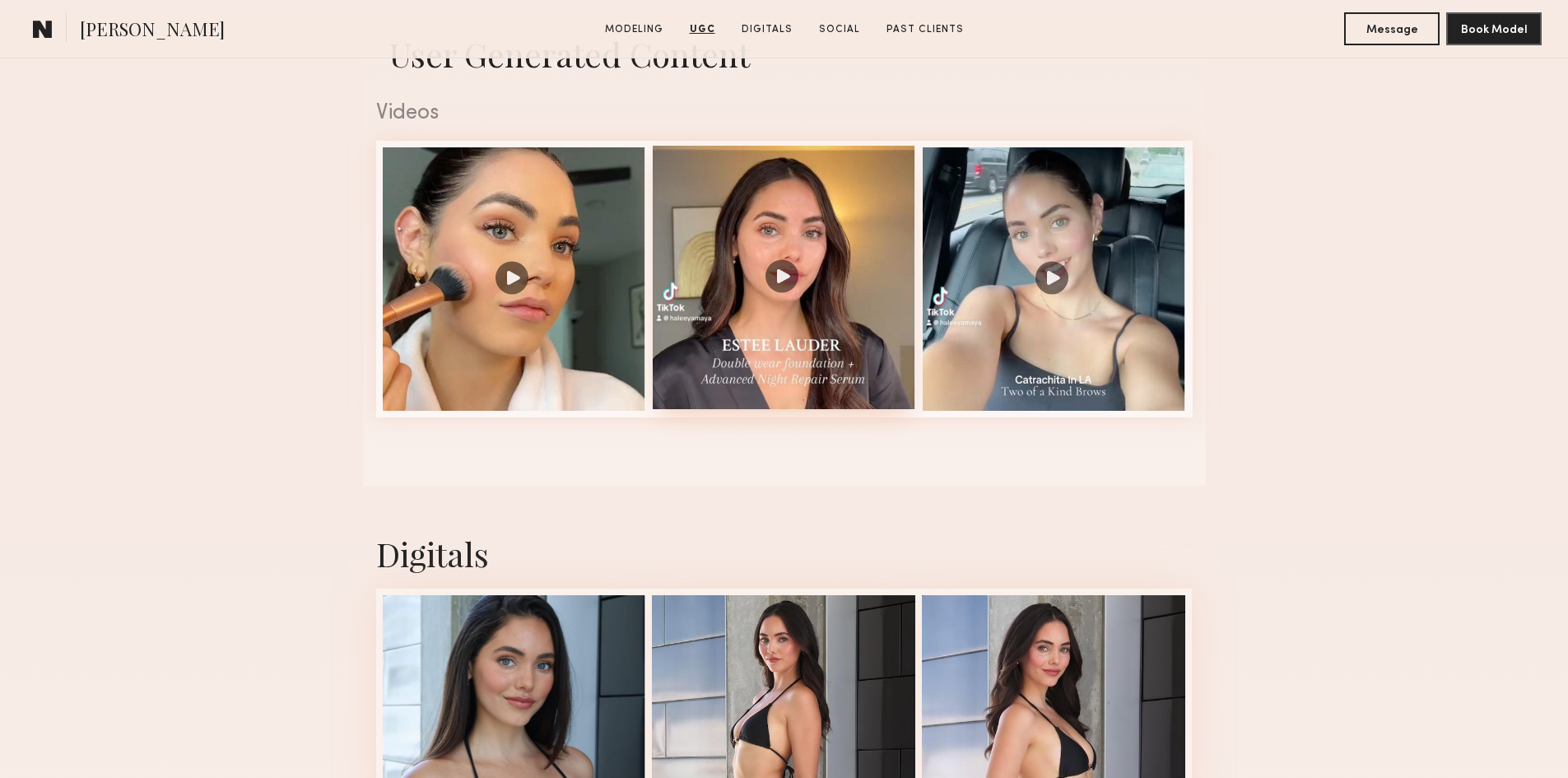
click at [774, 293] on div at bounding box center [784, 277] width 263 height 263
